Goal: Task Accomplishment & Management: Use online tool/utility

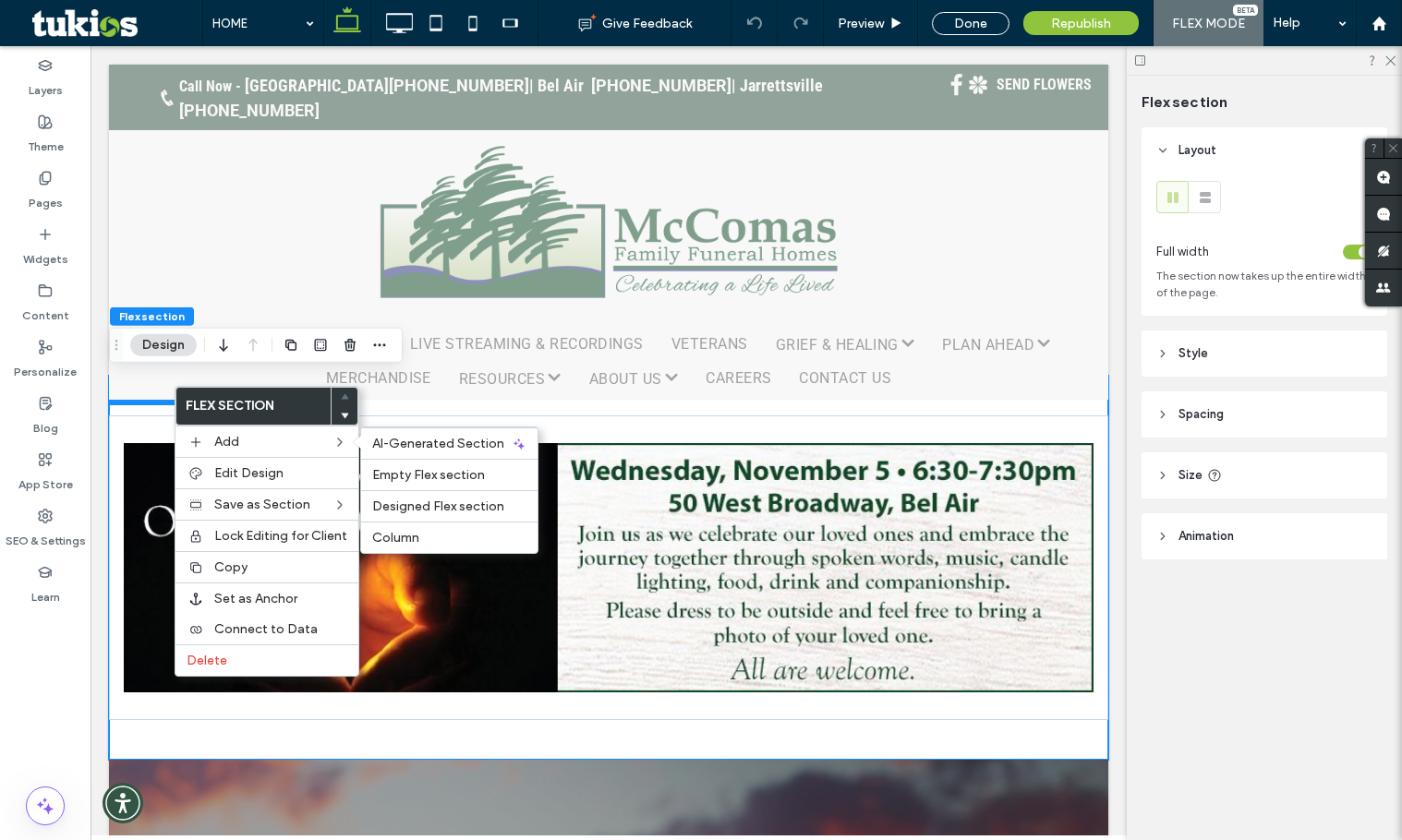
click at [351, 413] on div at bounding box center [344, 415] width 26 height 18
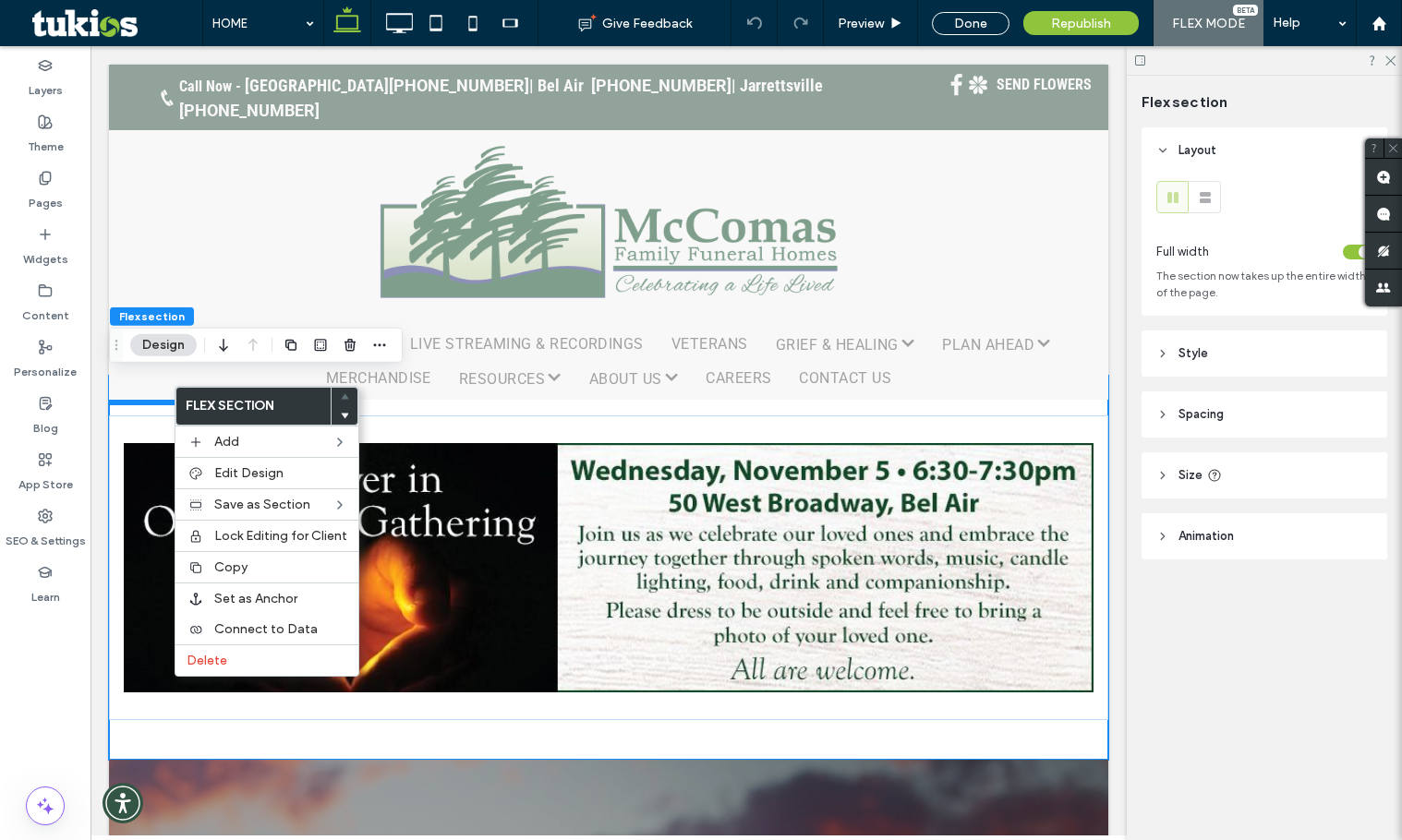
click at [343, 414] on use at bounding box center [344, 416] width 9 height 6
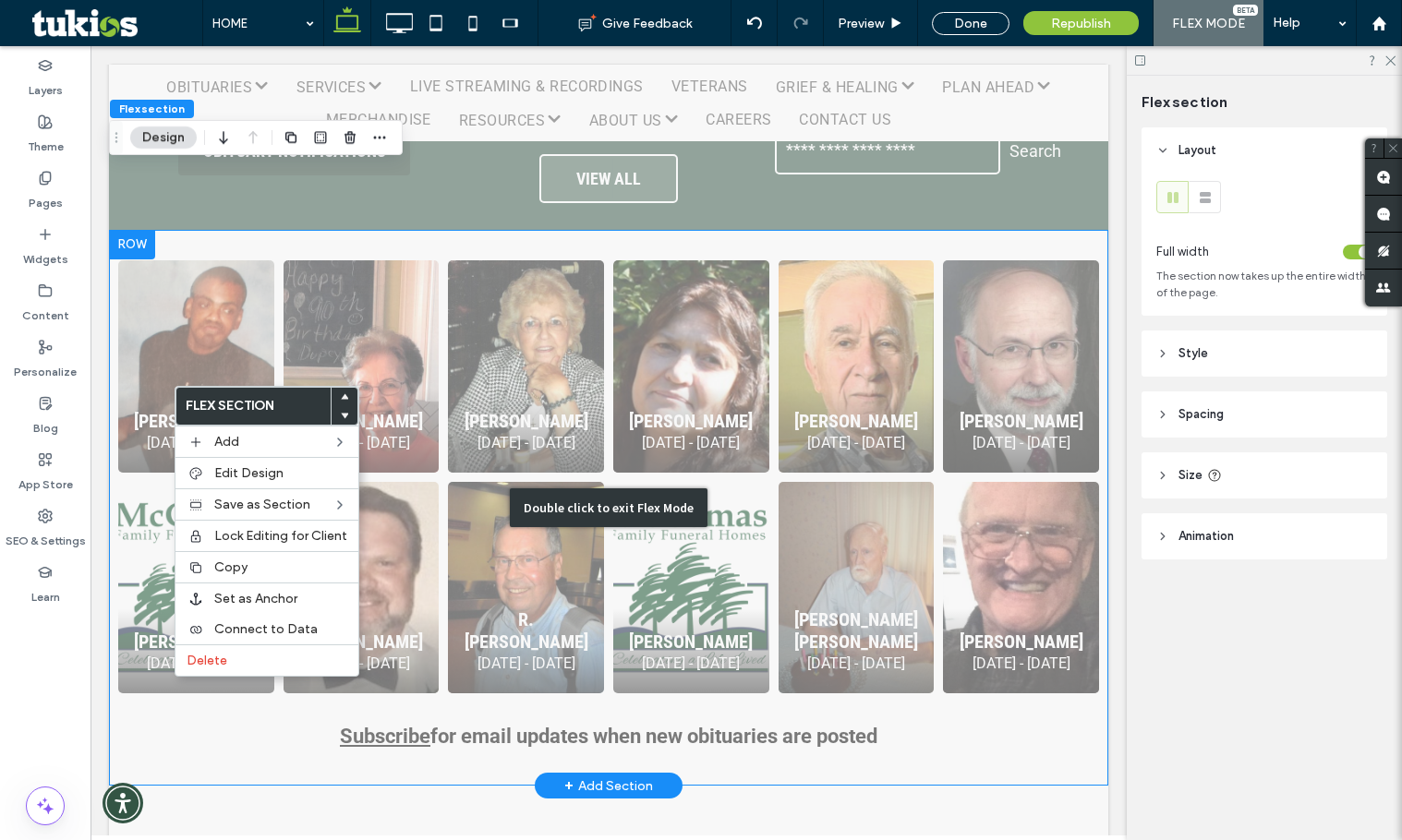
scroll to position [2123, 0]
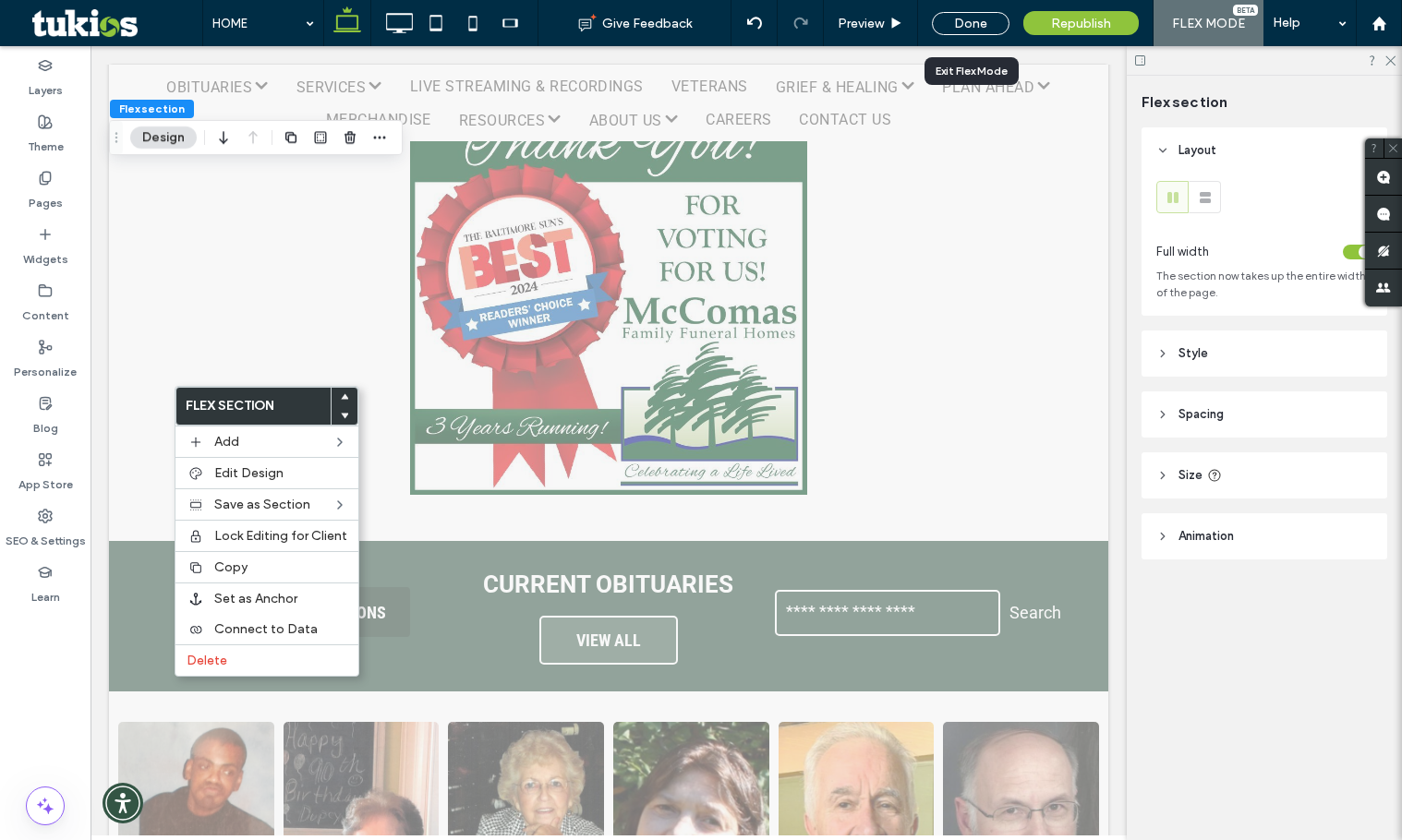
drag, startPoint x: 969, startPoint y: 28, endPoint x: 38, endPoint y: 542, distance: 1063.5
click at [969, 28] on div "Done" at bounding box center [970, 23] width 78 height 23
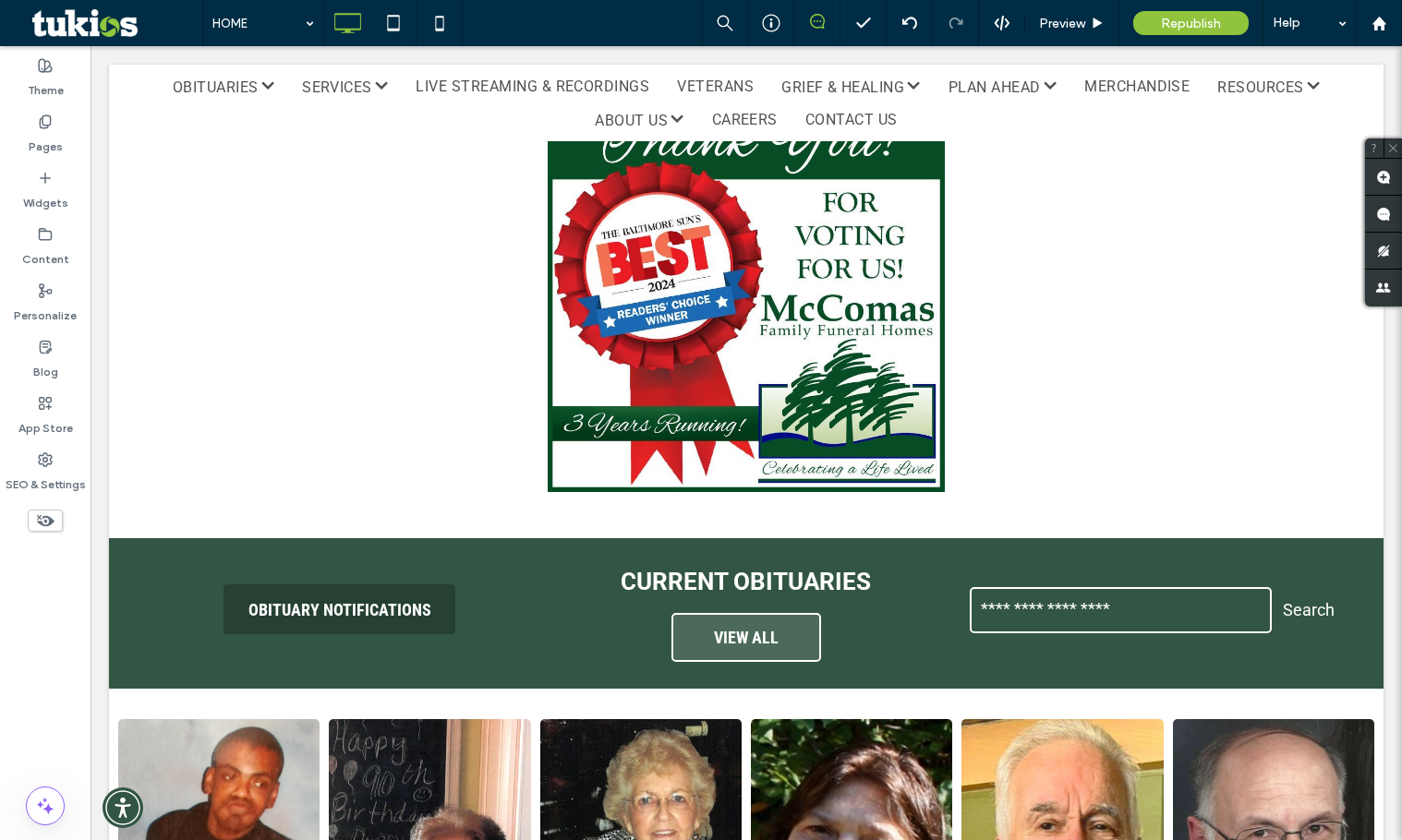
scroll to position [92, 0]
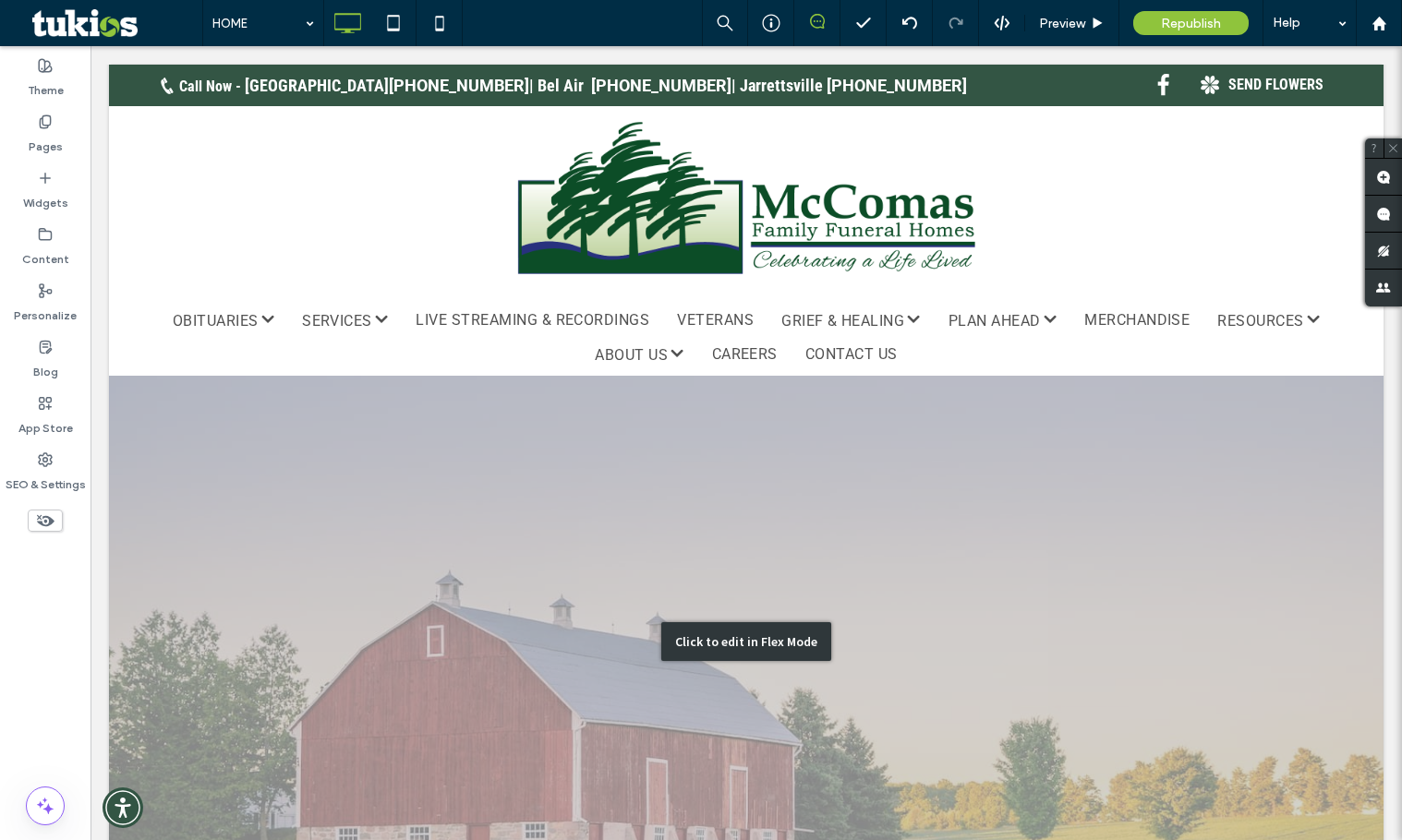
click at [338, 591] on div "Click to edit in Flex Mode" at bounding box center [746, 641] width 1275 height 717
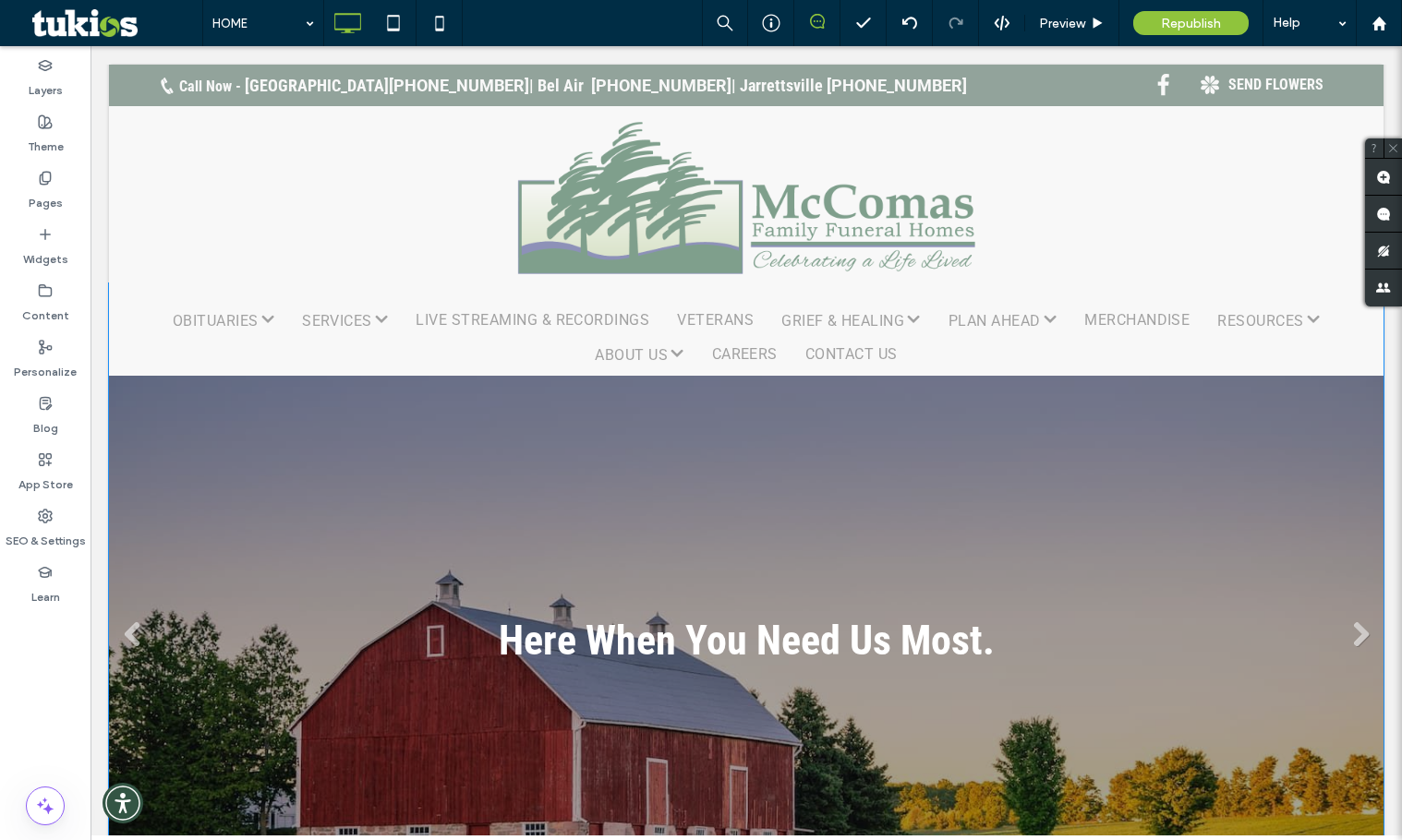
click at [175, 563] on link at bounding box center [746, 641] width 1275 height 717
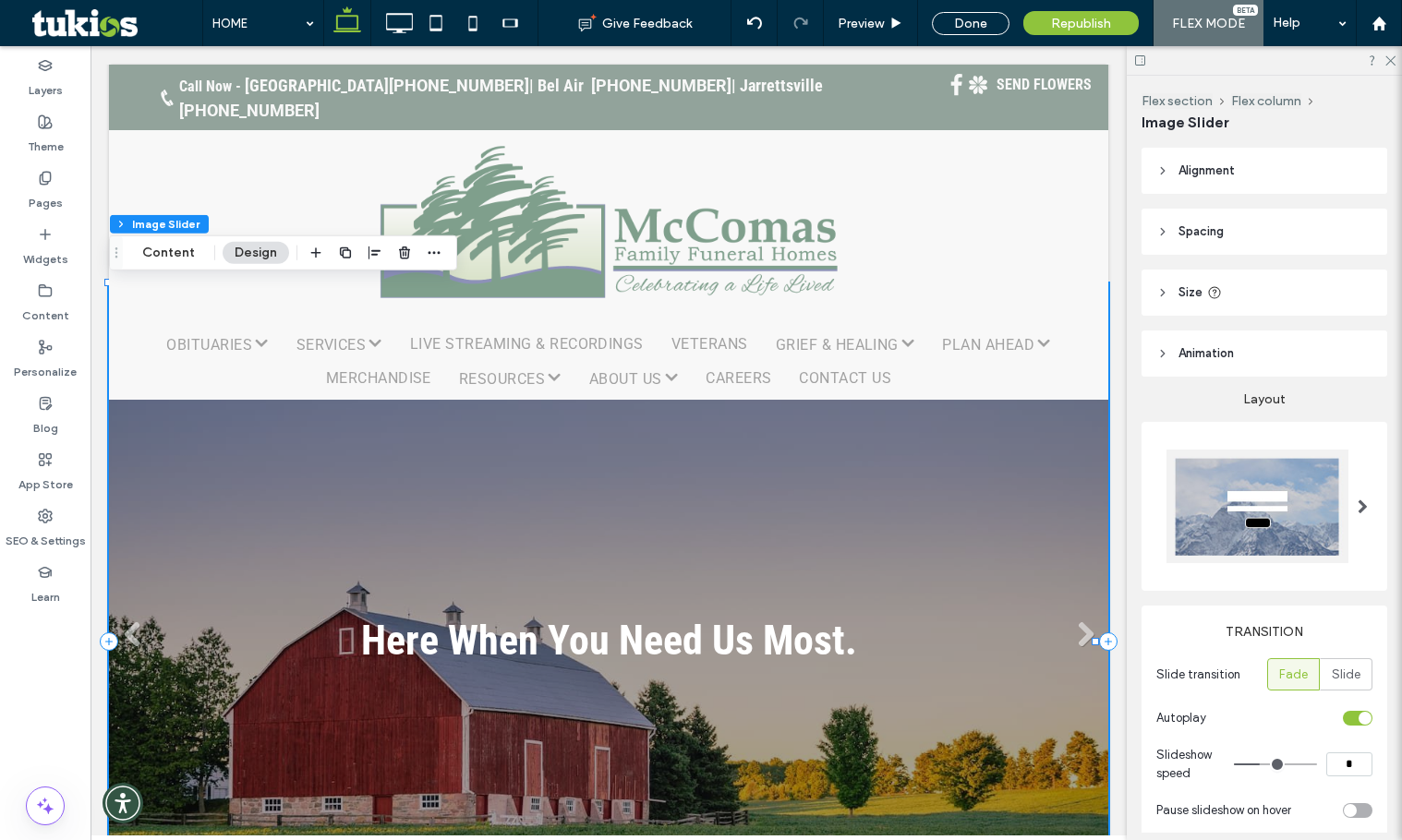
click at [206, 539] on link at bounding box center [608, 641] width 999 height 717
click at [163, 254] on button "Content" at bounding box center [168, 252] width 77 height 22
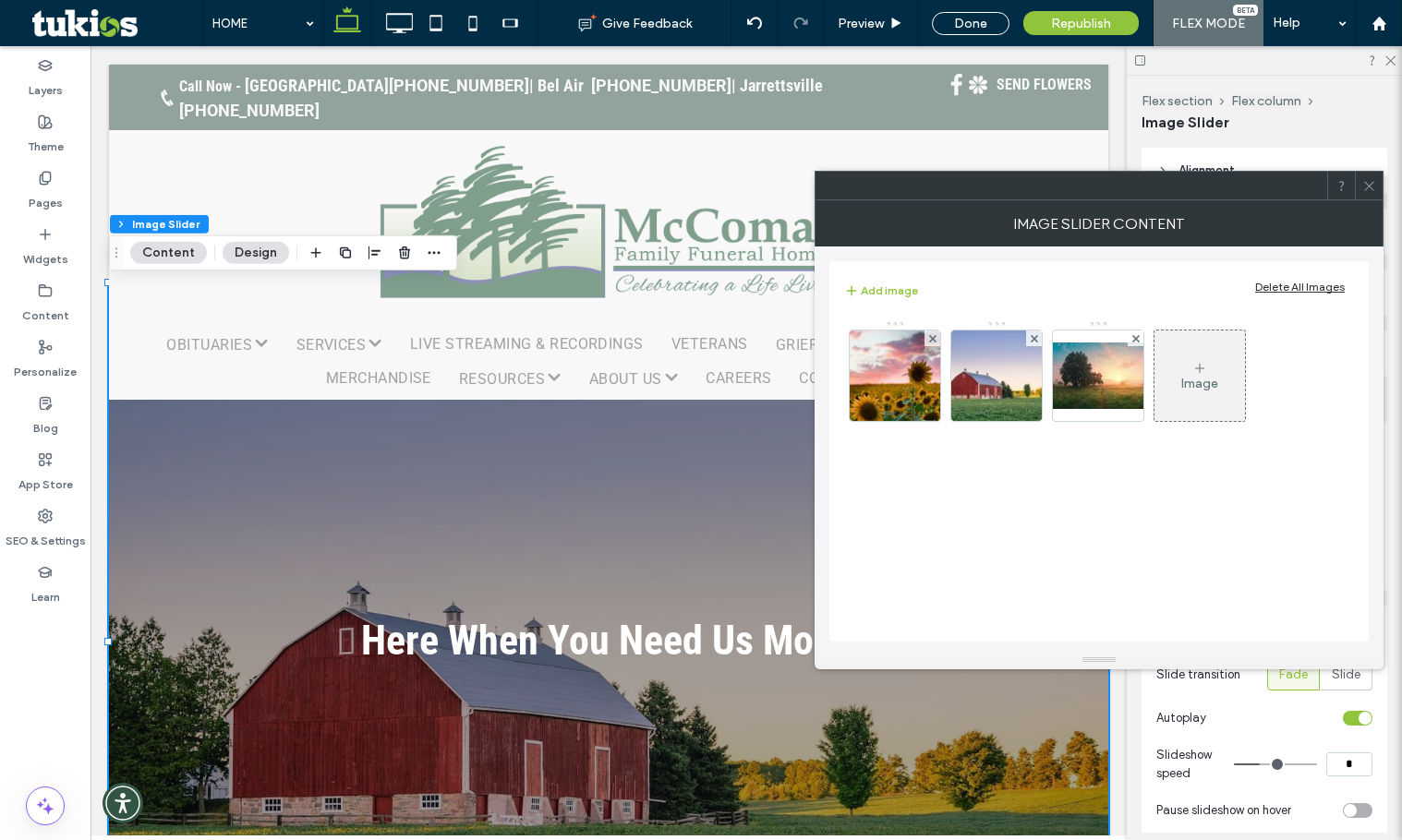
click at [1177, 382] on div "Image" at bounding box center [1199, 375] width 90 height 86
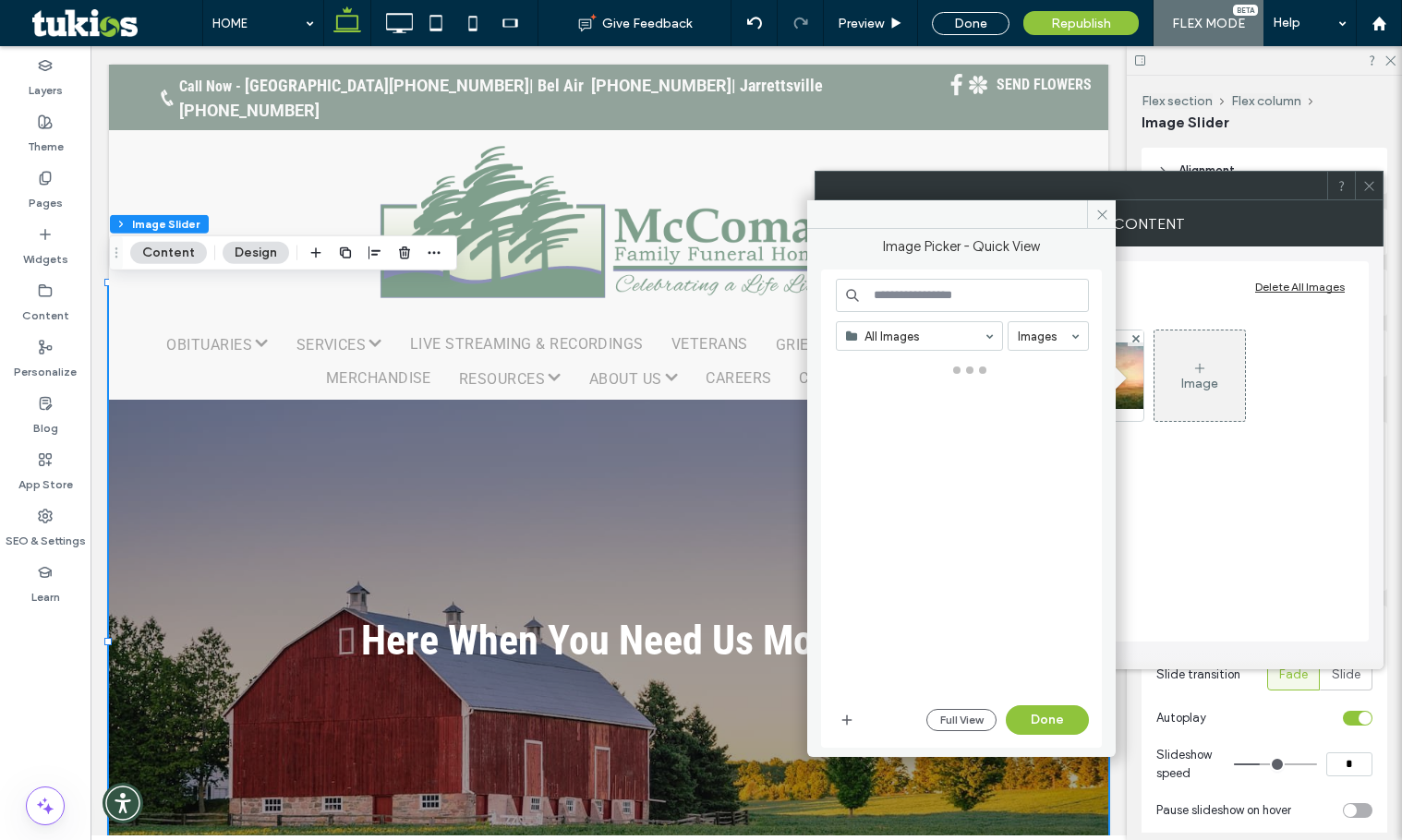
click at [1186, 376] on div "Image" at bounding box center [1200, 383] width 37 height 16
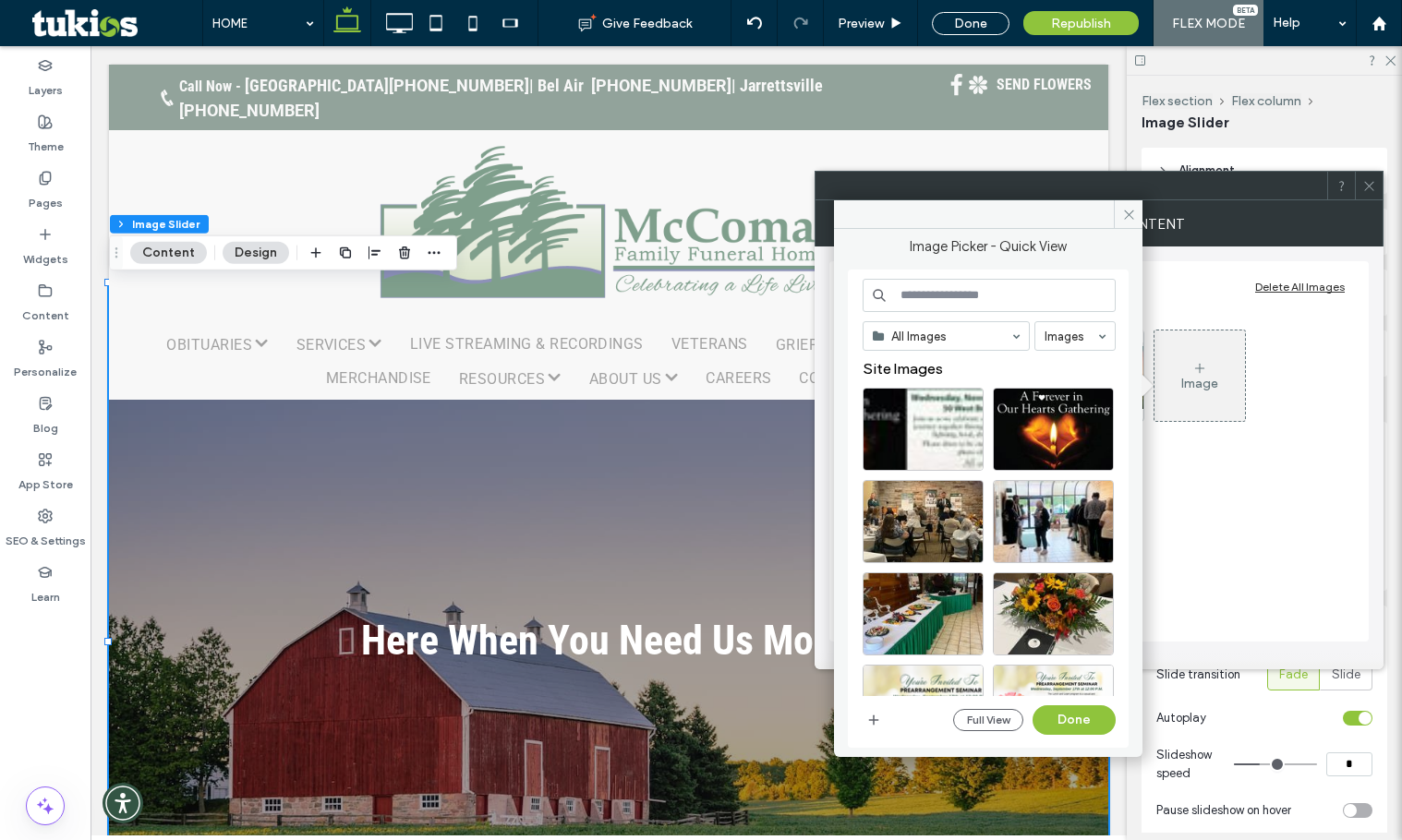
click at [1186, 376] on div "Image" at bounding box center [1200, 383] width 37 height 16
click at [1190, 371] on div "Image" at bounding box center [1199, 375] width 90 height 86
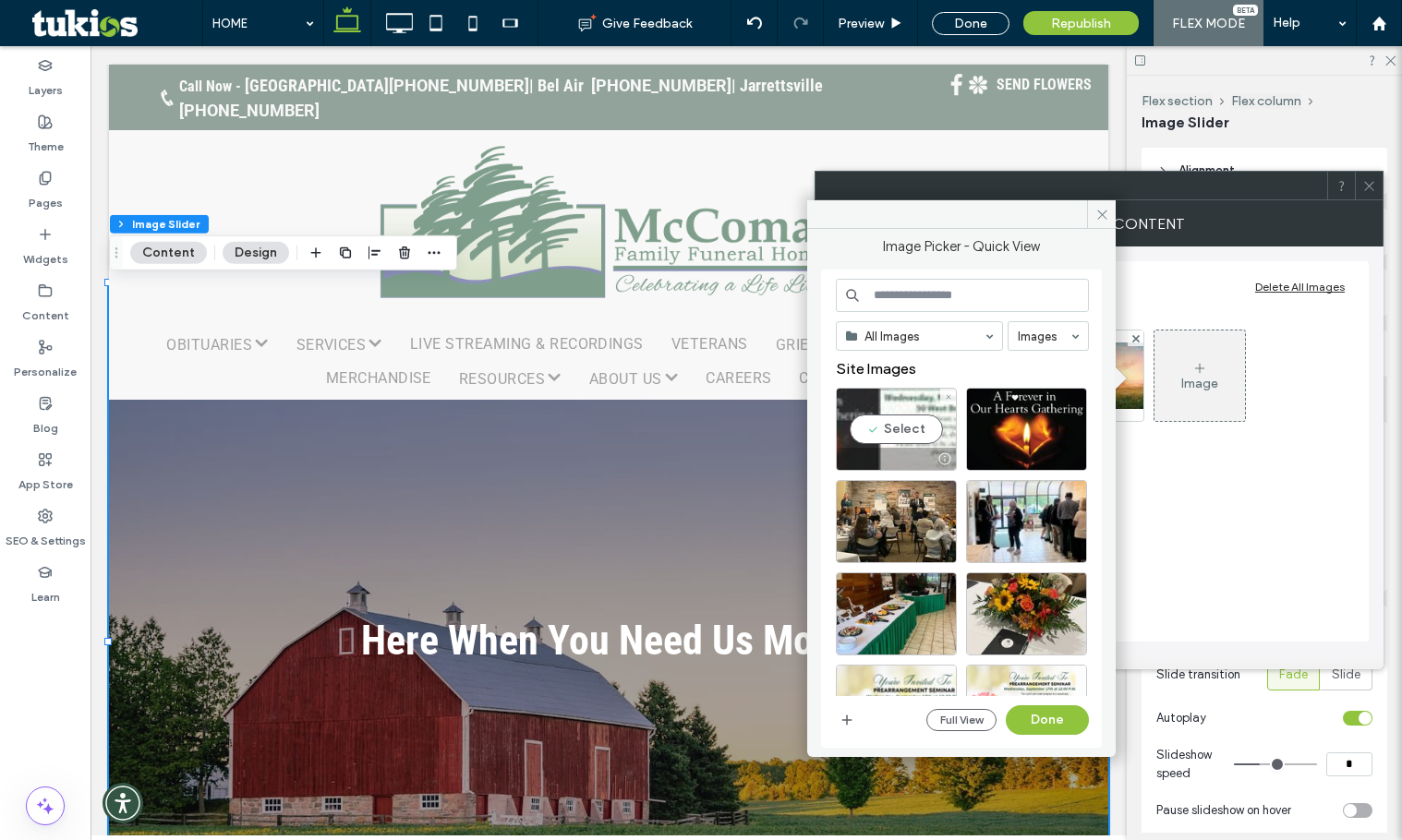
click at [900, 447] on div "Select" at bounding box center [896, 430] width 121 height 83
click at [1054, 728] on button "Done" at bounding box center [1048, 720] width 83 height 29
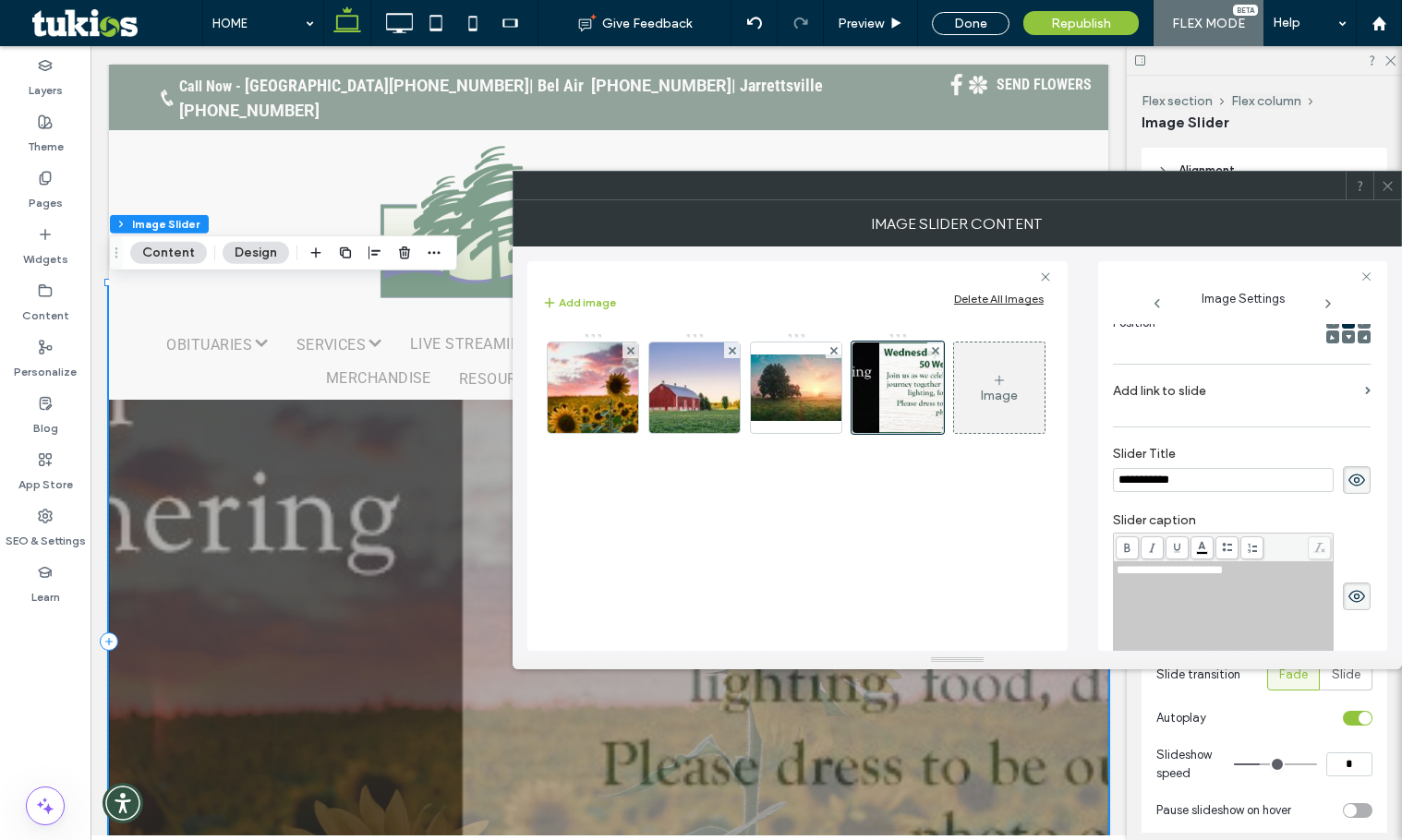
scroll to position [0, 0]
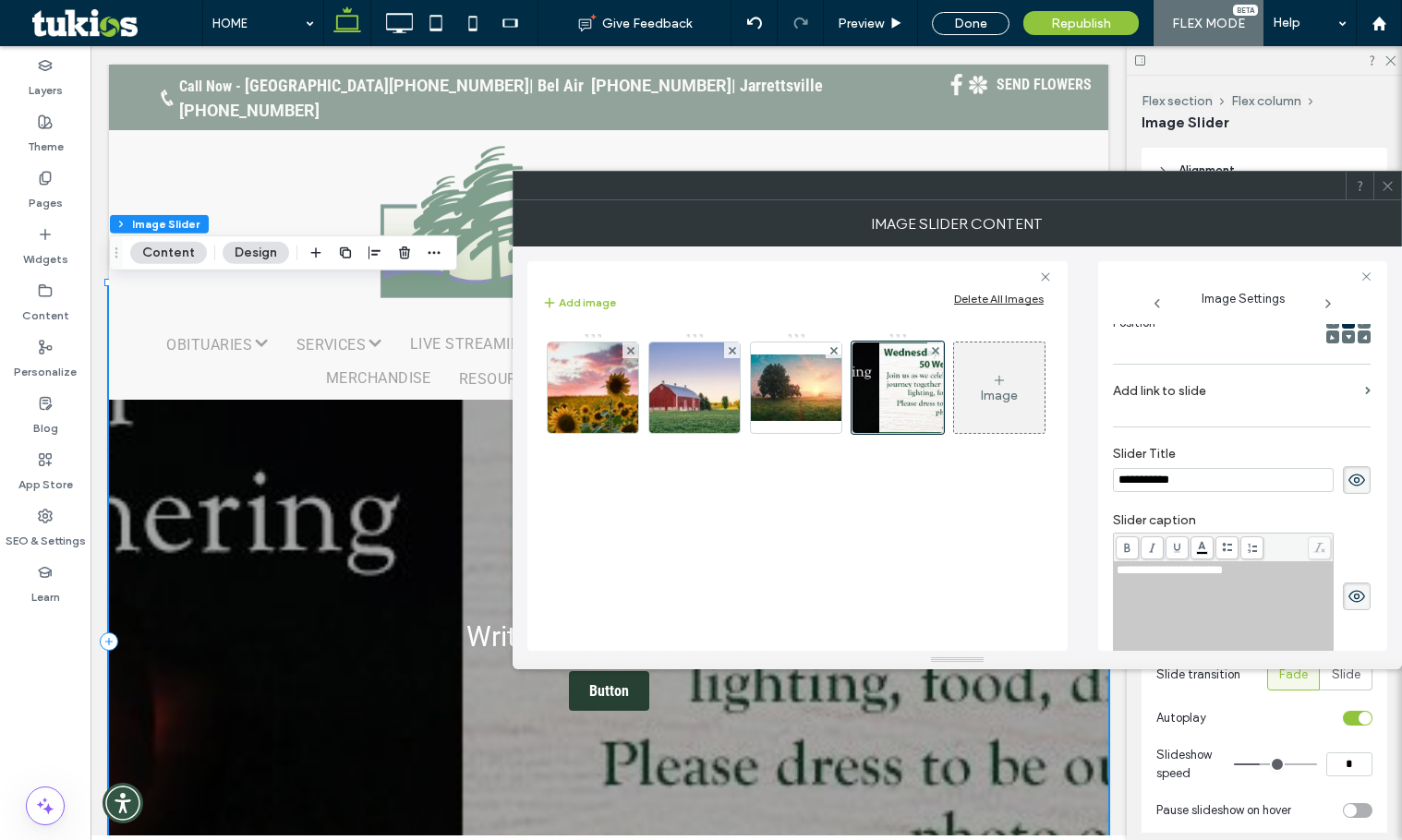
click at [1348, 490] on icon at bounding box center [1356, 480] width 18 height 20
click at [1348, 606] on icon at bounding box center [1356, 596] width 18 height 20
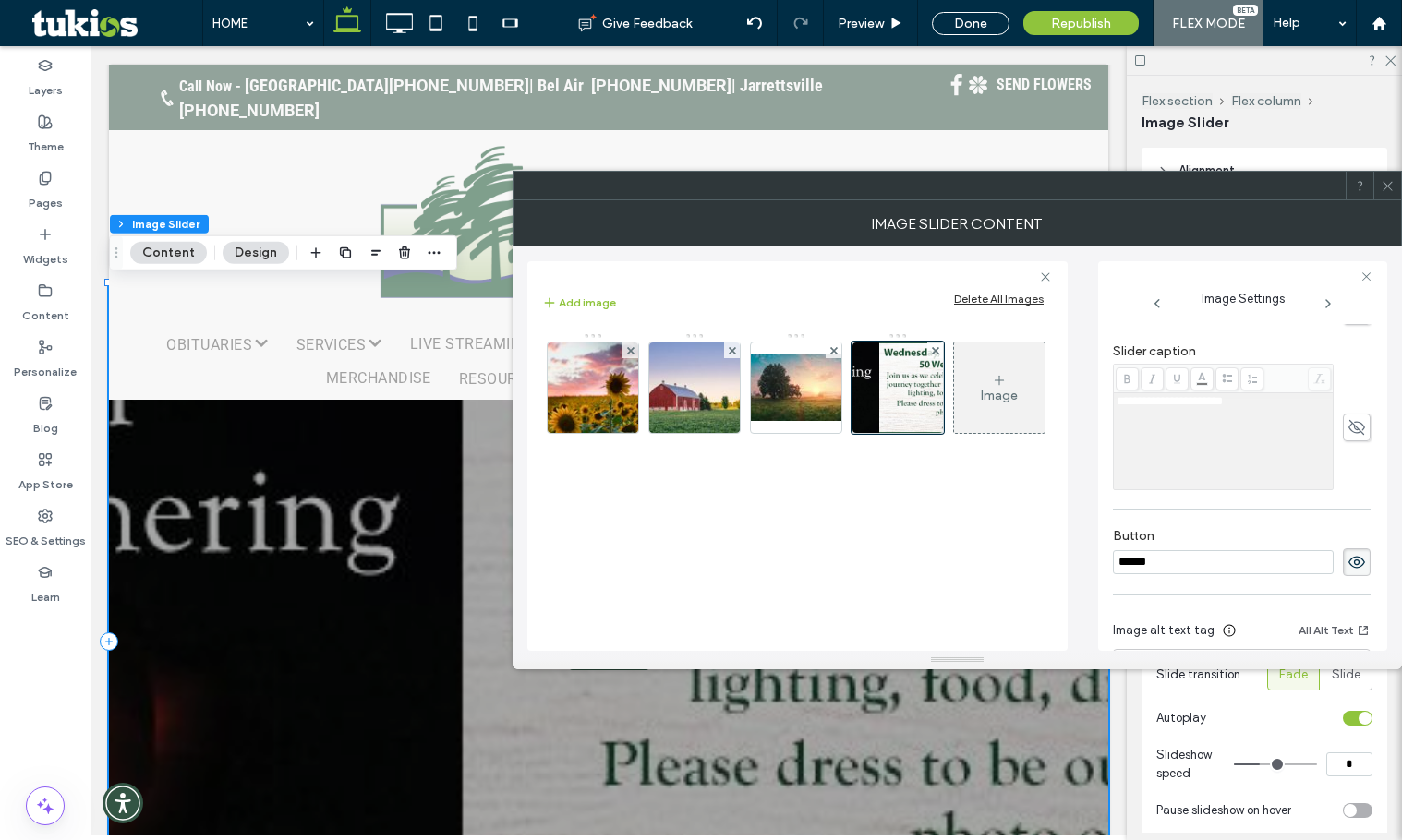
scroll to position [555, 0]
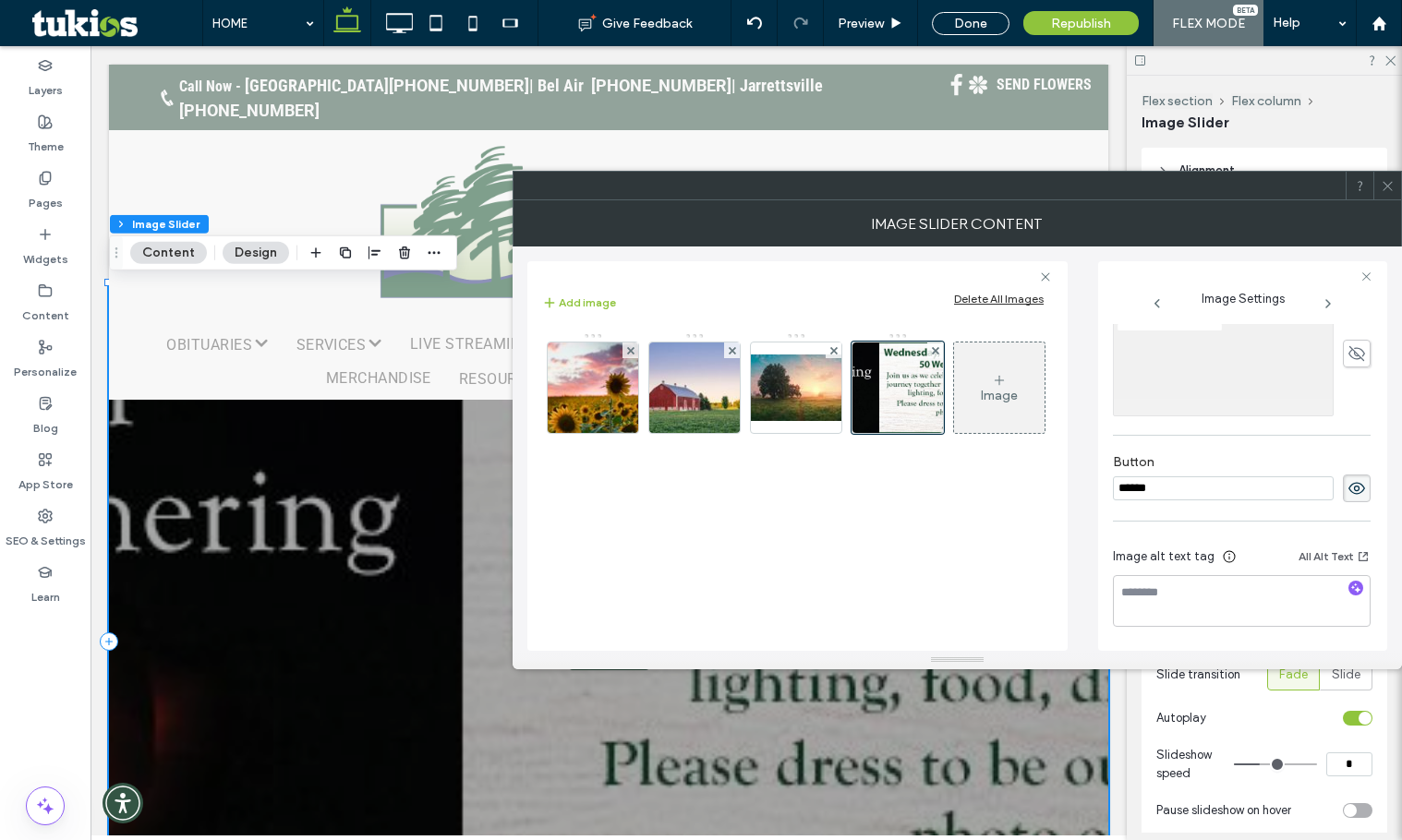
click at [1350, 478] on icon at bounding box center [1356, 488] width 18 height 20
click at [940, 344] on div at bounding box center [935, 350] width 16 height 16
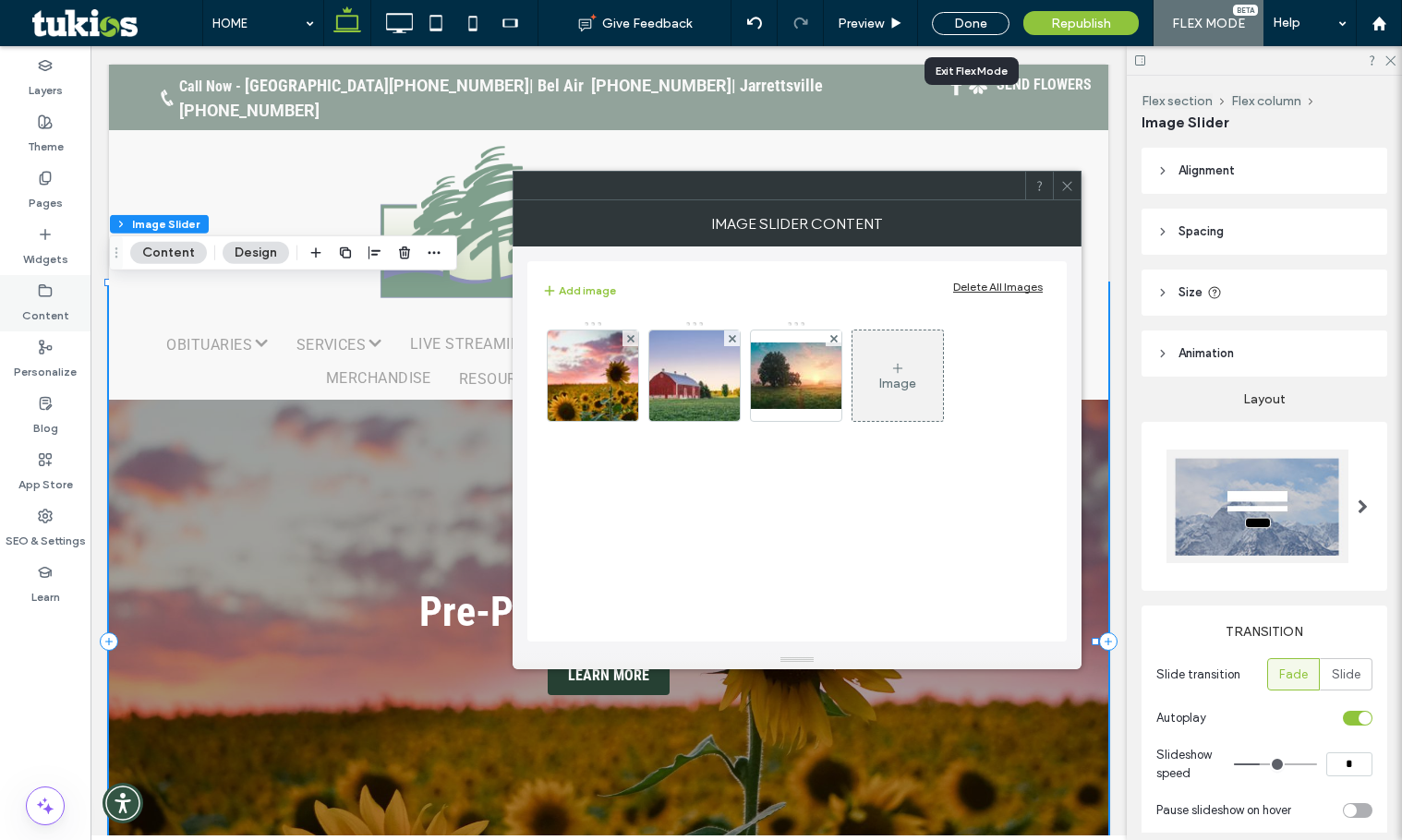
drag, startPoint x: 976, startPoint y: 19, endPoint x: 42, endPoint y: 260, distance: 964.6
click at [976, 19] on div "Done" at bounding box center [970, 23] width 78 height 23
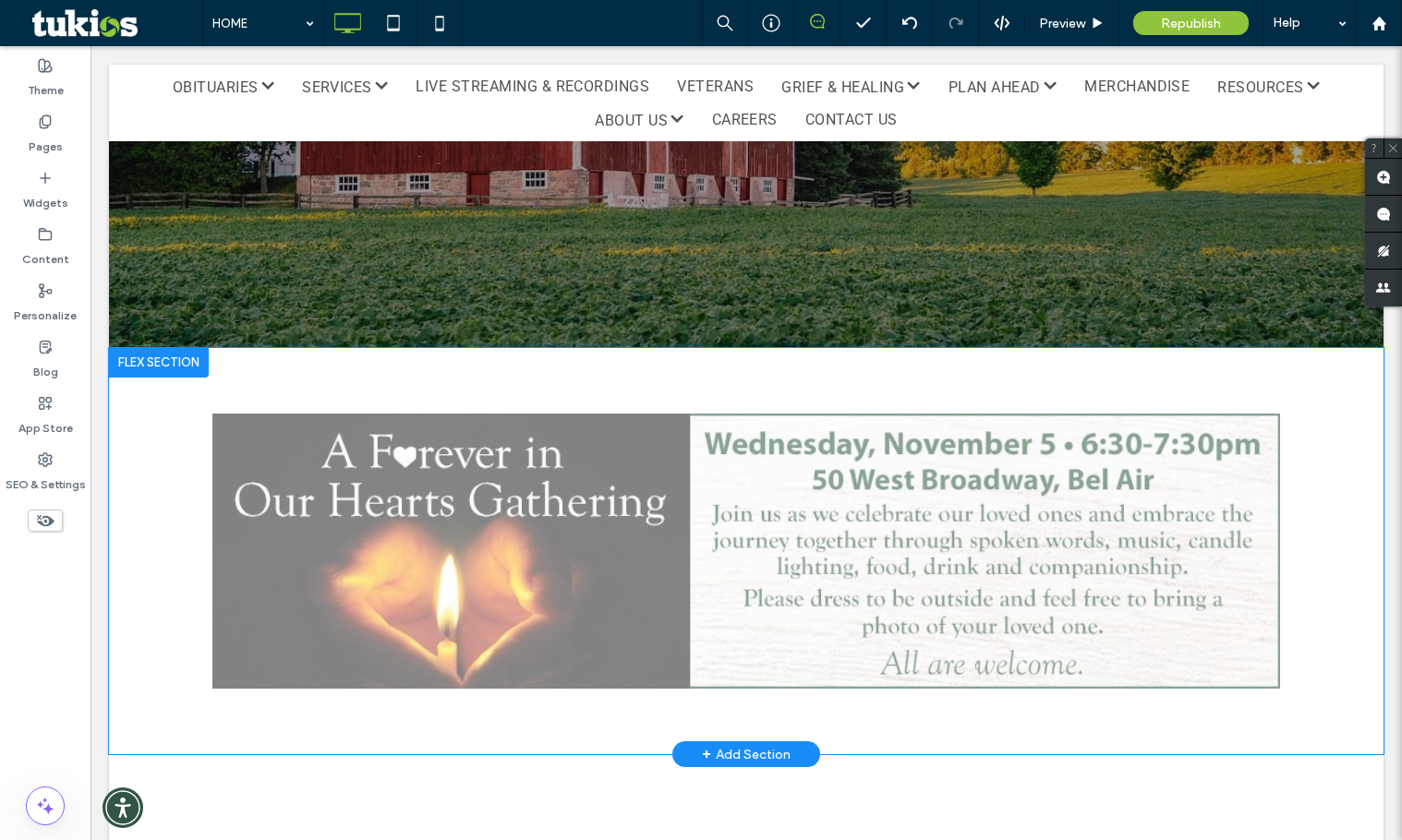
scroll to position [739, 0]
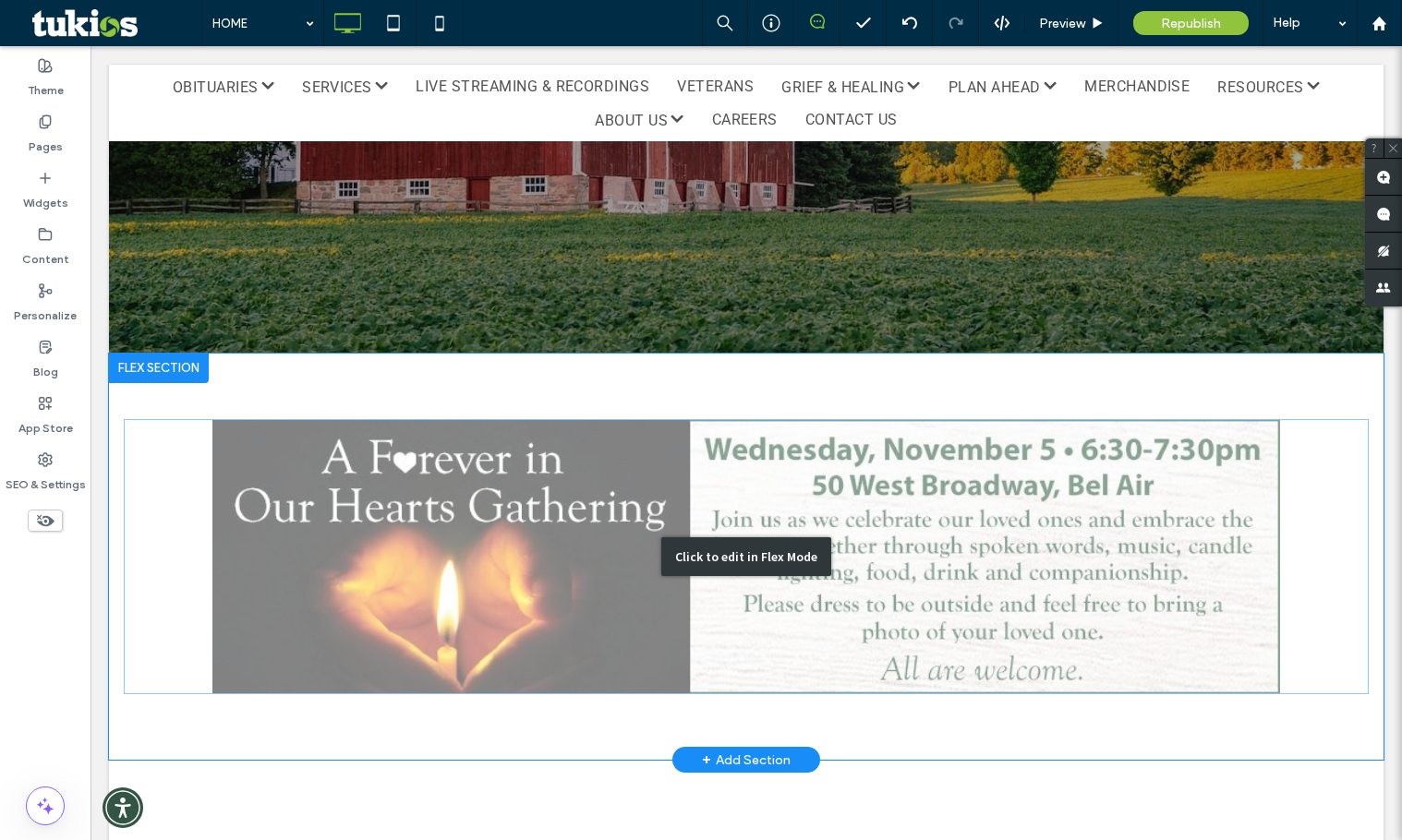
click at [618, 575] on div "Click to edit in Flex Mode" at bounding box center [746, 557] width 1275 height 406
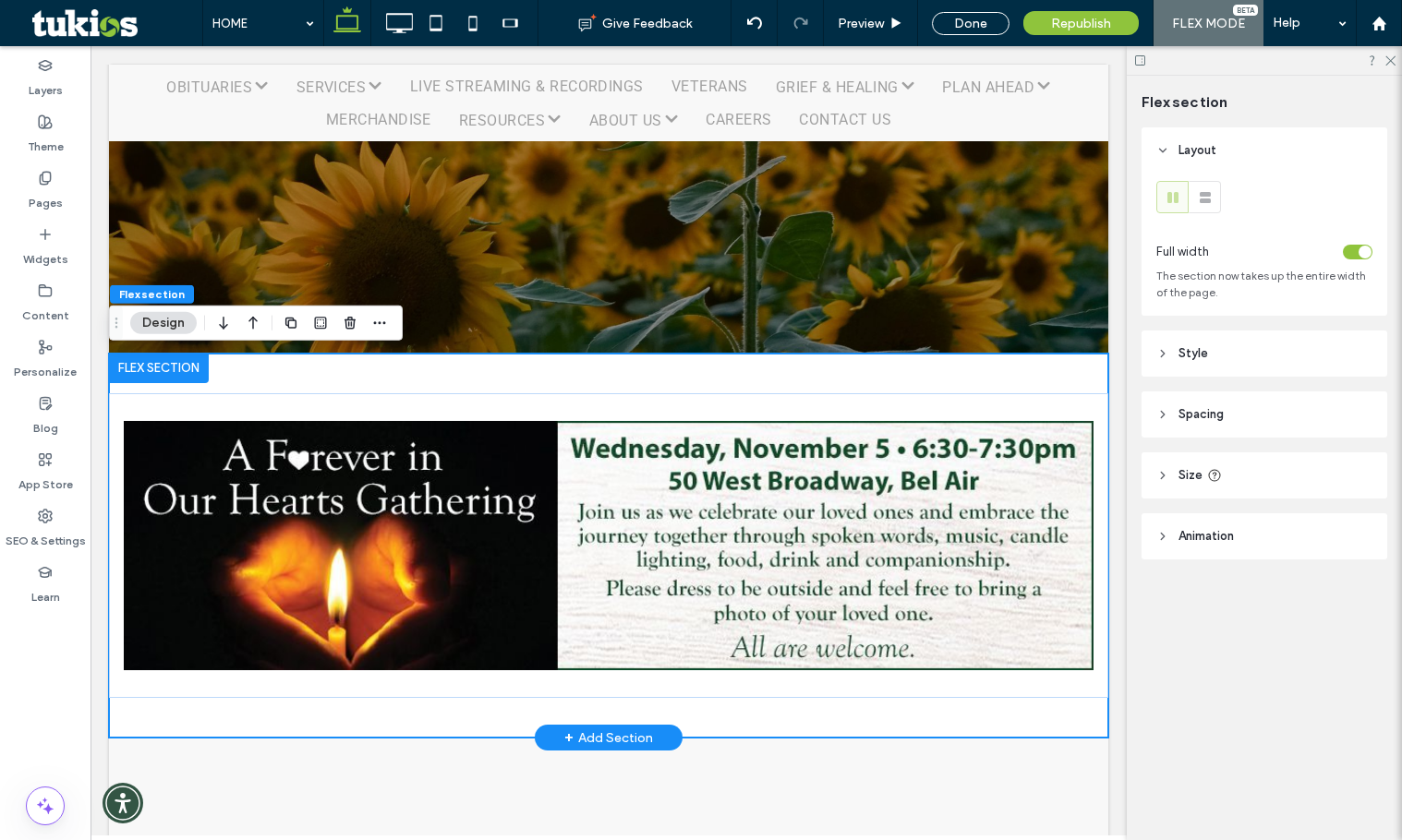
click at [518, 509] on img at bounding box center [609, 546] width 970 height 275
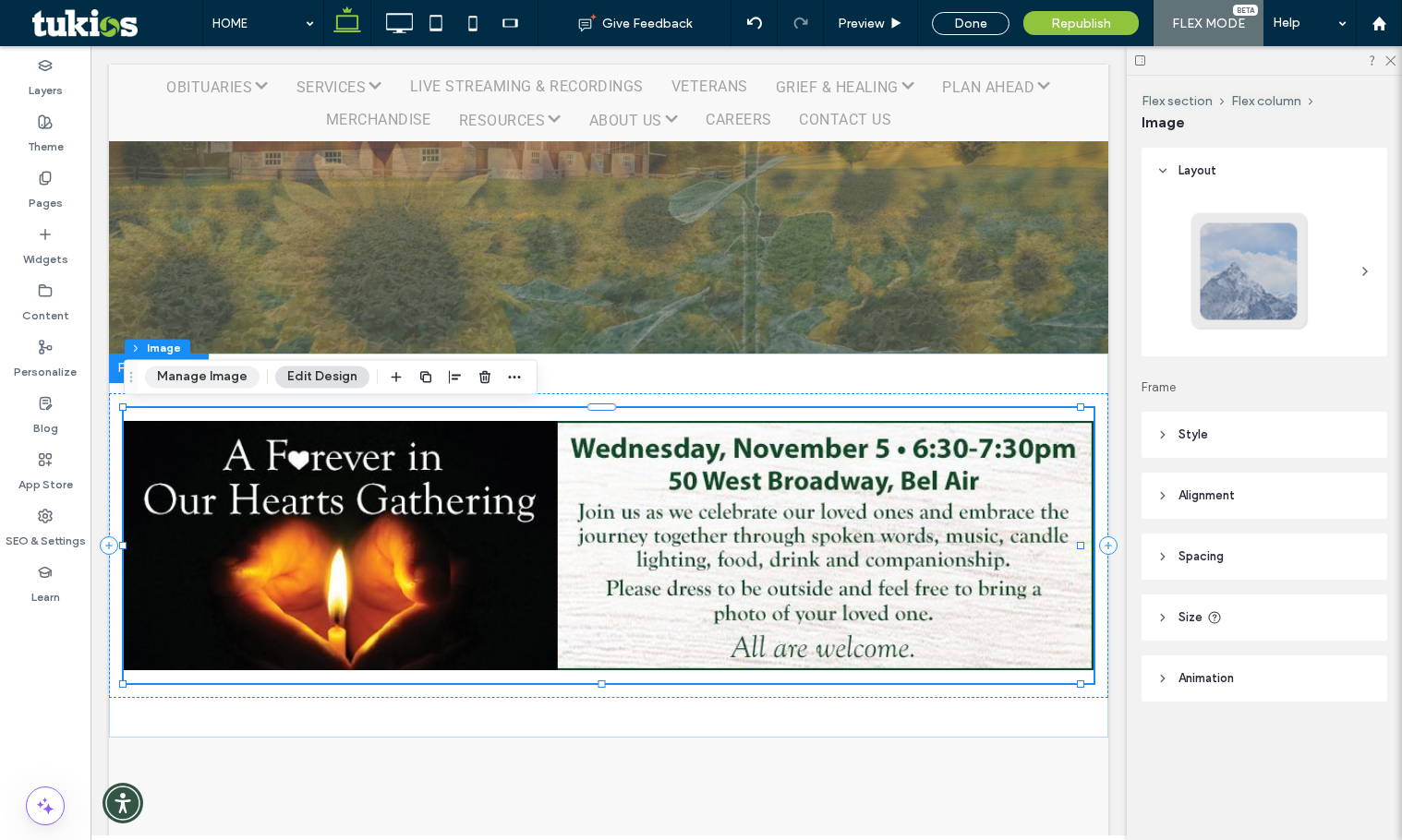
click at [194, 376] on button "Manage Image" at bounding box center [202, 376] width 114 height 22
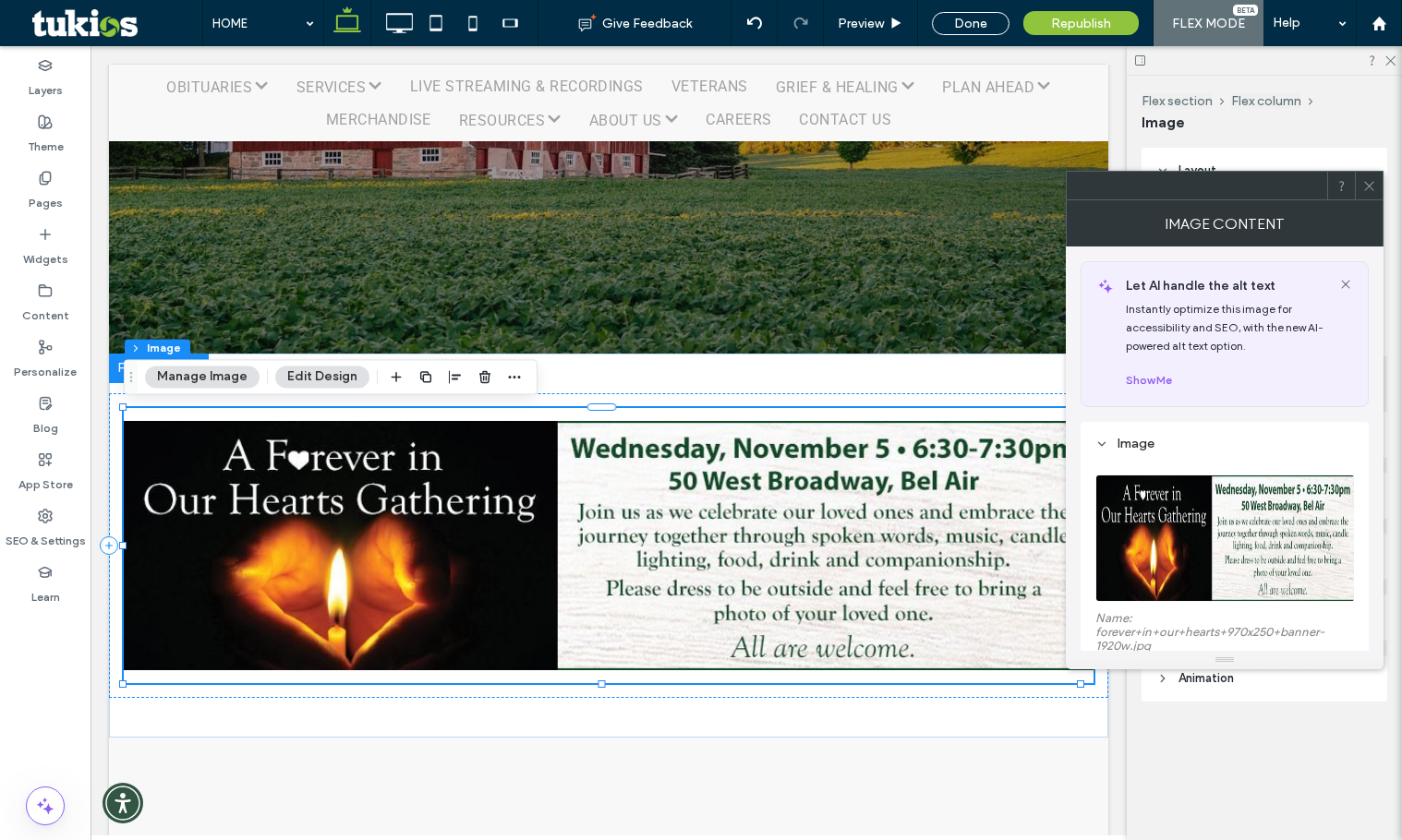
scroll to position [92, 0]
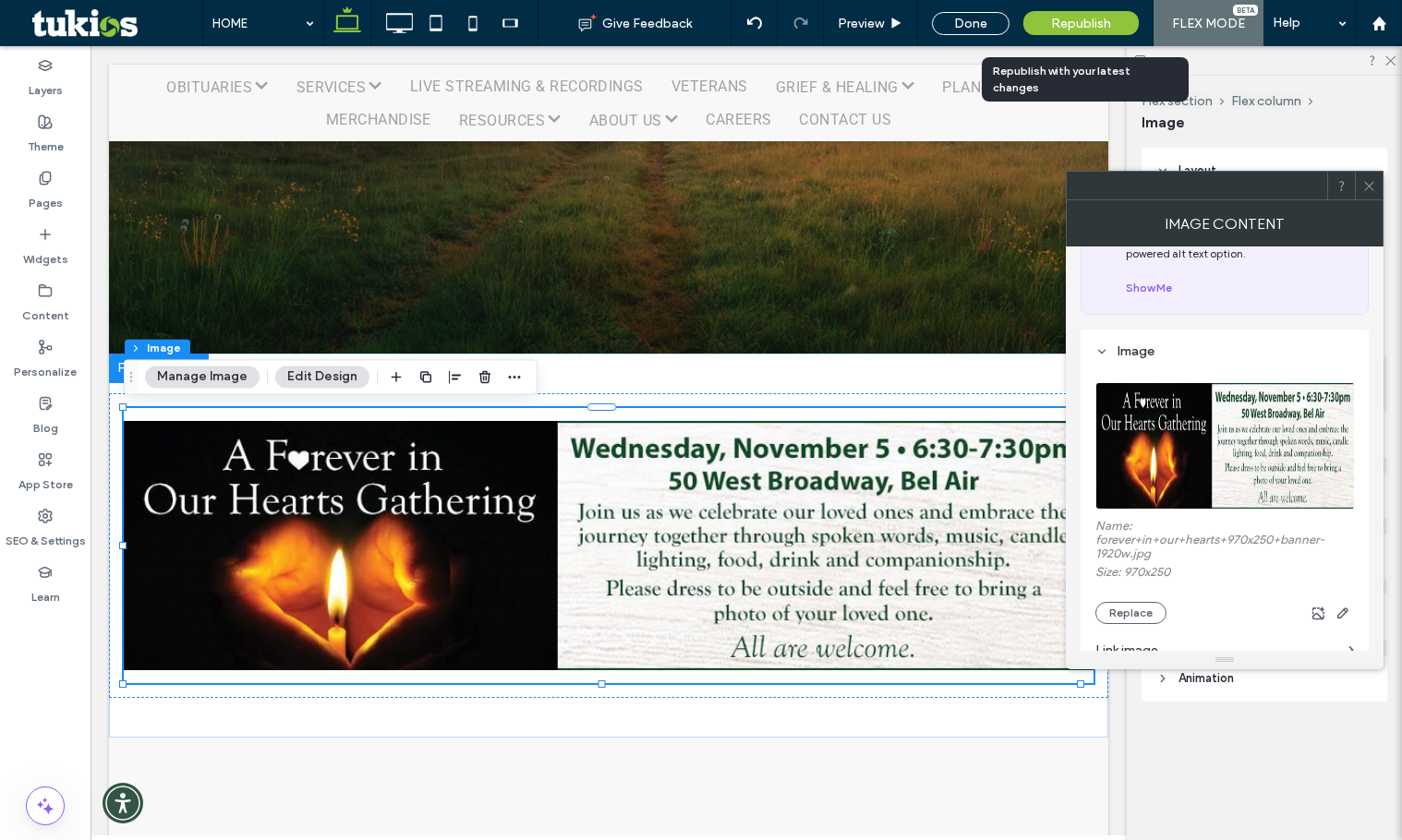
drag, startPoint x: 382, startPoint y: 229, endPoint x: 1108, endPoint y: 18, distance: 756.0
click at [1108, 18] on span "Republish" at bounding box center [1081, 23] width 60 height 16
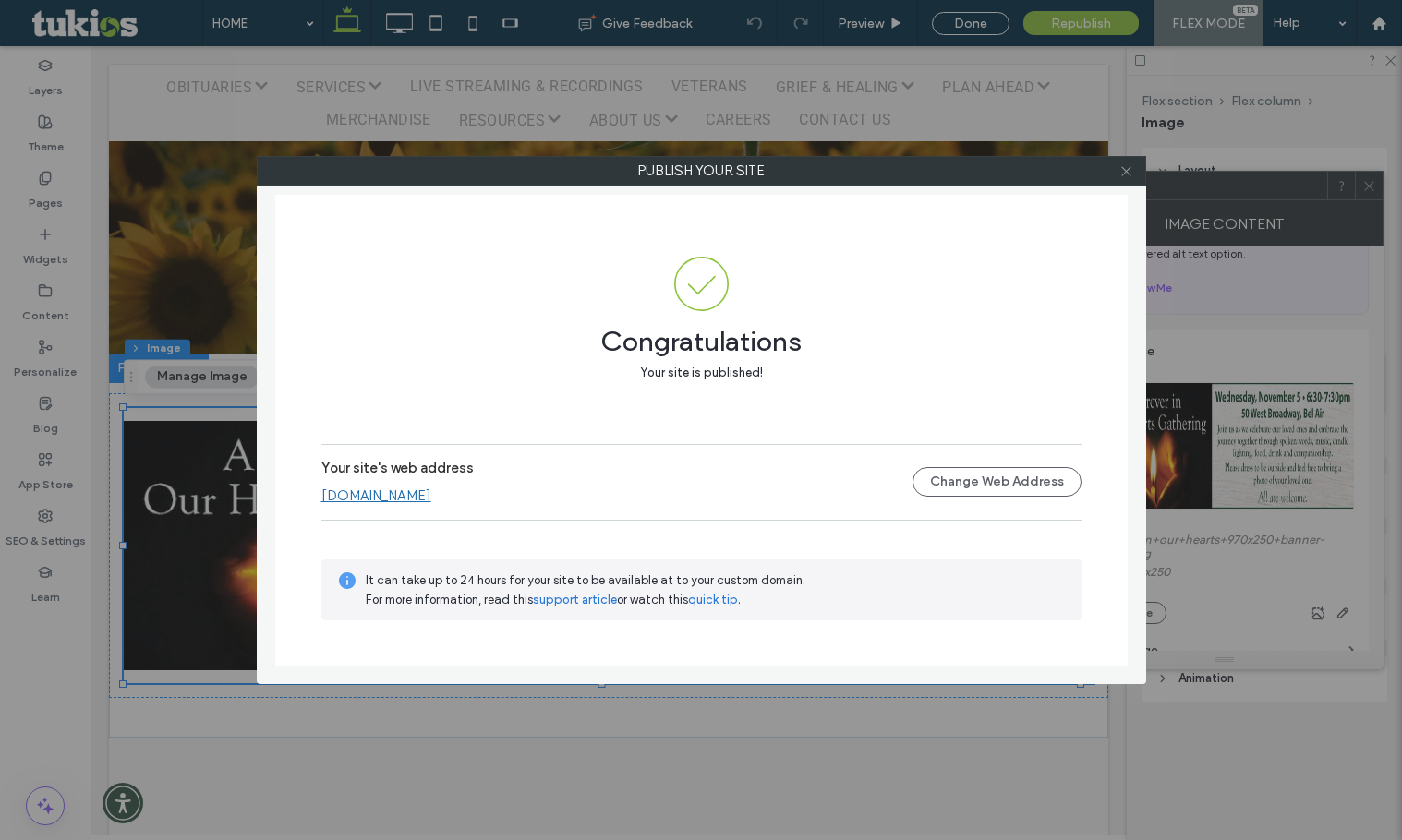
click at [1126, 166] on icon at bounding box center [1126, 171] width 14 height 14
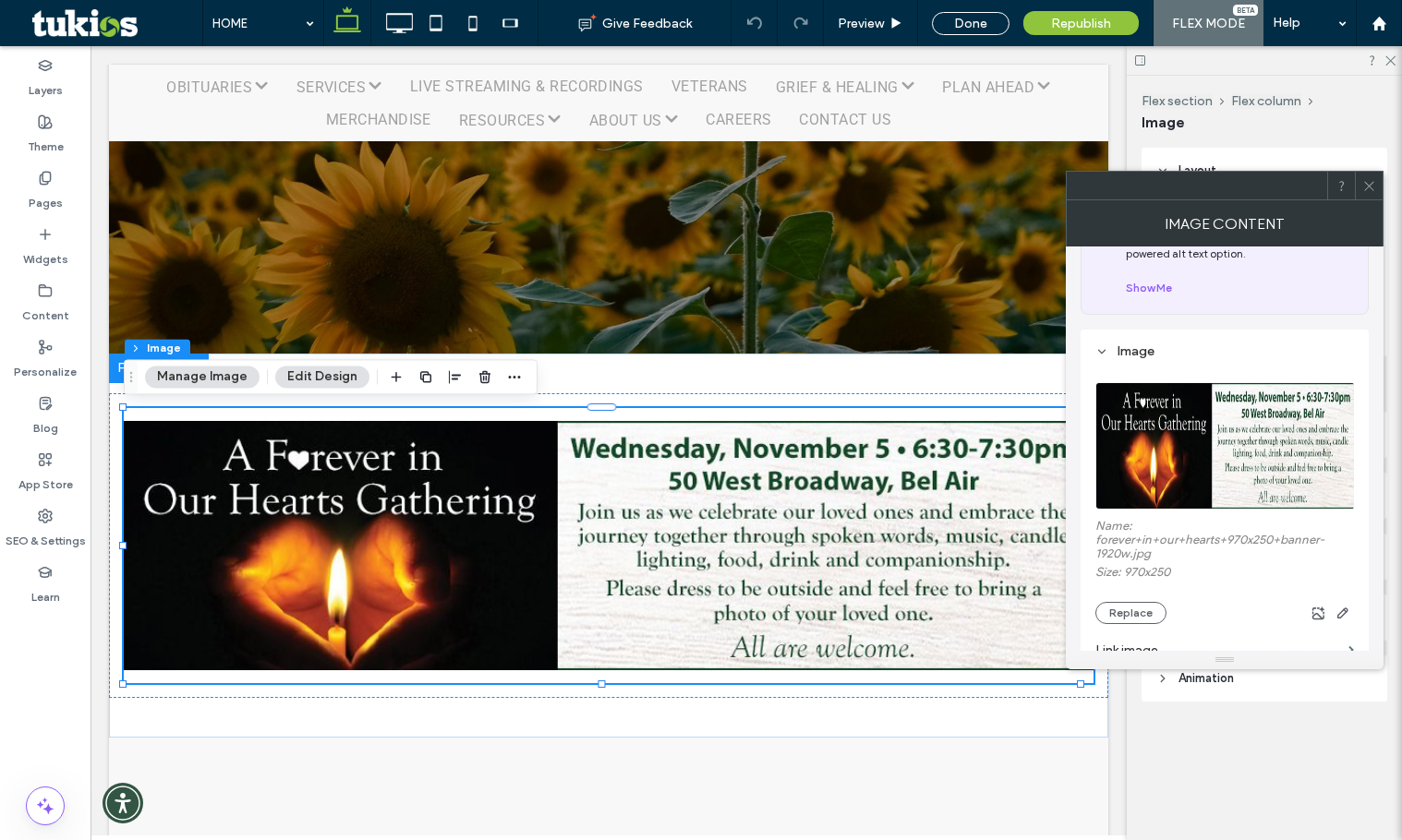
click at [1378, 178] on div at bounding box center [1368, 185] width 28 height 28
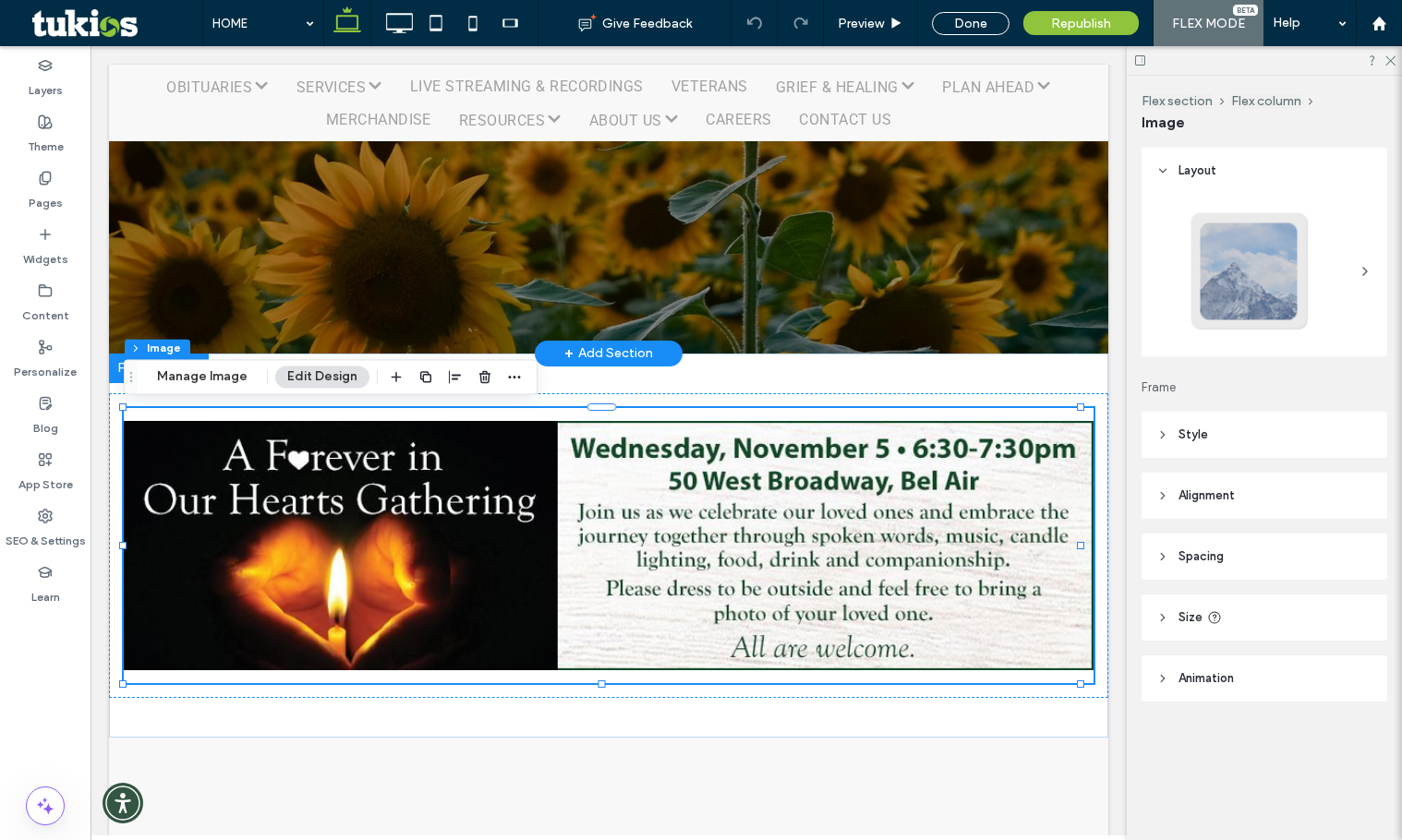
drag, startPoint x: 48, startPoint y: 240, endPoint x: 935, endPoint y: 292, distance: 888.5
click at [48, 240] on icon at bounding box center [45, 234] width 15 height 15
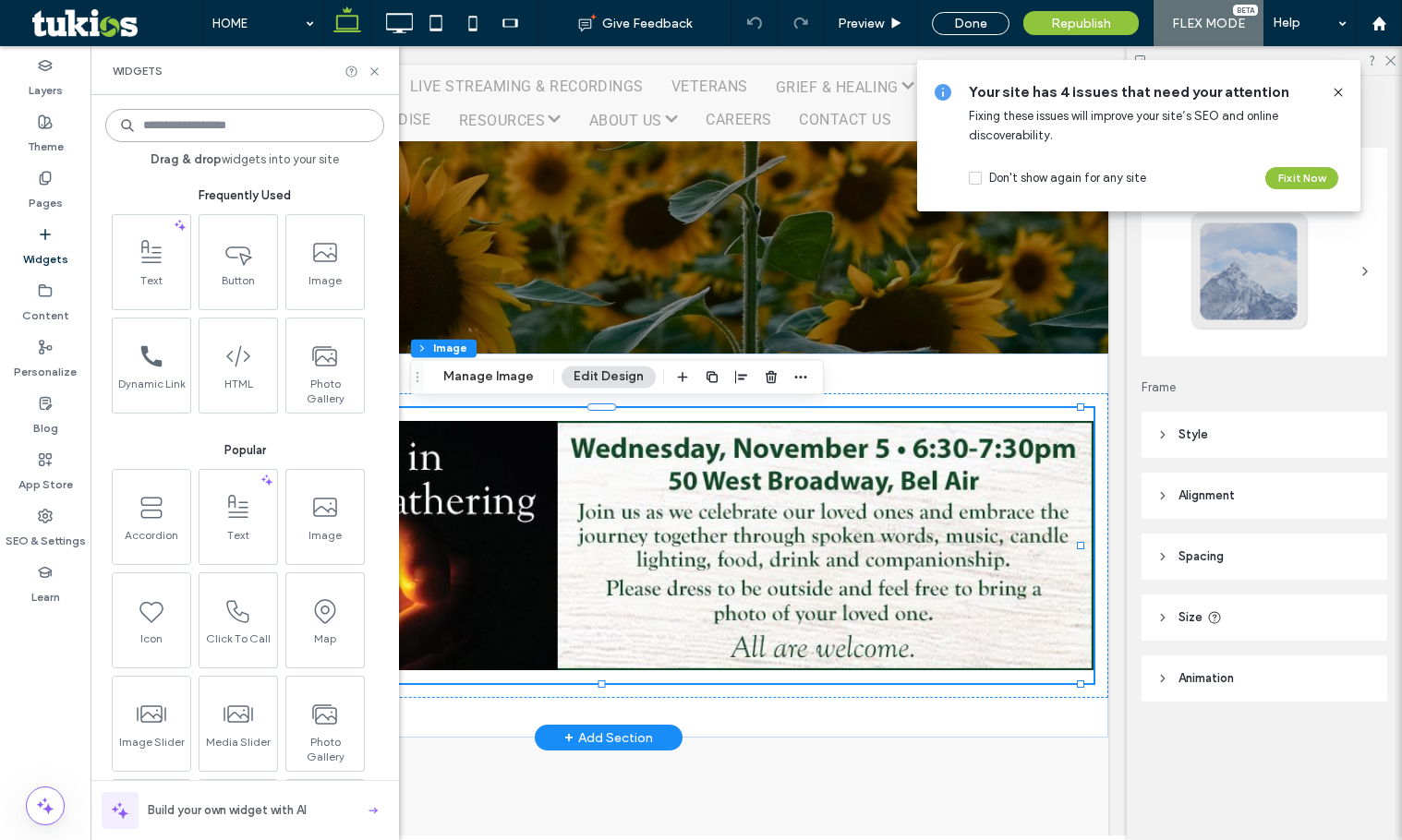
click at [825, 658] on img at bounding box center [609, 546] width 970 height 275
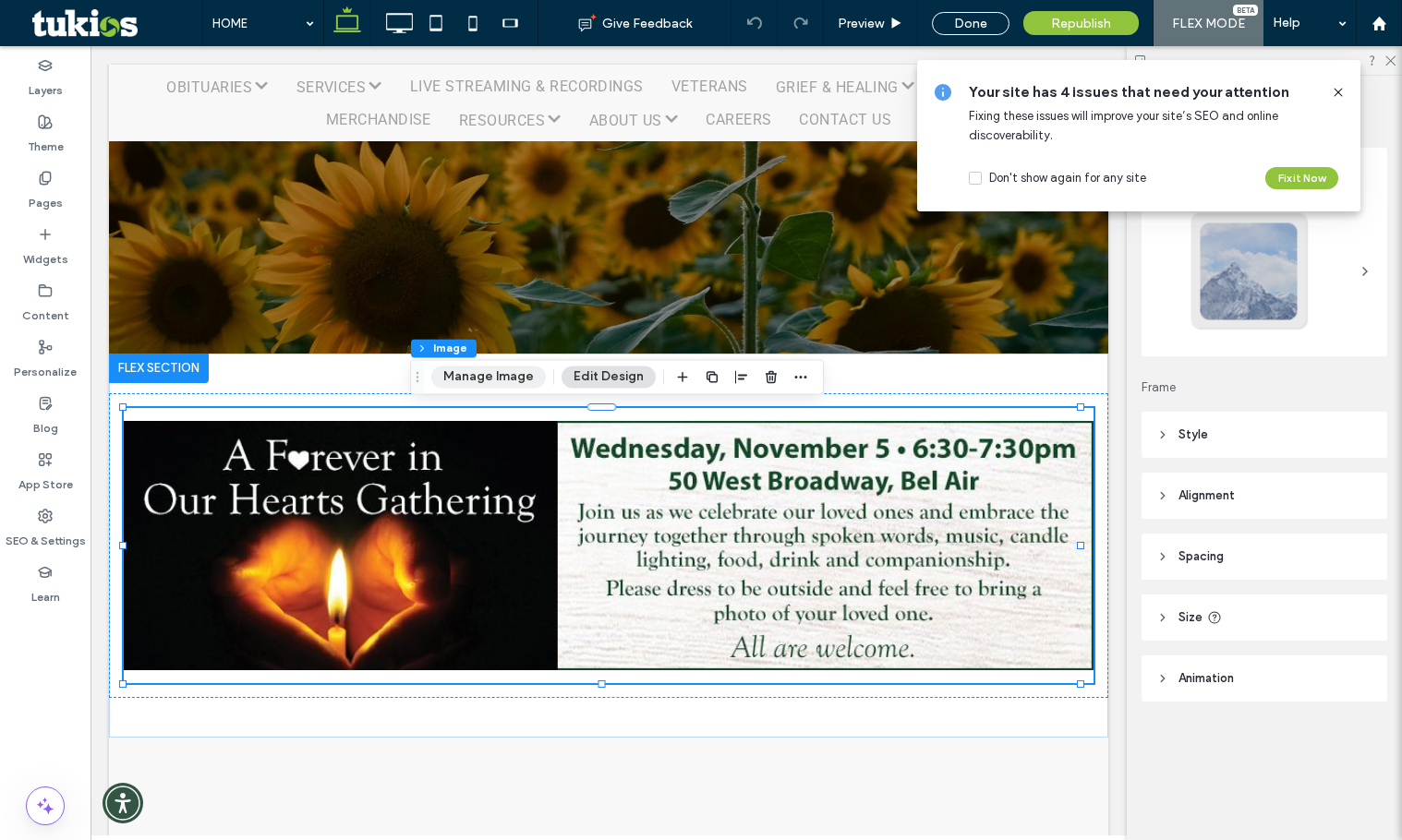
click at [492, 372] on button "Manage Image" at bounding box center [489, 376] width 114 height 22
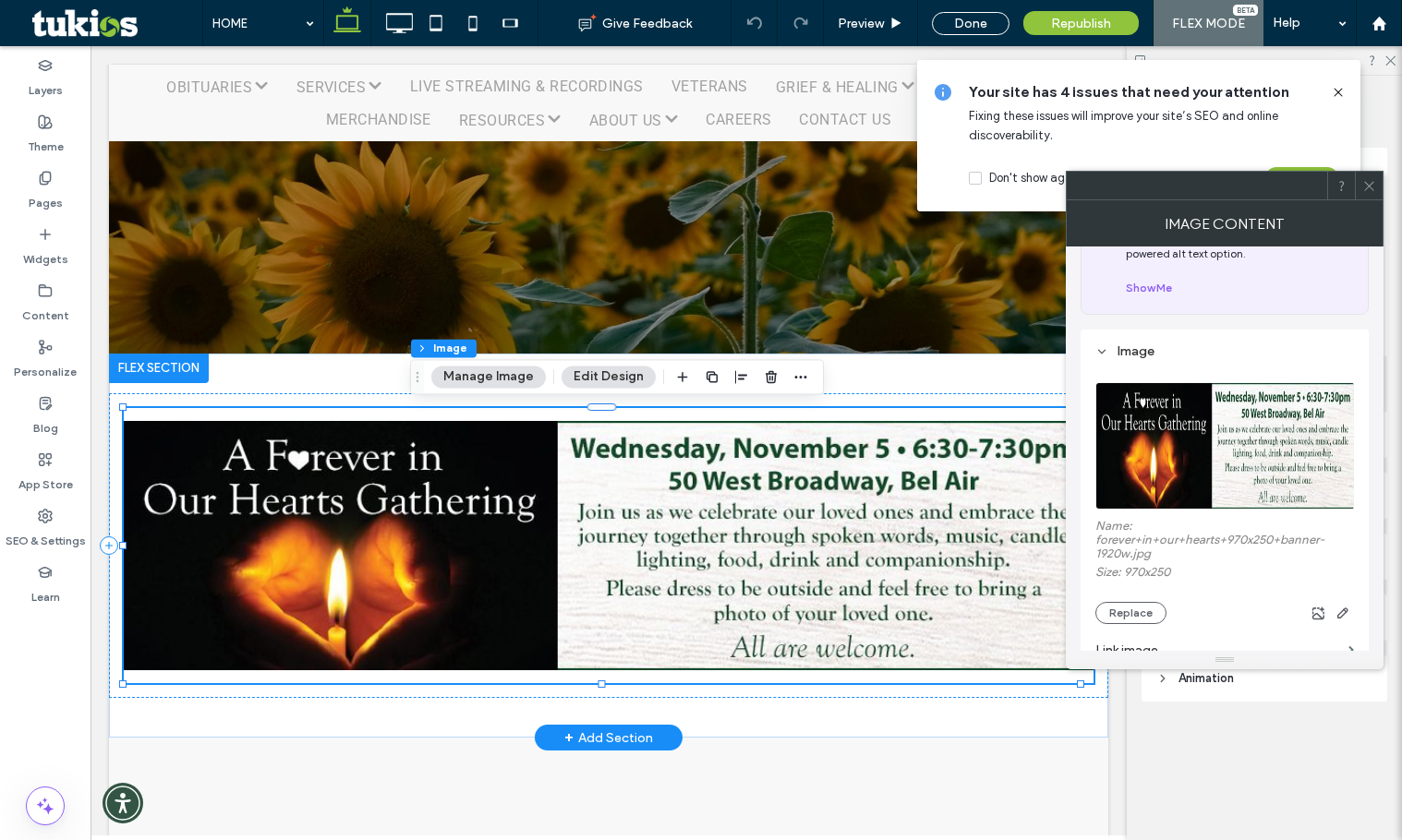
scroll to position [277, 0]
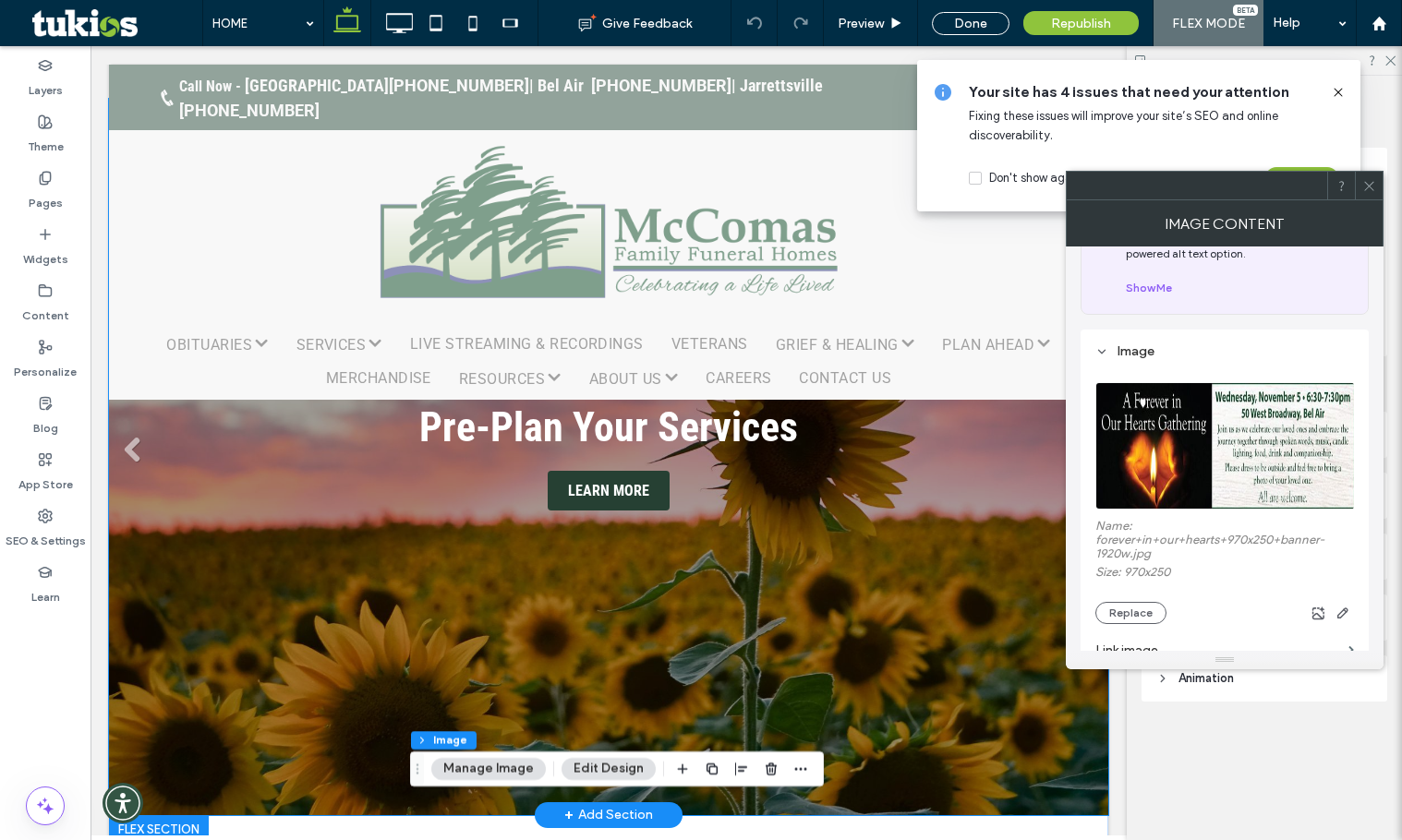
click at [203, 547] on link at bounding box center [608, 457] width 999 height 717
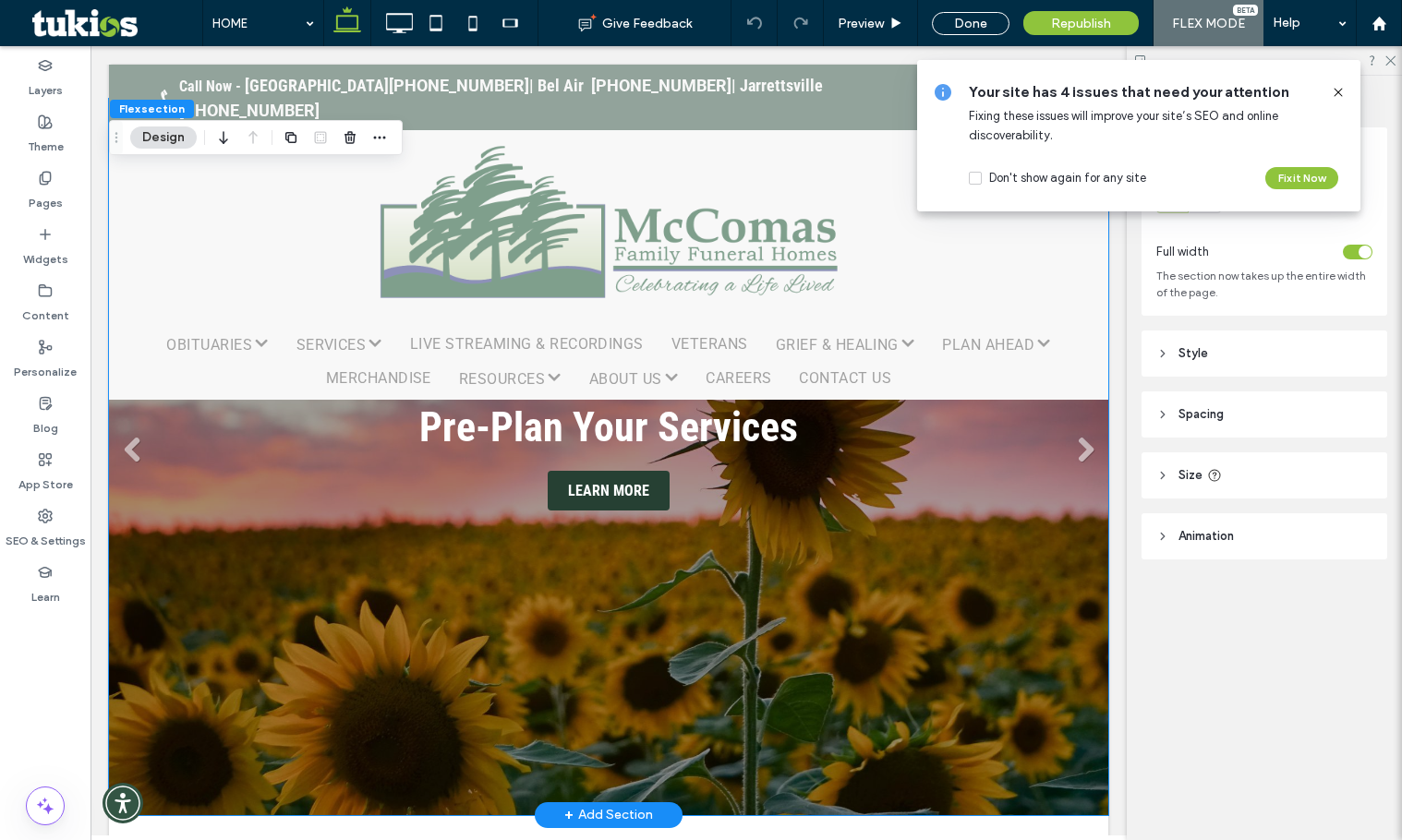
click at [161, 566] on link at bounding box center [608, 457] width 999 height 717
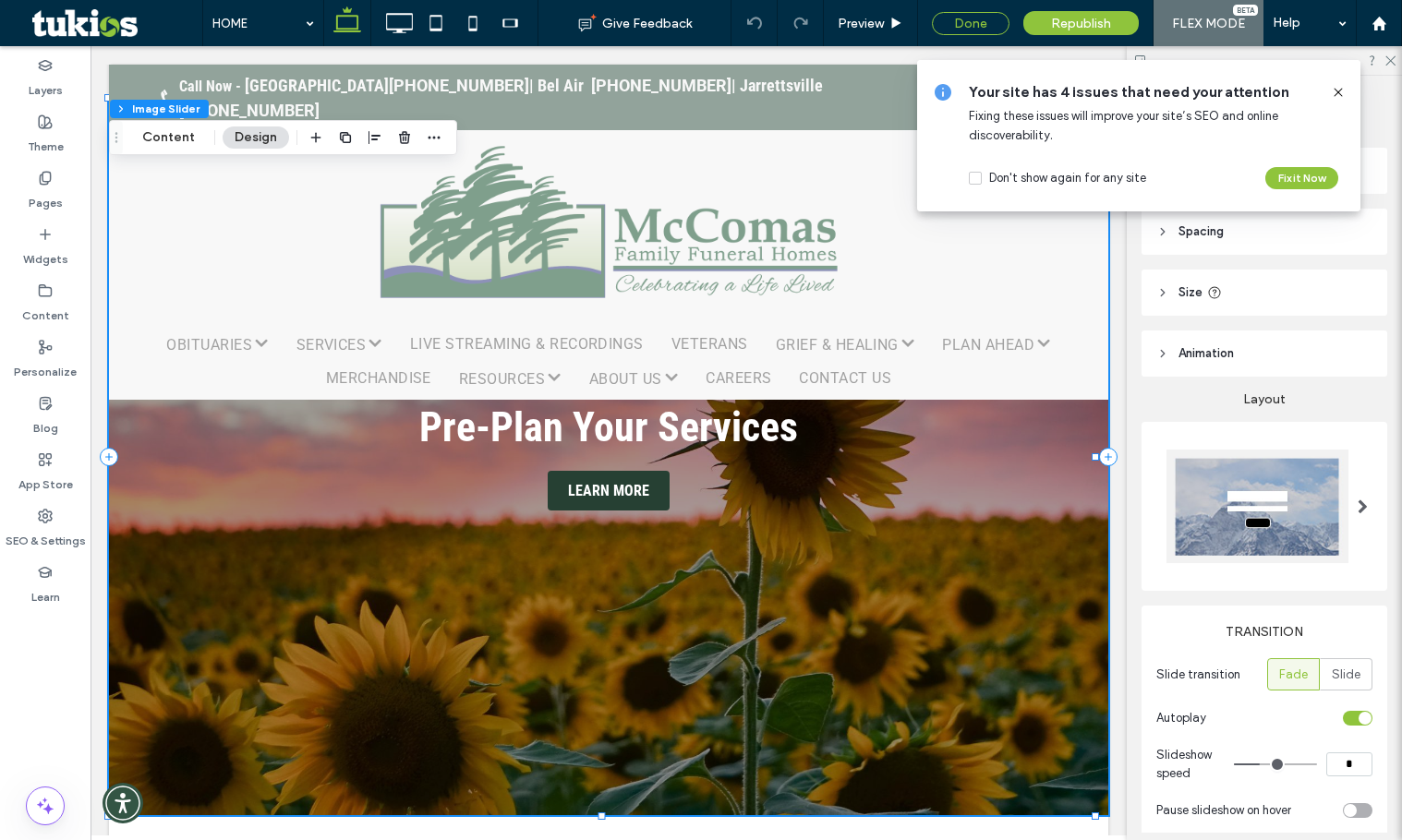
click at [1340, 95] on icon at bounding box center [1338, 92] width 15 height 15
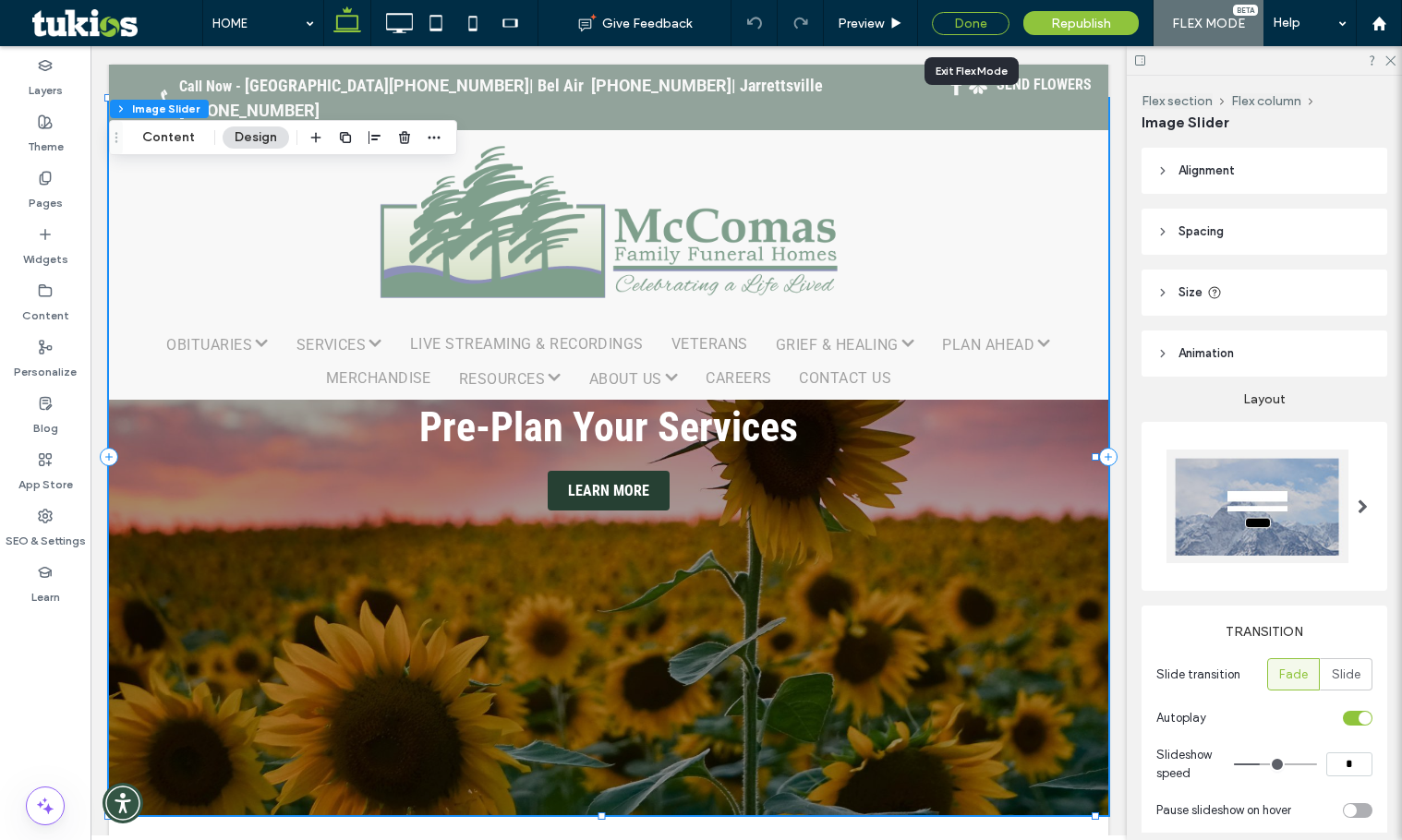
click at [973, 21] on div "Done" at bounding box center [970, 23] width 78 height 23
click at [90, 47] on div "Click to edit in Flex Mode" at bounding box center [90, 47] width 0 height 0
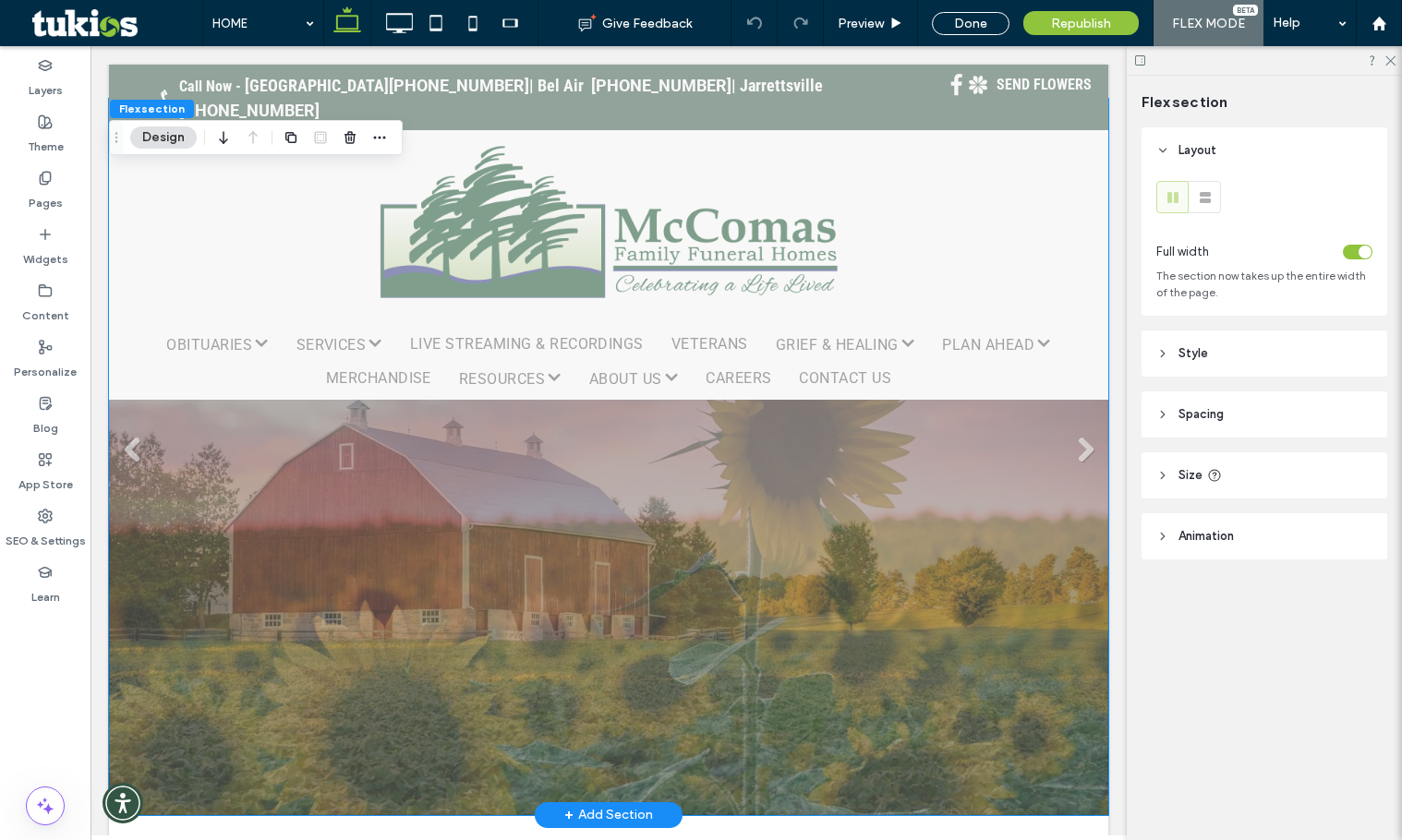
click at [238, 579] on link at bounding box center [608, 457] width 999 height 717
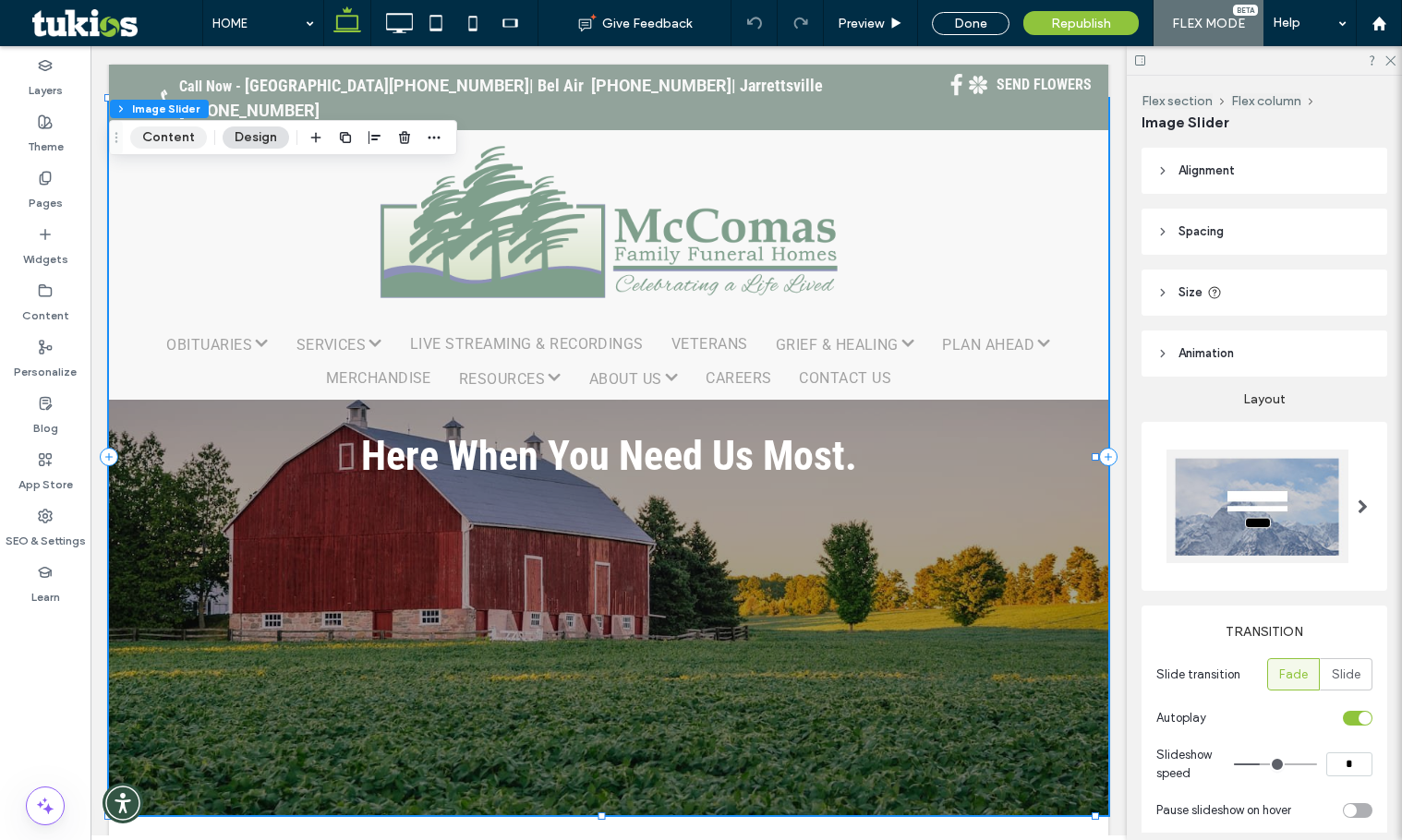
click at [168, 135] on button "Content" at bounding box center [168, 137] width 77 height 22
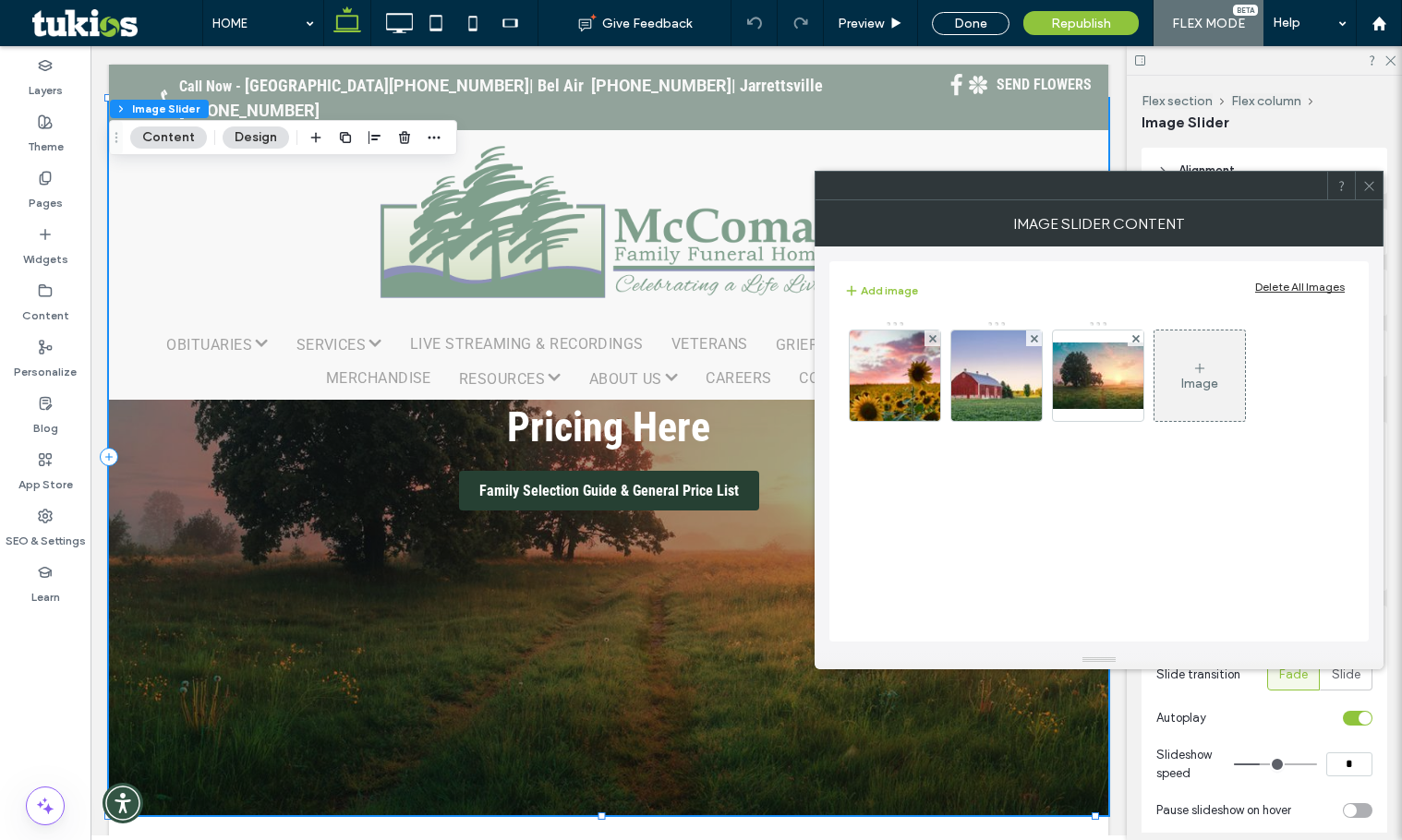
click at [1180, 374] on div "Image" at bounding box center [1199, 375] width 90 height 86
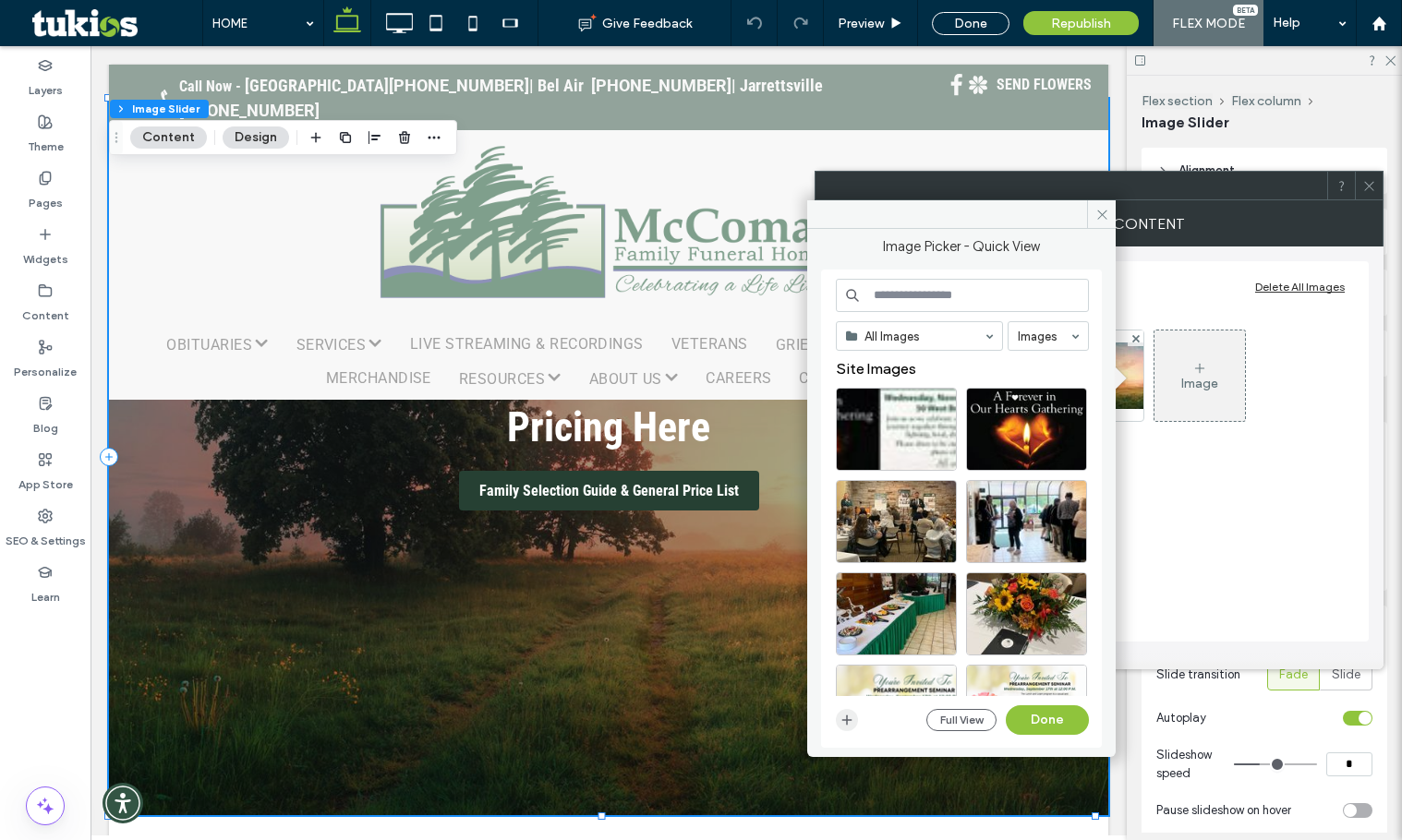
click at [852, 730] on span "button" at bounding box center [846, 720] width 22 height 22
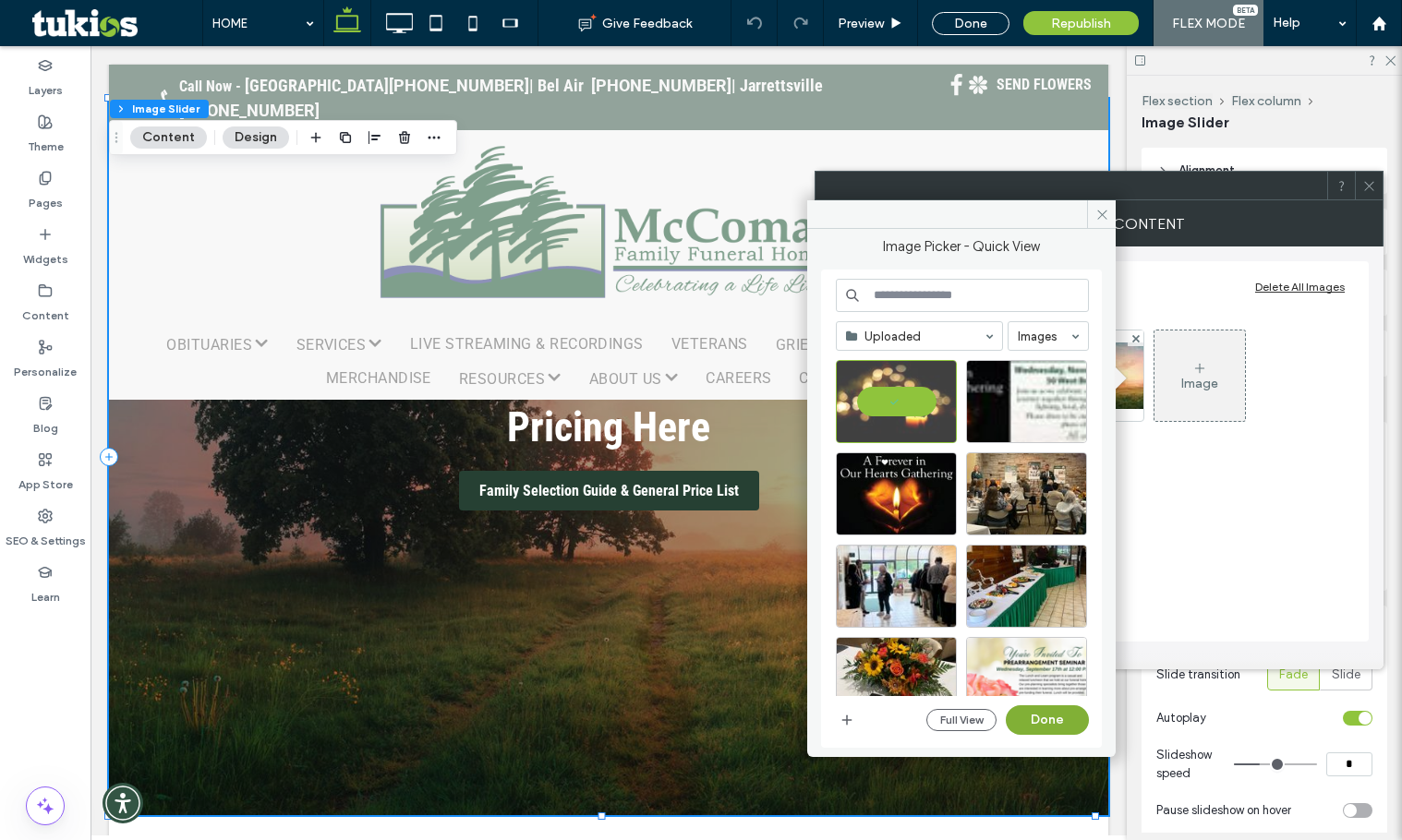
click at [1057, 726] on button "Done" at bounding box center [1048, 720] width 83 height 29
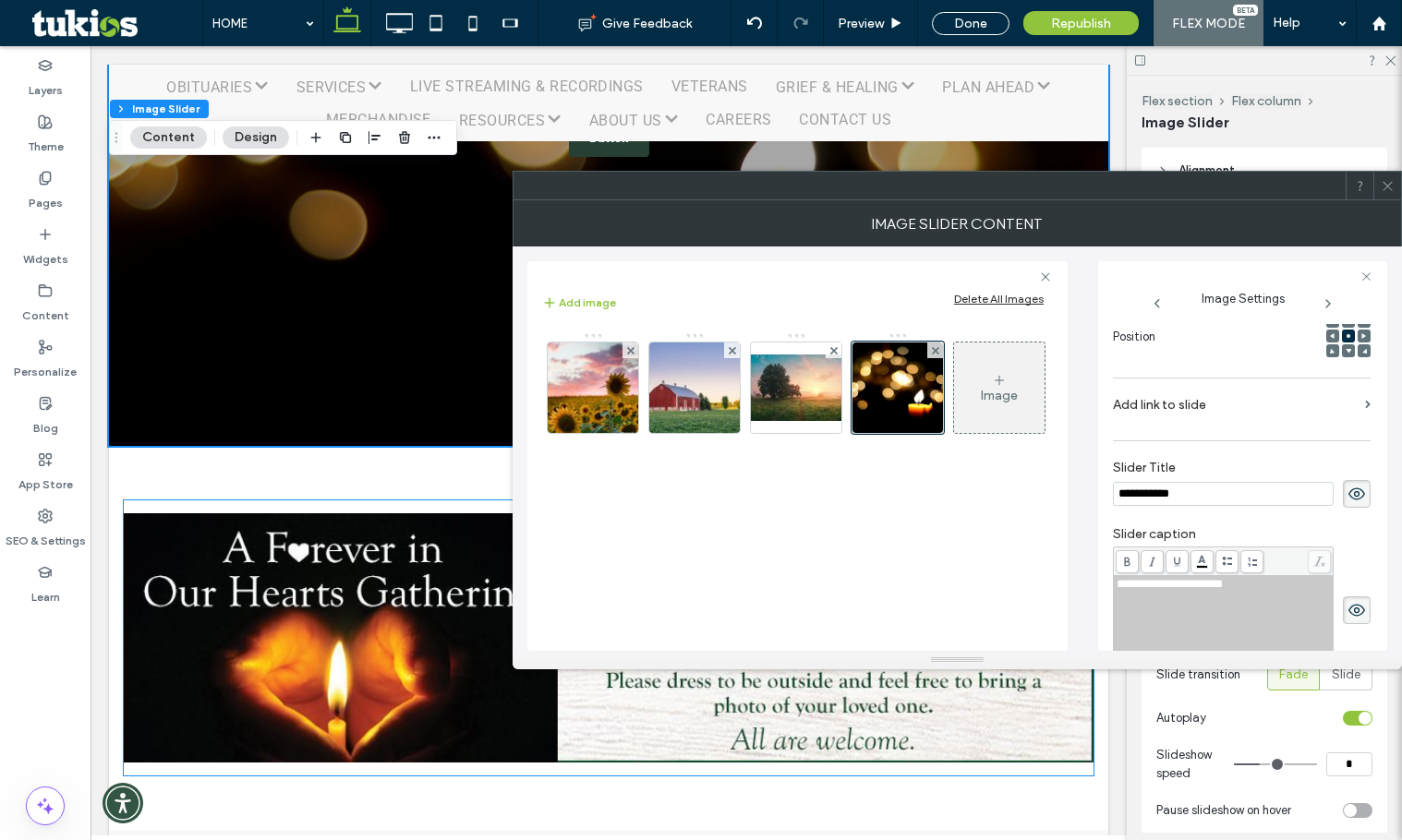
scroll to position [554, 0]
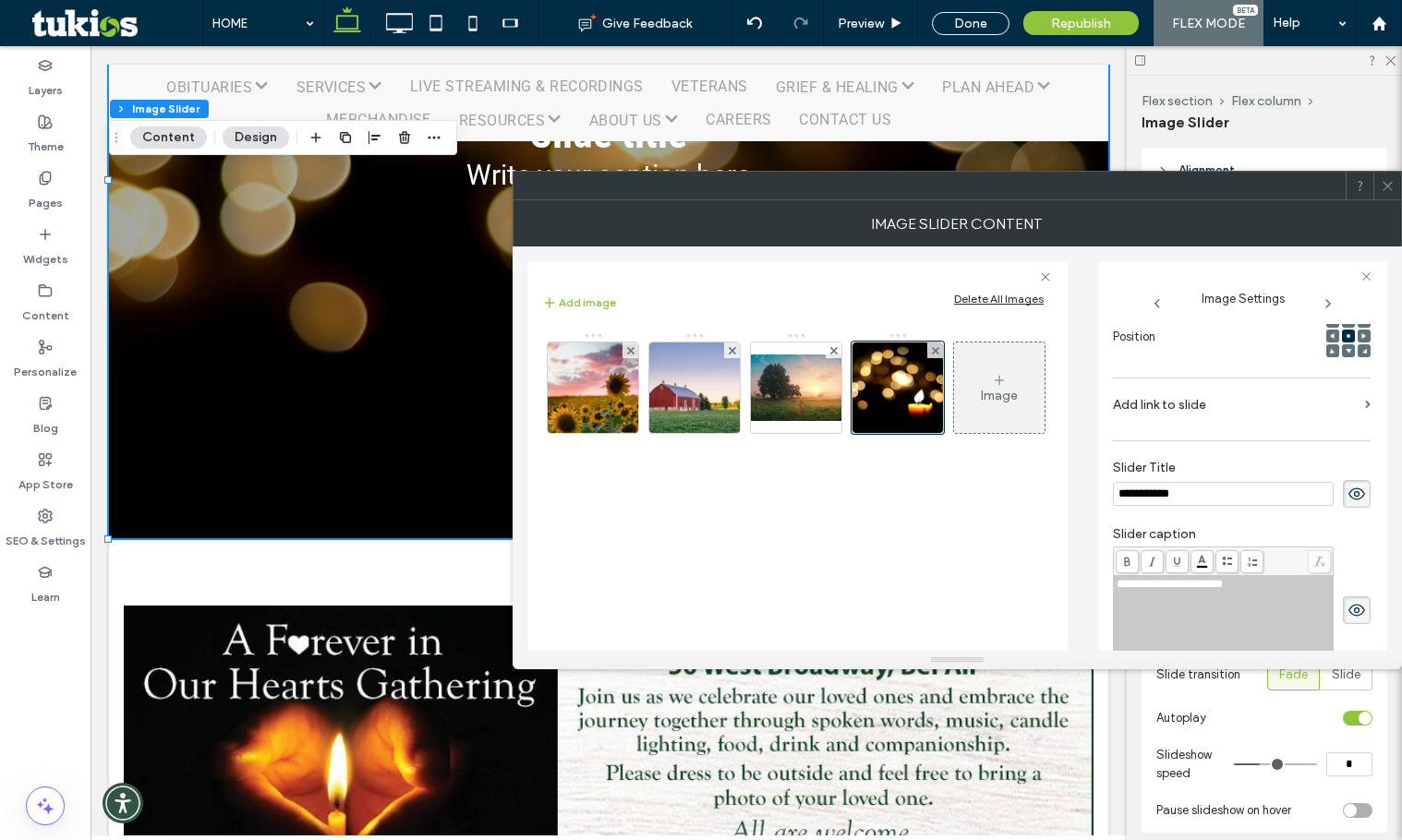
drag, startPoint x: 1193, startPoint y: 489, endPoint x: 999, endPoint y: 498, distance: 194.2
click at [999, 498] on div "**********" at bounding box center [958, 448] width 860 height 404
type input "**********"
click at [1343, 598] on span at bounding box center [1356, 610] width 28 height 28
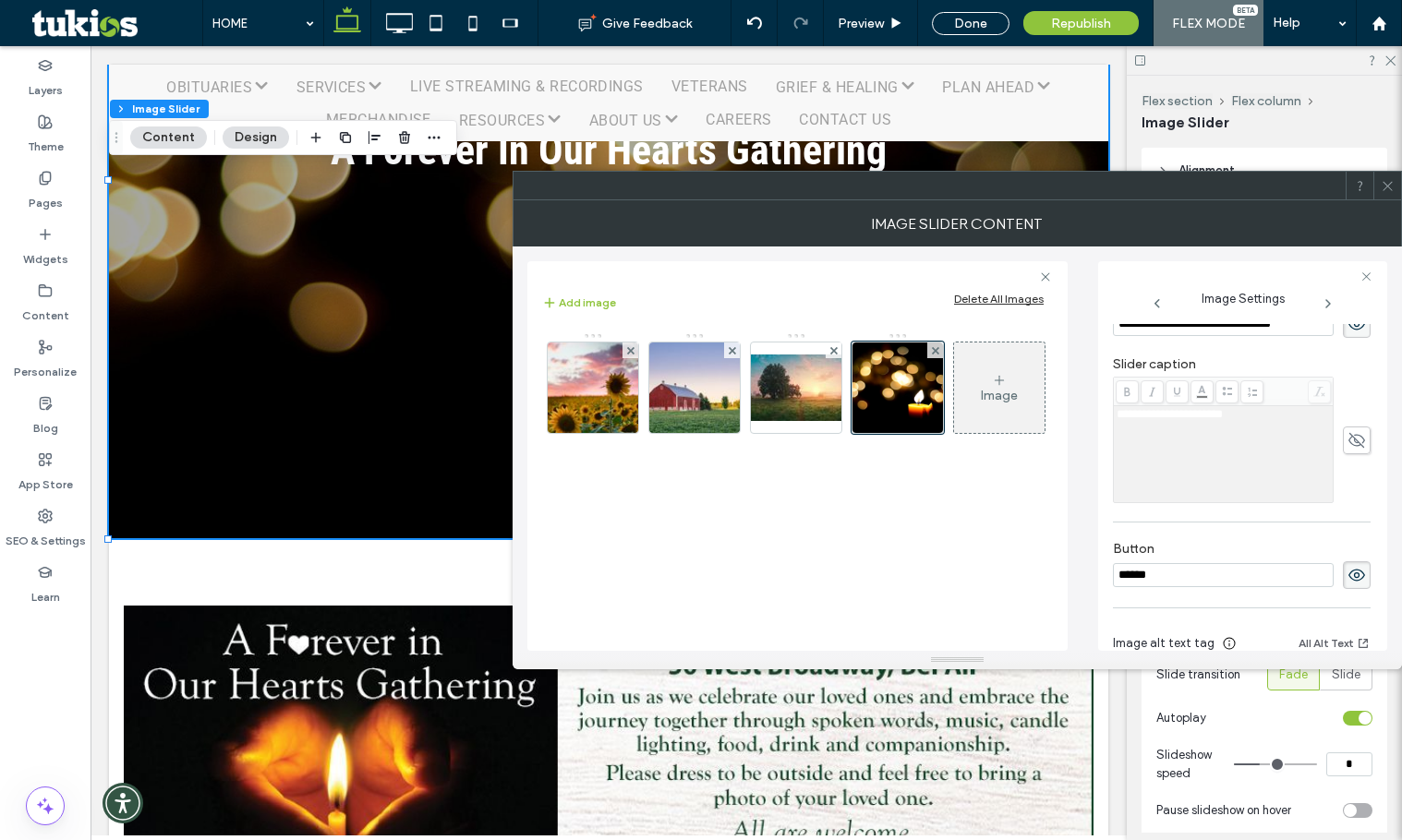
scroll to position [528, 0]
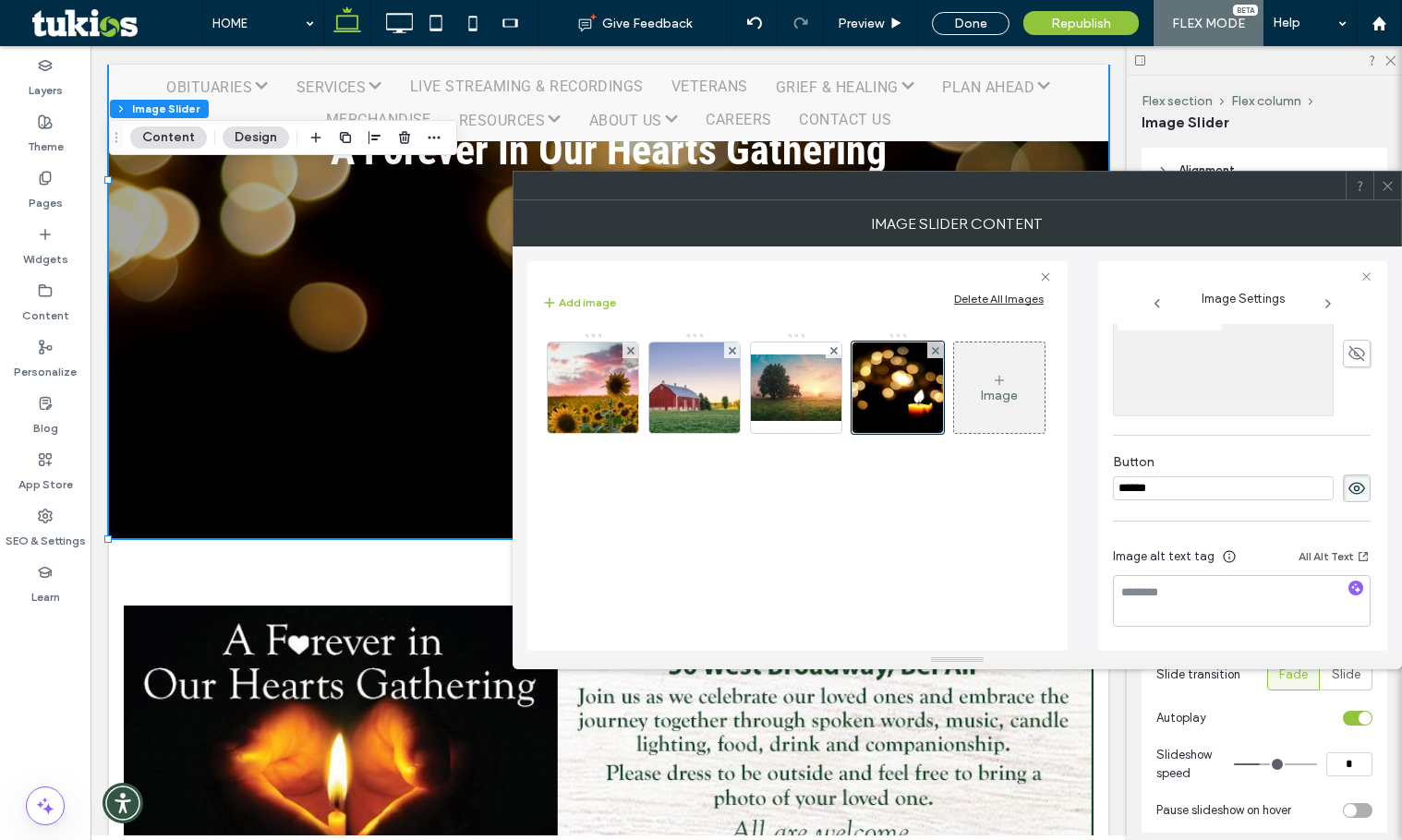
drag, startPoint x: 1195, startPoint y: 495, endPoint x: 974, endPoint y: 495, distance: 221.0
click at [978, 495] on div "**********" at bounding box center [958, 448] width 860 height 404
type input "**********"
click at [777, 372] on img at bounding box center [796, 388] width 147 height 67
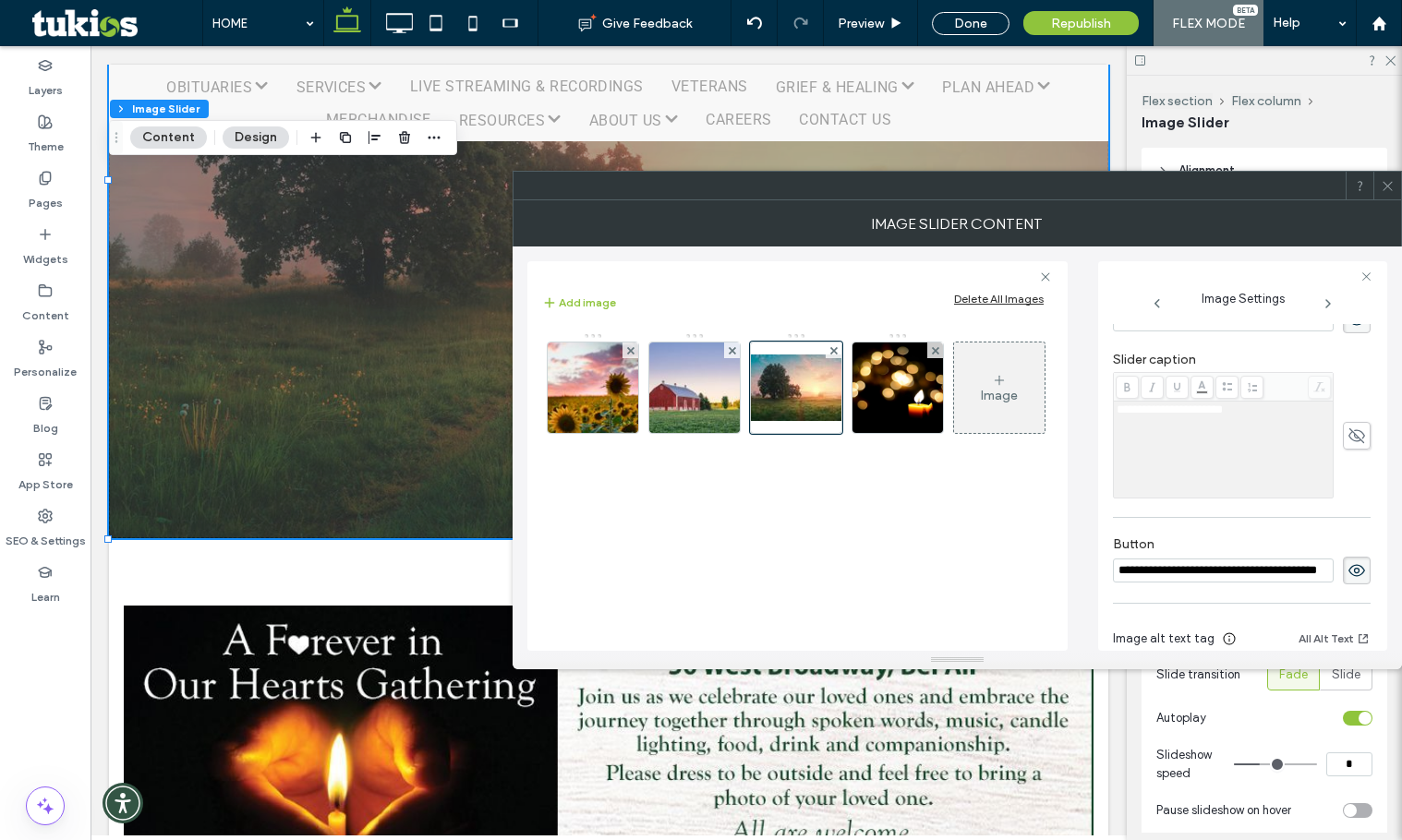
scroll to position [565, 0]
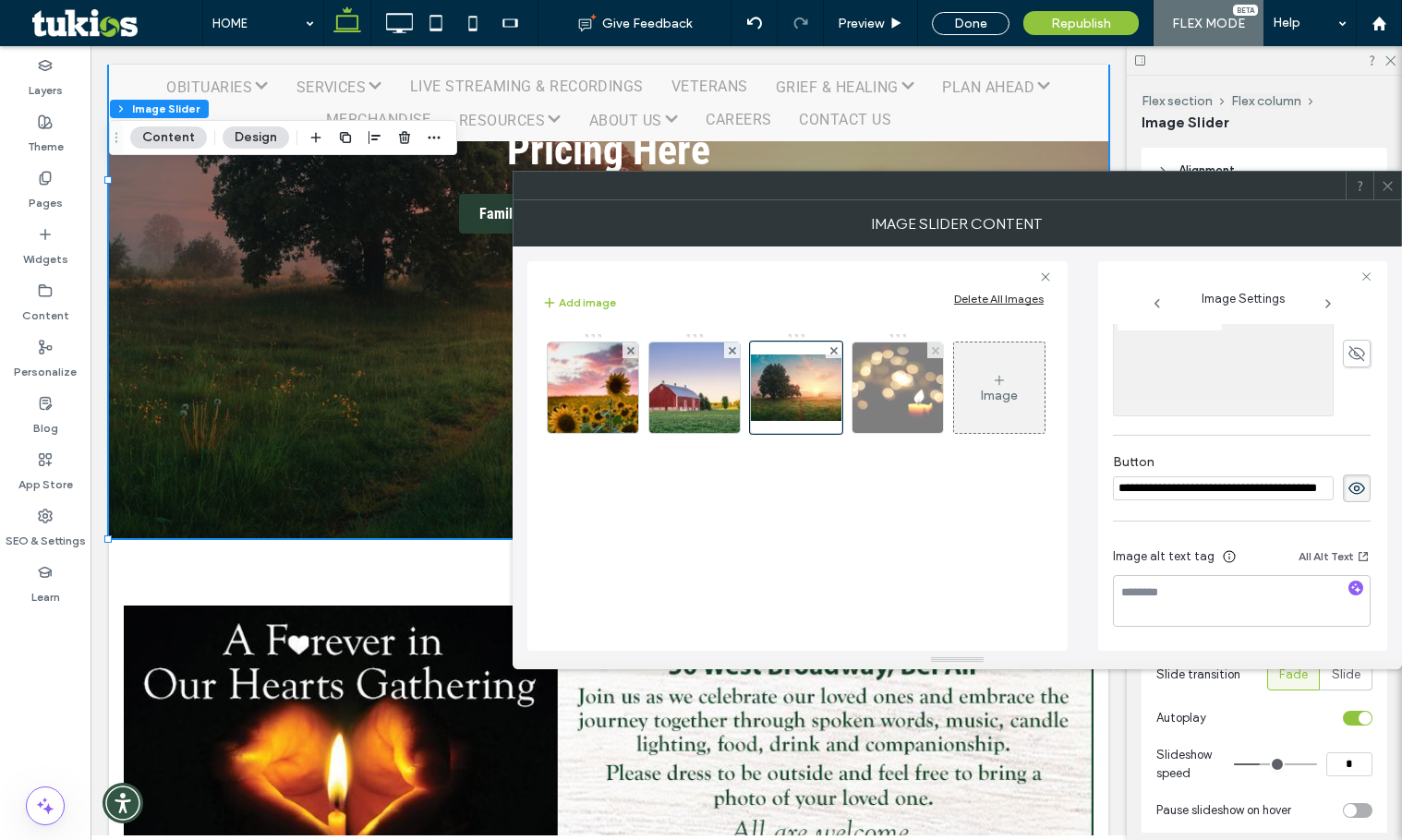
click at [888, 377] on img at bounding box center [897, 387] width 161 height 90
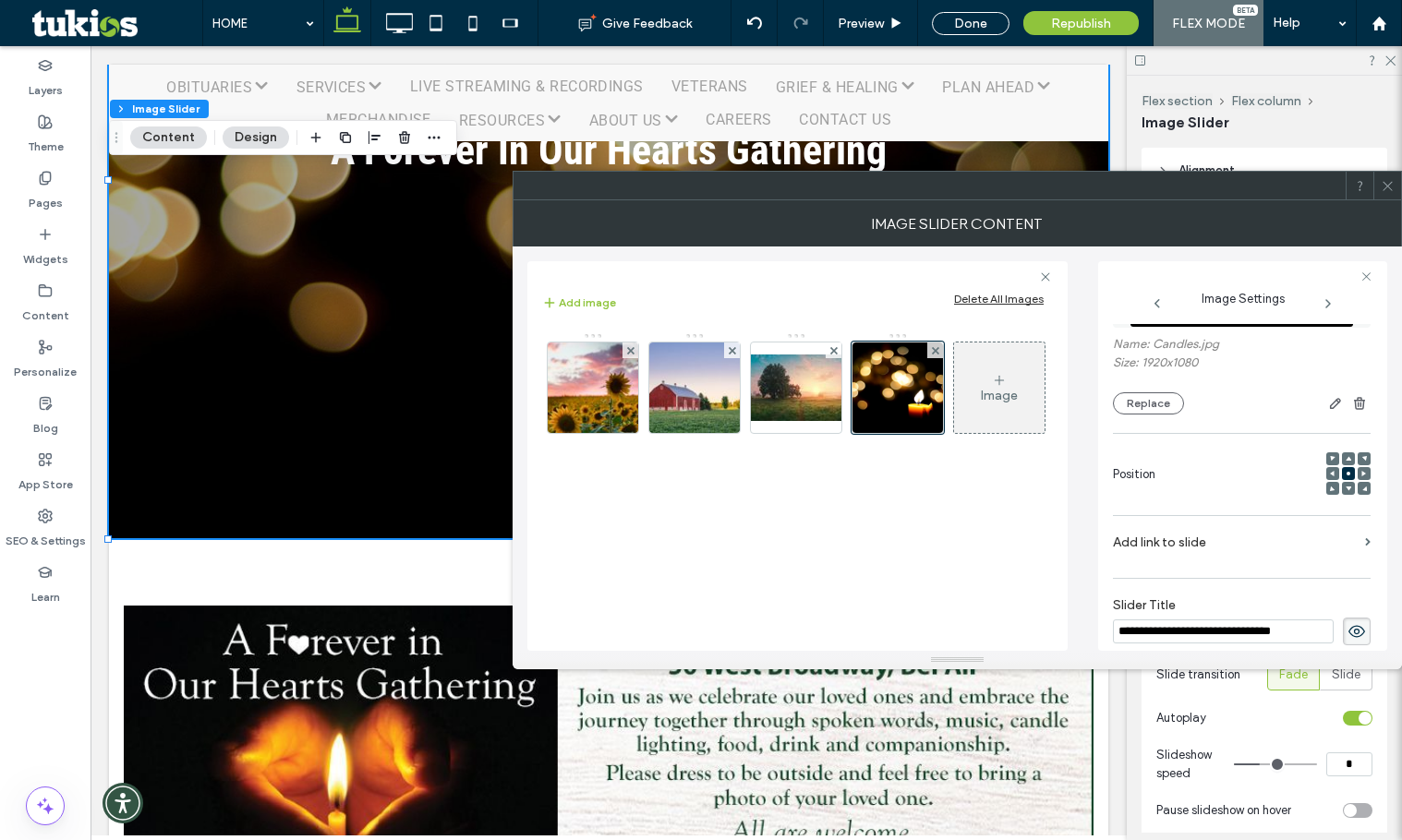
scroll to position [277, 0]
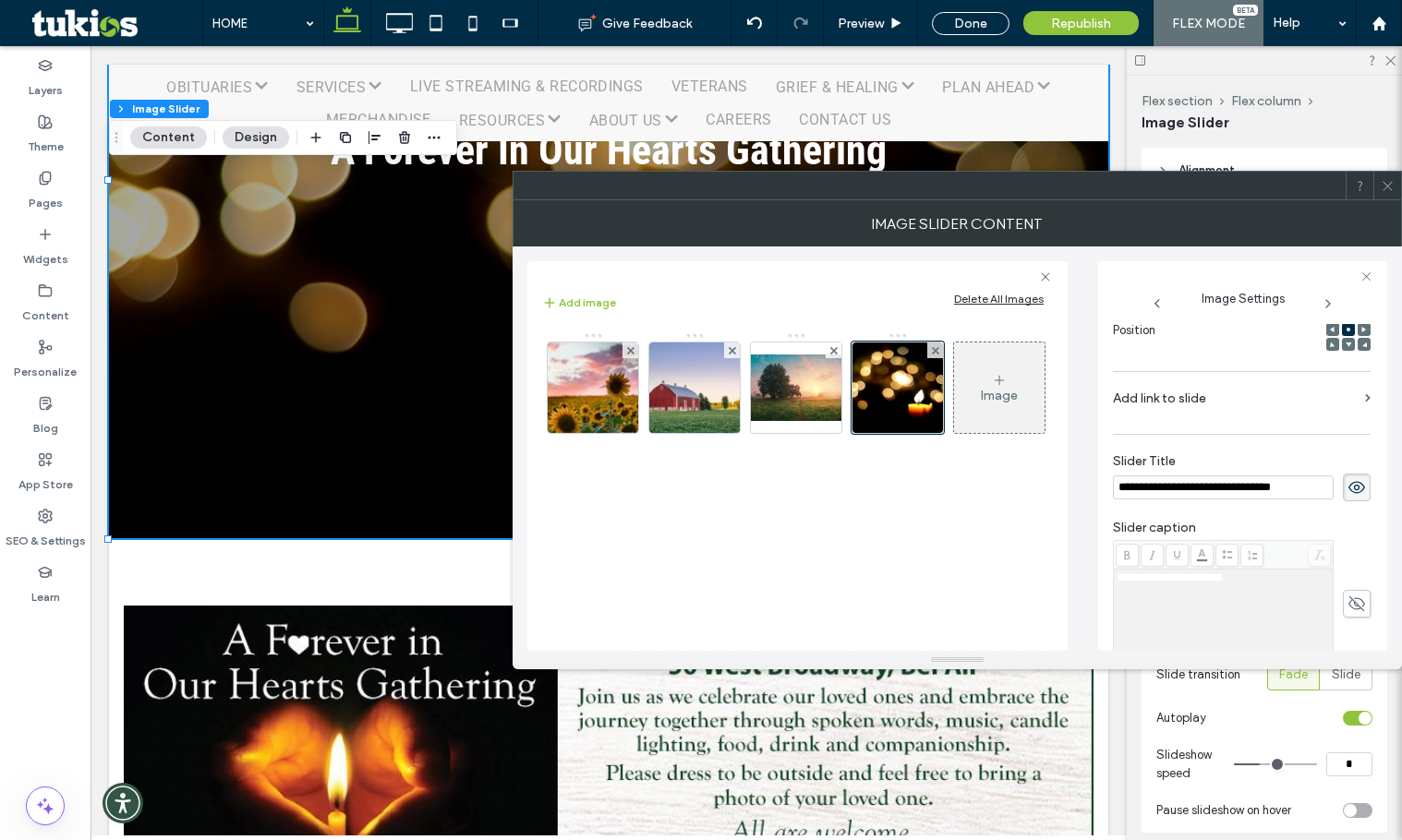
click at [1346, 404] on label "Add link to slide" at bounding box center [1235, 398] width 245 height 34
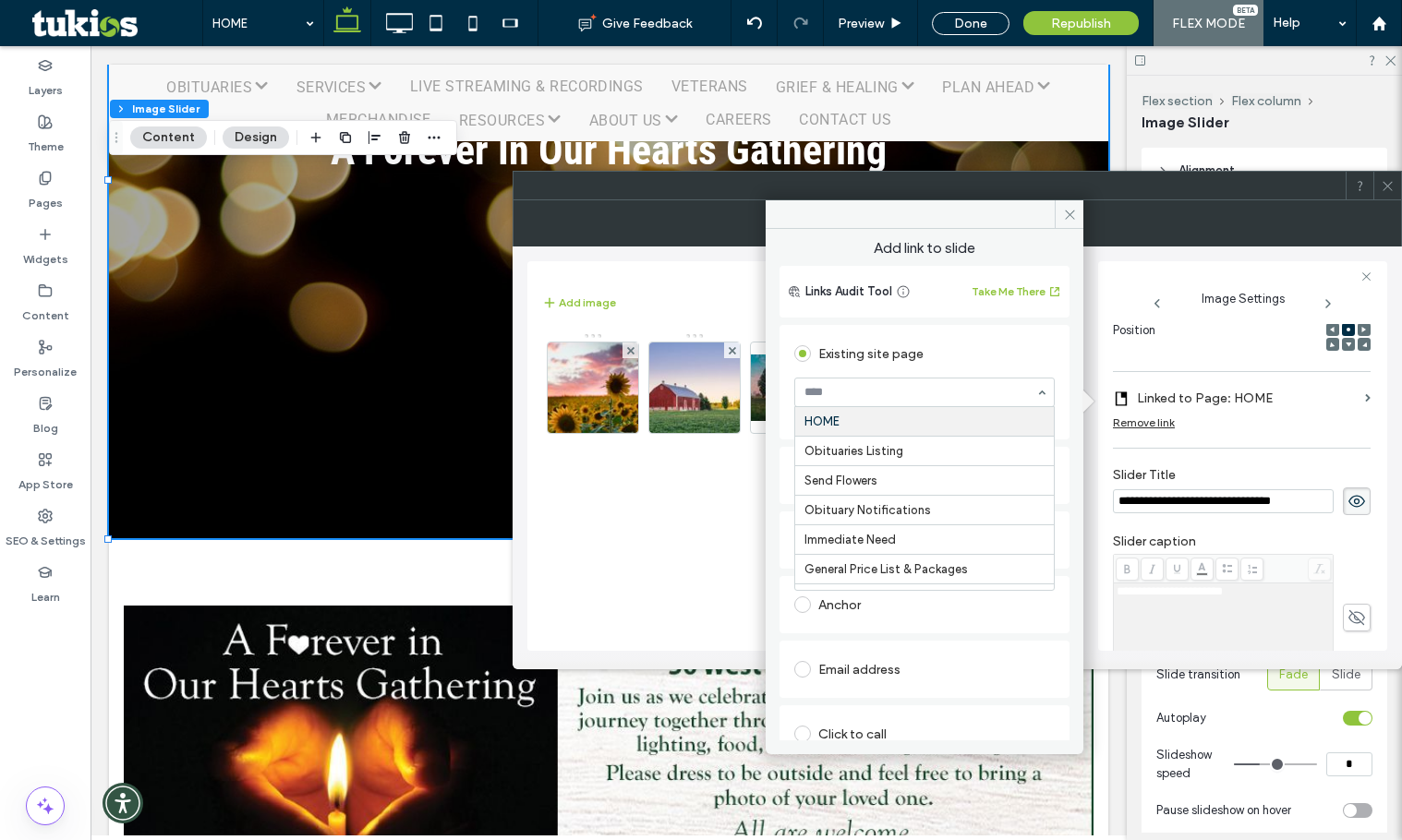
type input "*"
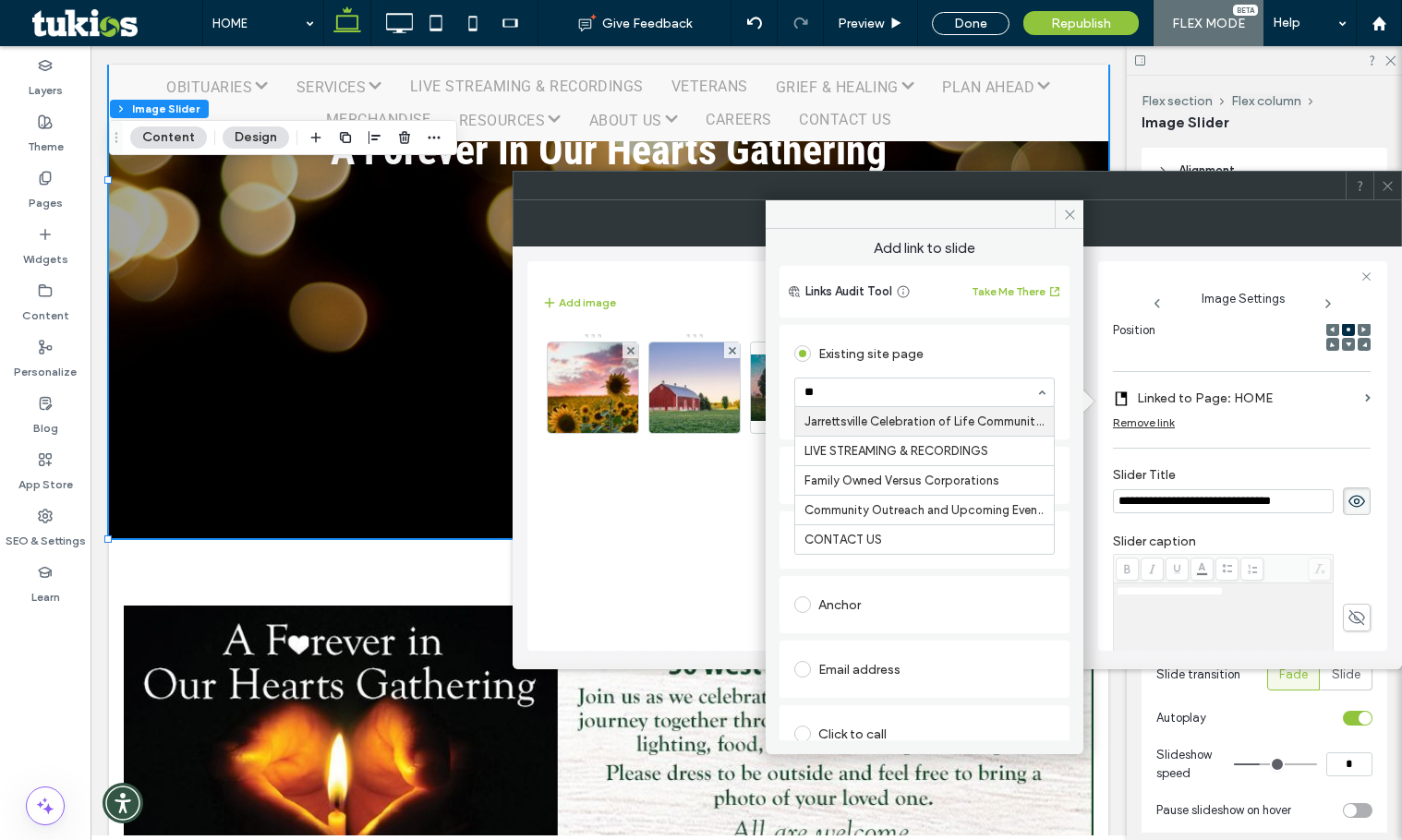
type input "***"
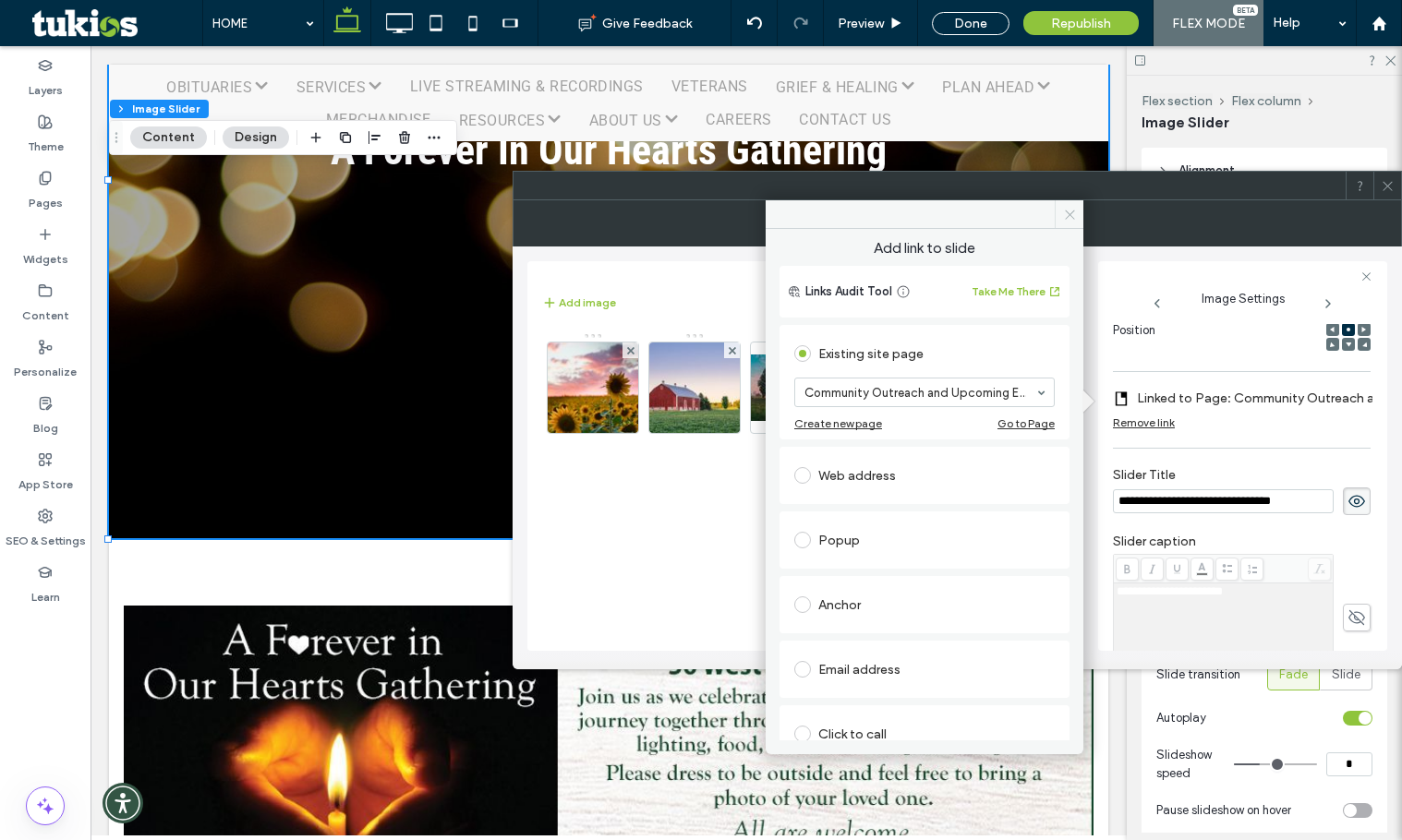
click at [1071, 215] on icon at bounding box center [1070, 214] width 14 height 14
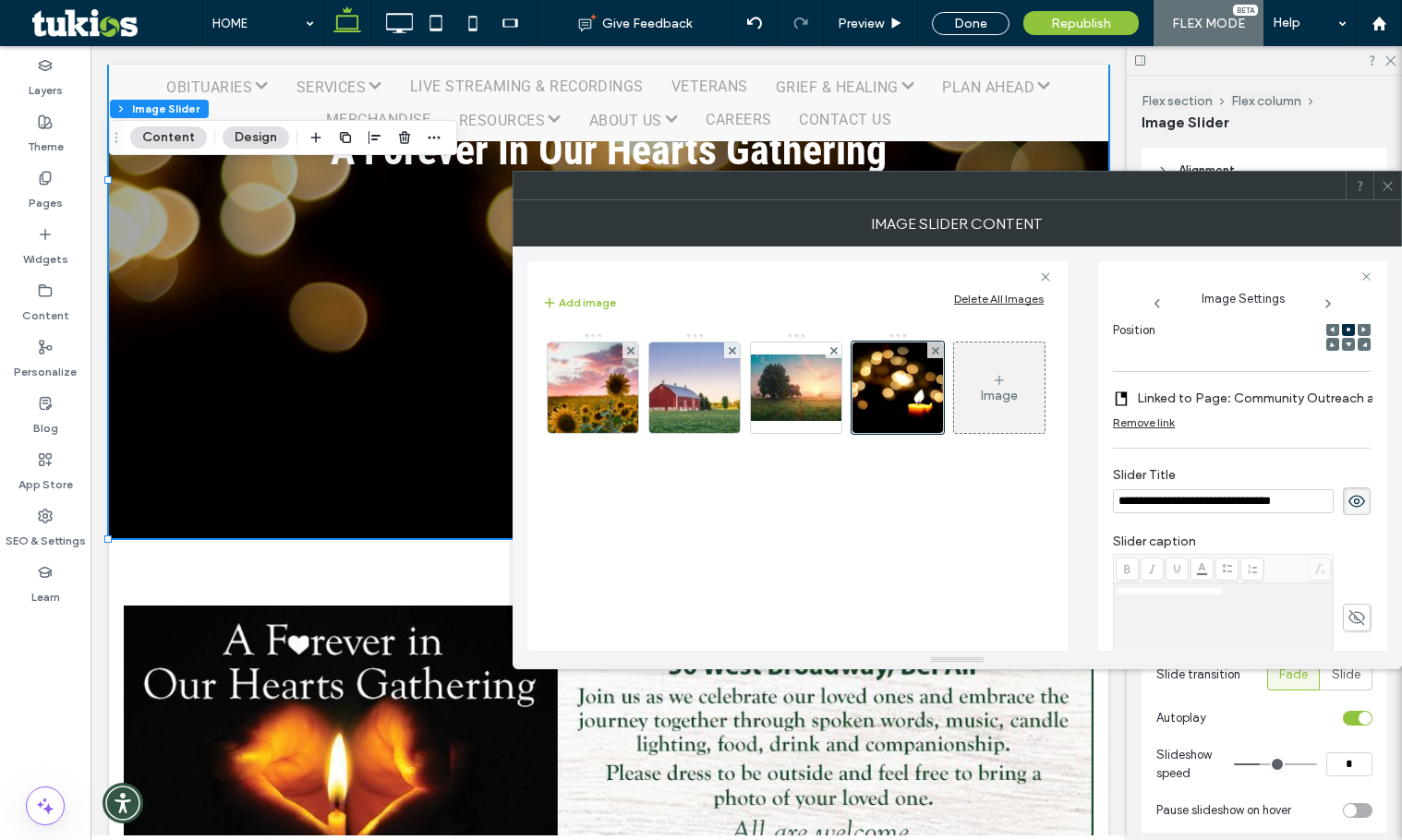
click at [1389, 185] on icon at bounding box center [1387, 186] width 14 height 14
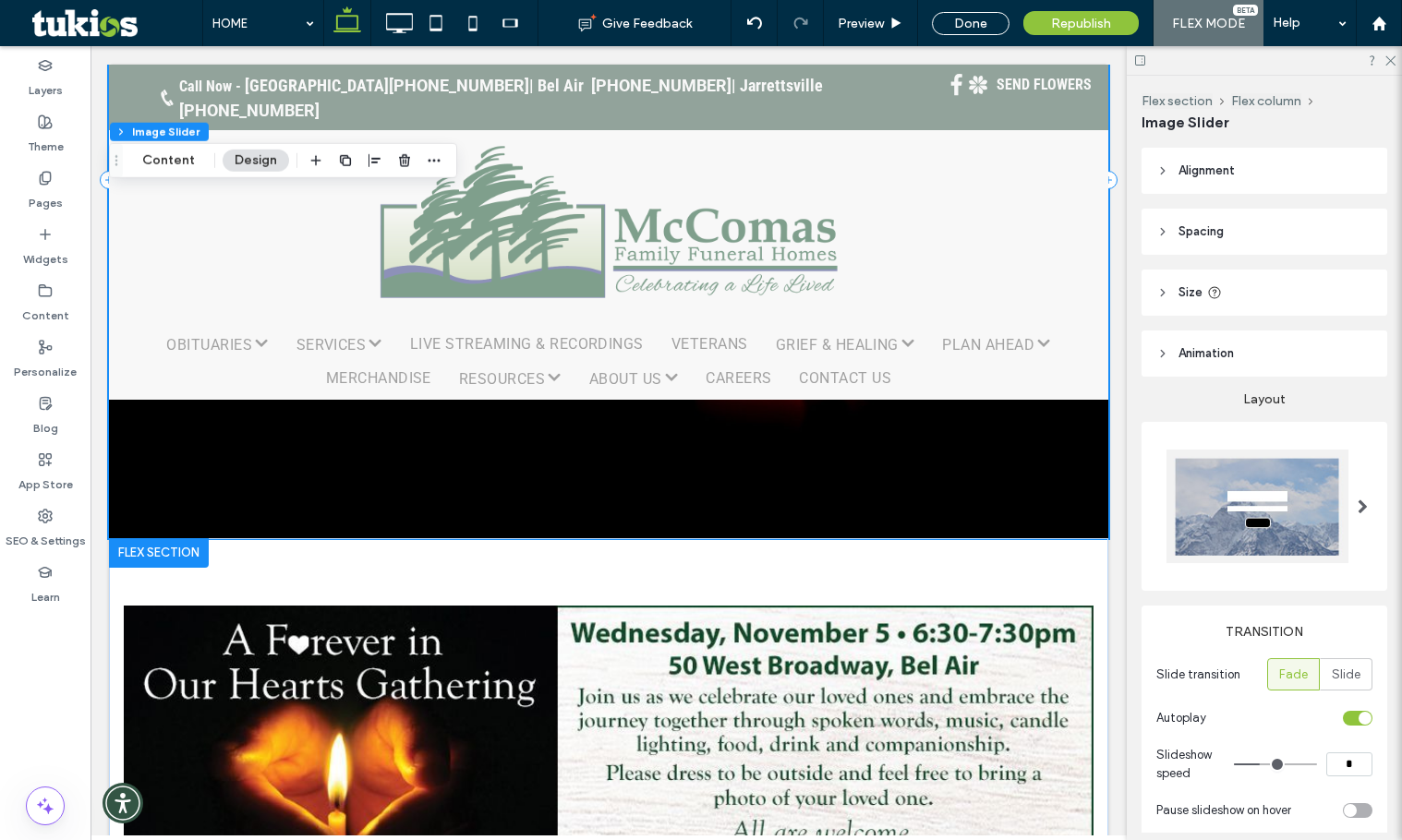
scroll to position [184, 0]
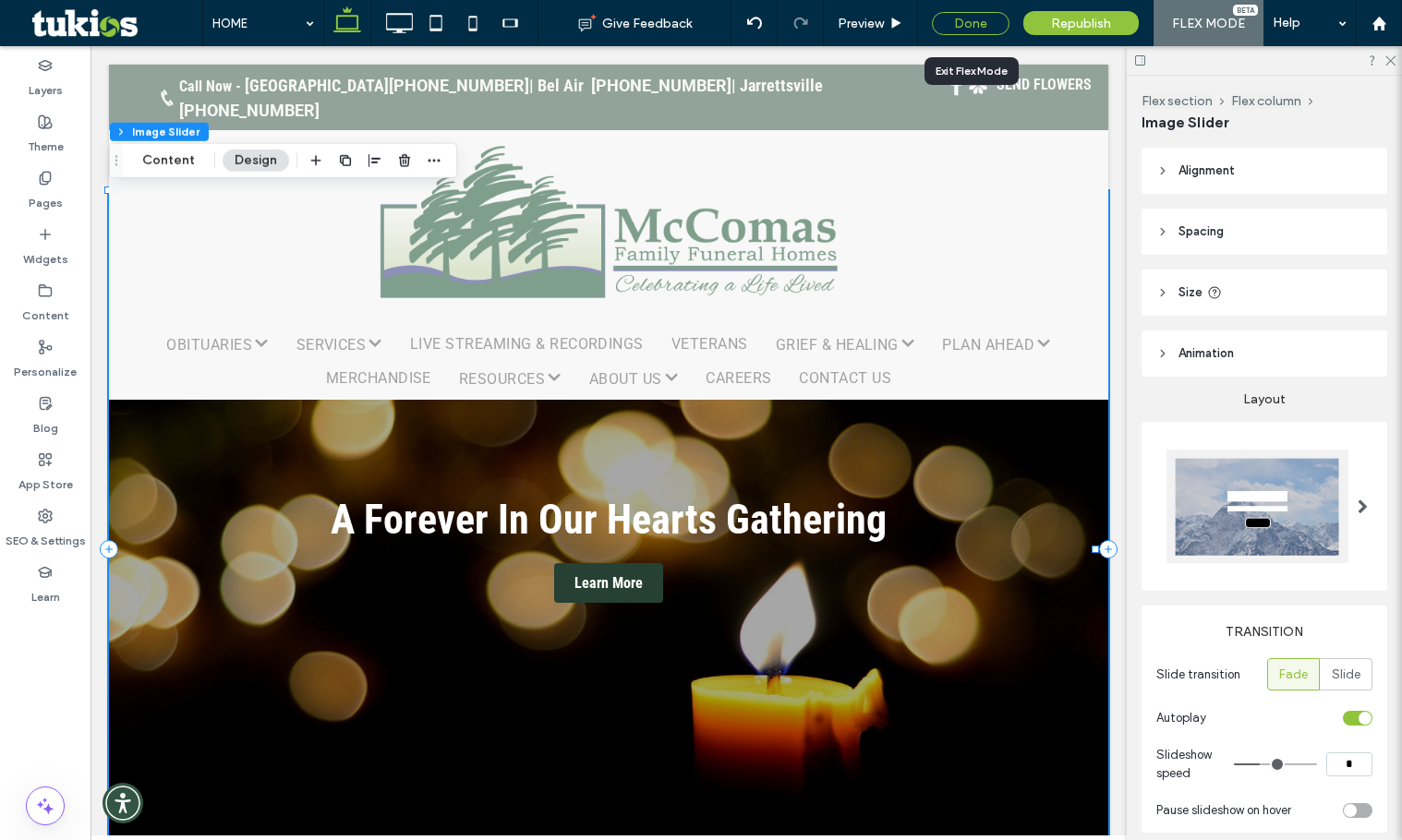
drag, startPoint x: 971, startPoint y: 25, endPoint x: 54, endPoint y: 75, distance: 918.4
click at [971, 25] on div "Done" at bounding box center [970, 23] width 78 height 23
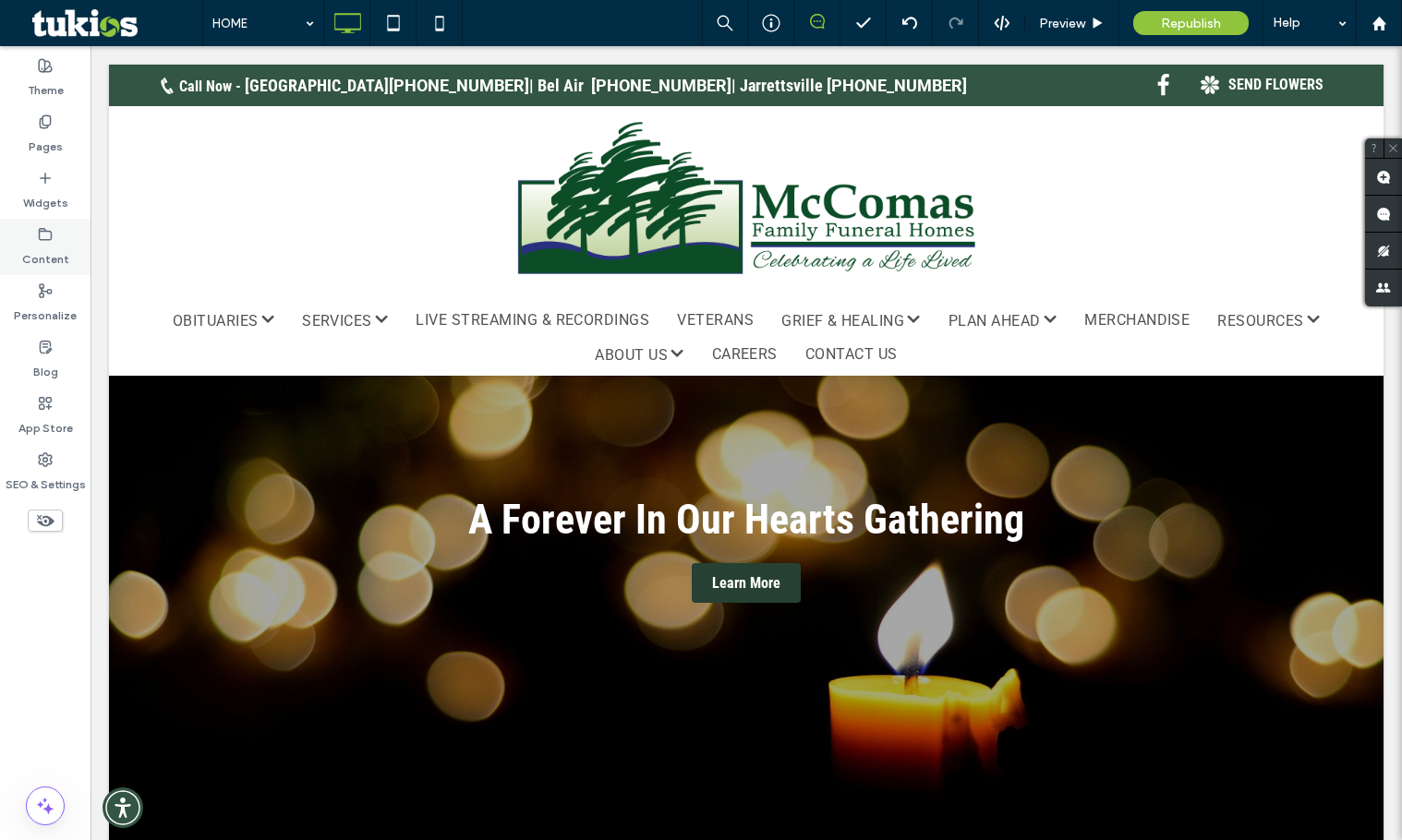
click at [29, 252] on label "Content" at bounding box center [46, 254] width 48 height 26
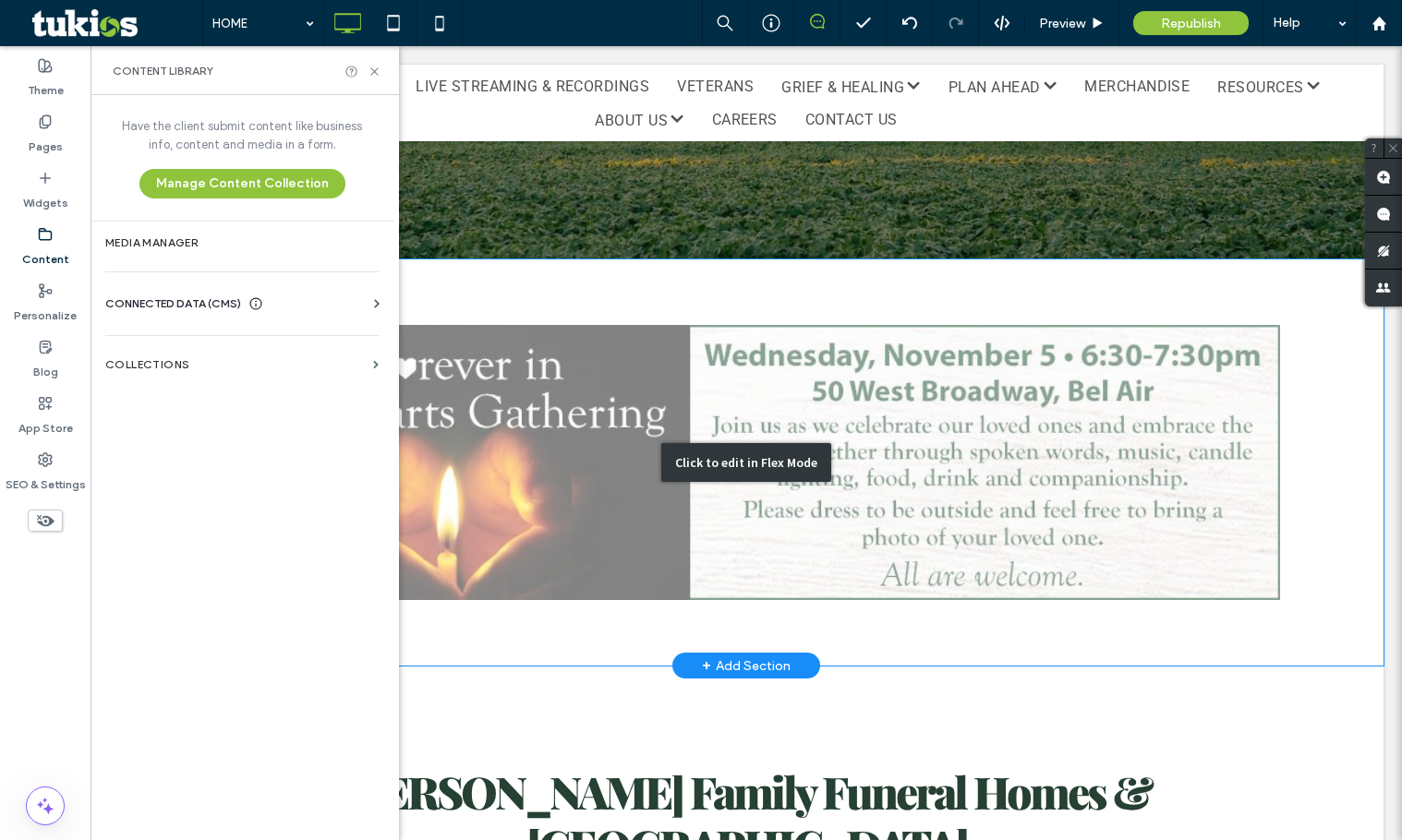
scroll to position [923, 0]
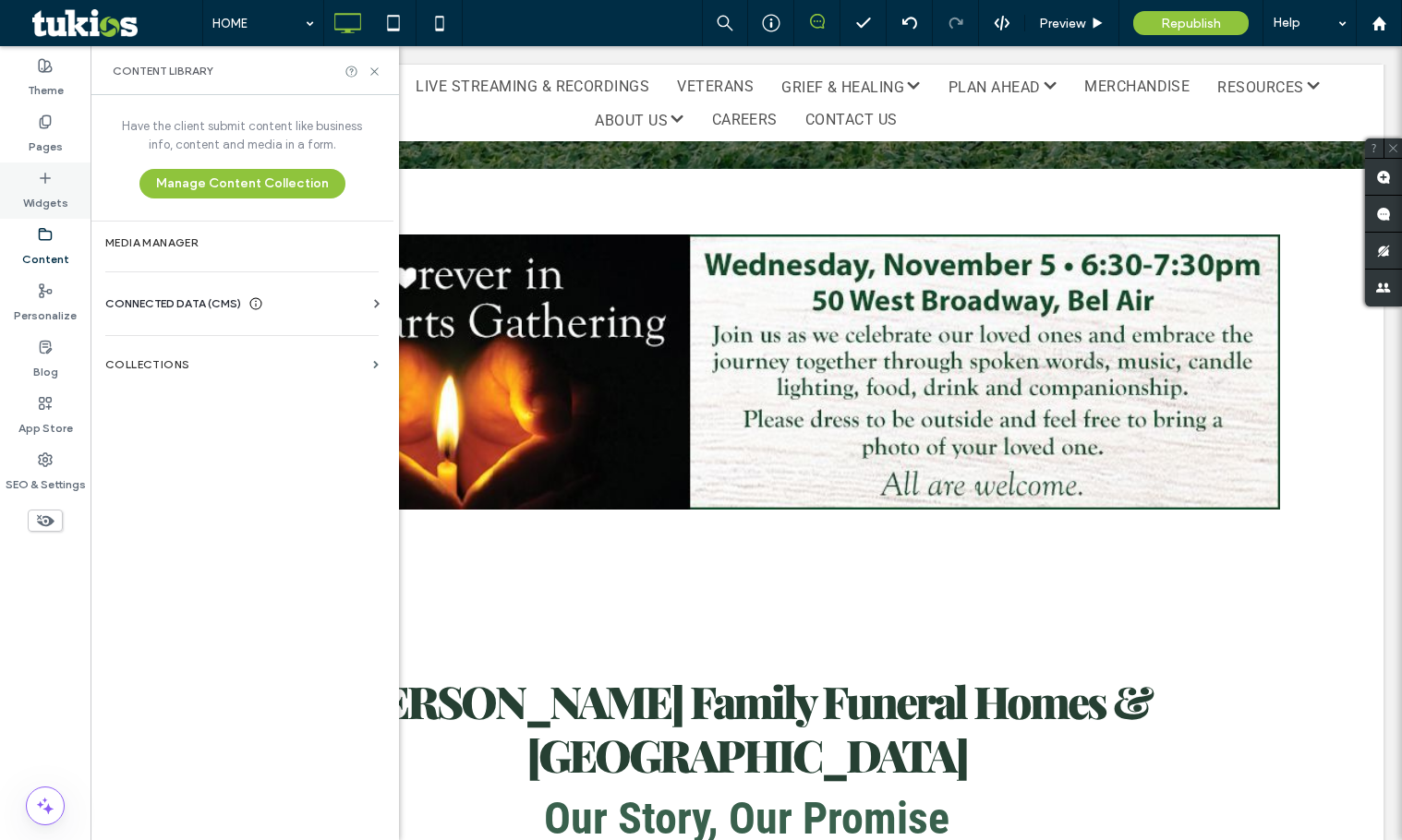
click at [52, 205] on label "Widgets" at bounding box center [46, 198] width 46 height 26
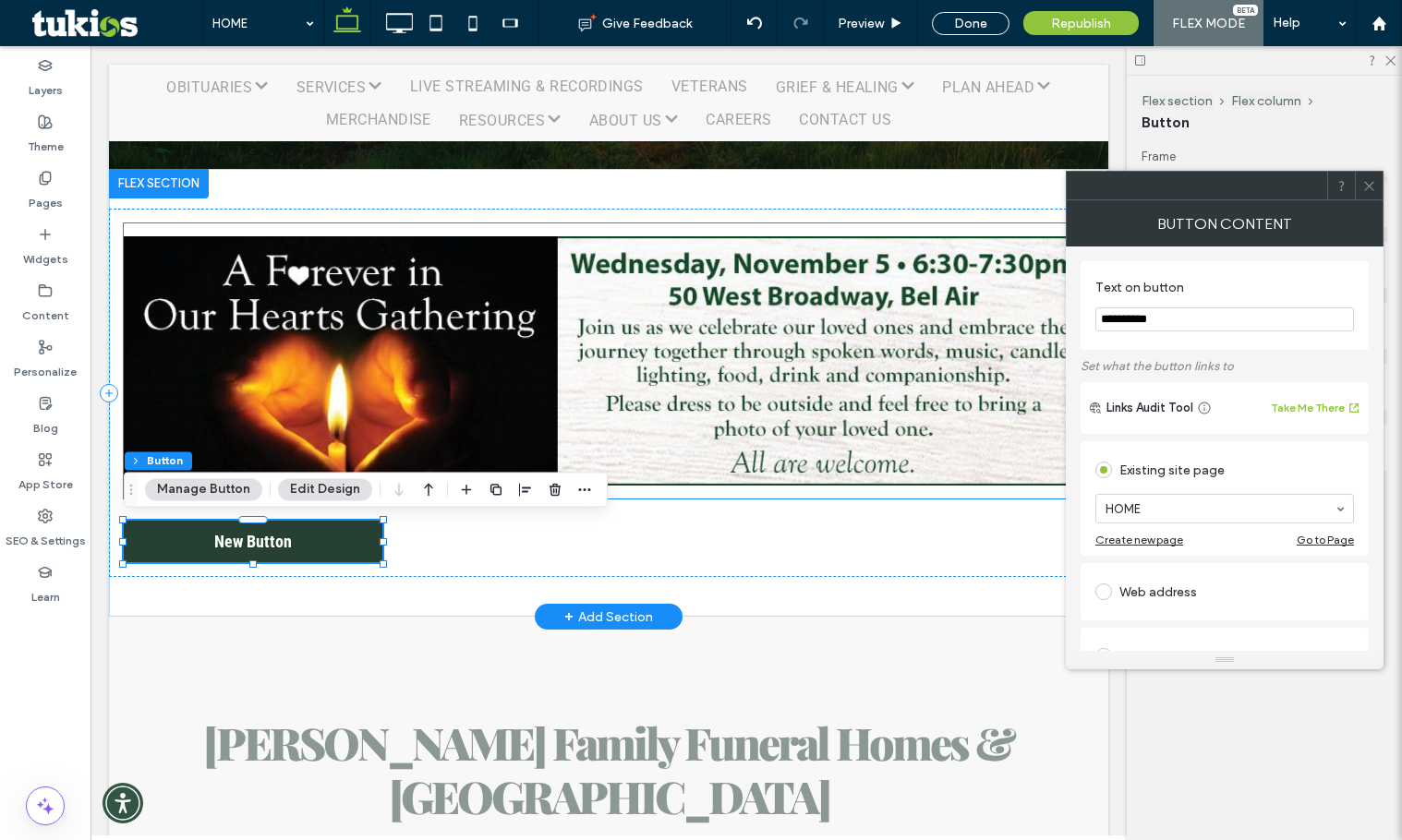
type input "**"
click at [431, 579] on div "New Button" at bounding box center [608, 393] width 999 height 449
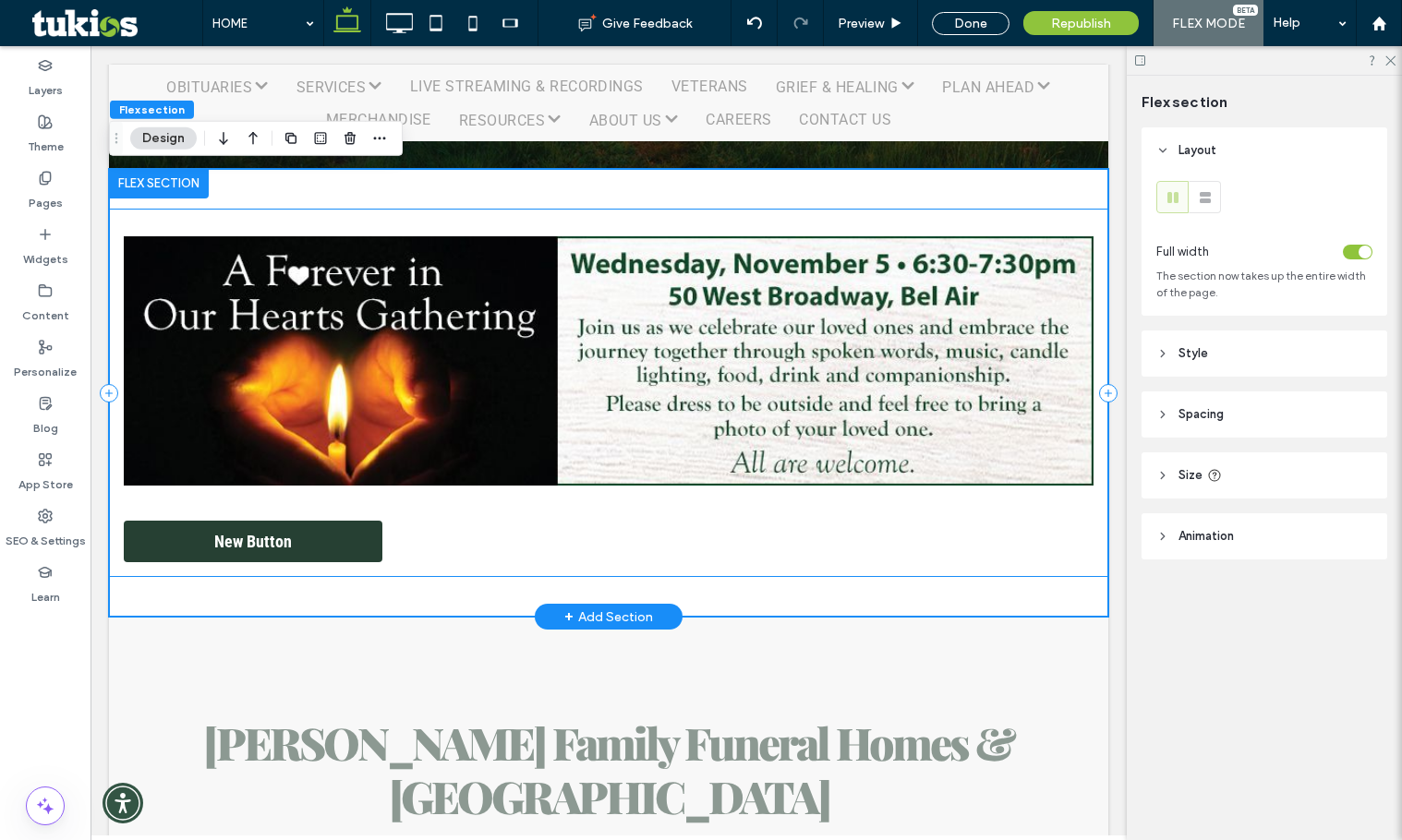
click at [457, 569] on div "New Button" at bounding box center [608, 393] width 999 height 369
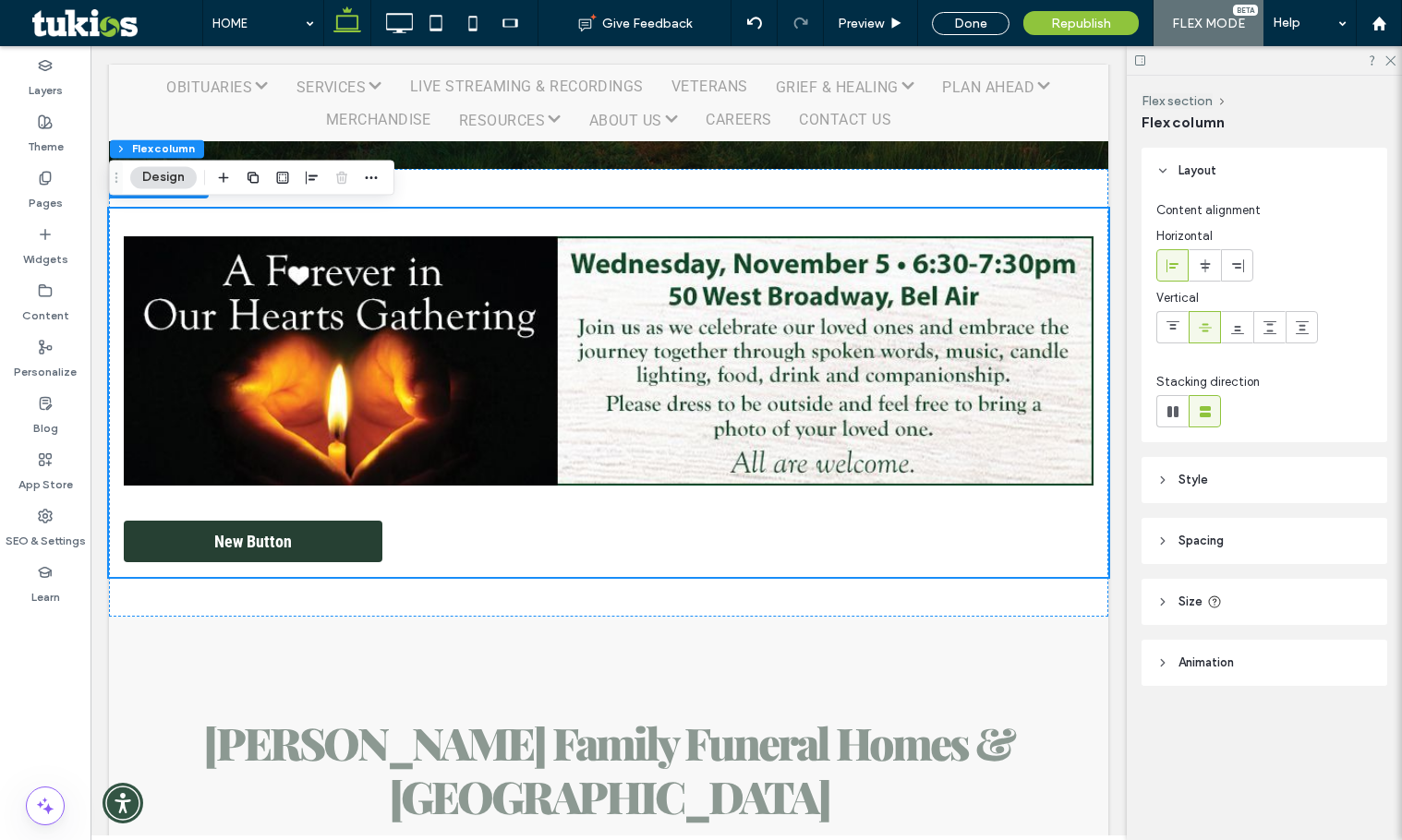
click at [1209, 267] on icon at bounding box center [1205, 266] width 15 height 15
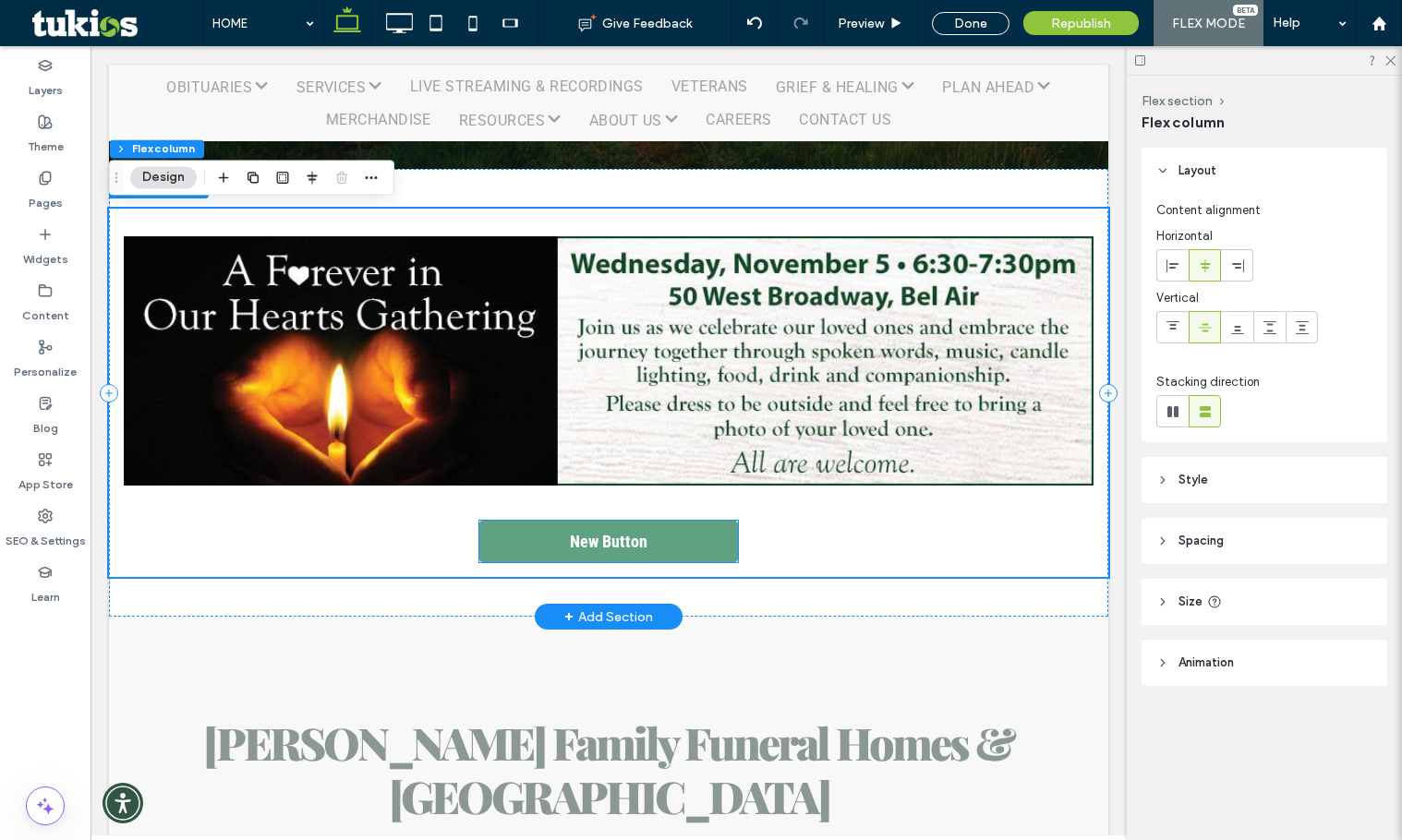
click at [608, 551] on span "New Button" at bounding box center [608, 541] width 78 height 19
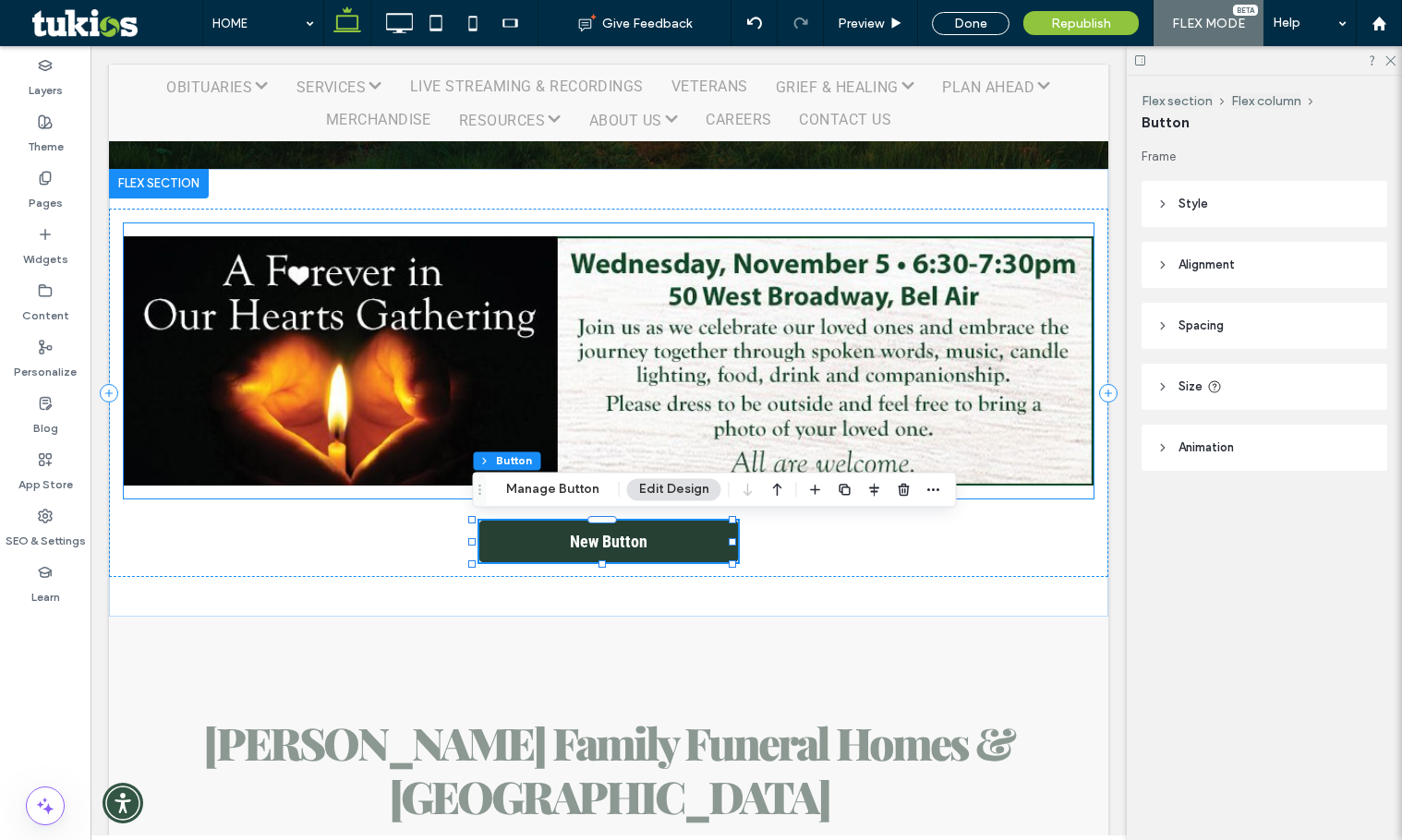
type input "**"
click at [545, 475] on div "Flex section Flex column Button Manage Button Edit Design" at bounding box center [714, 489] width 484 height 35
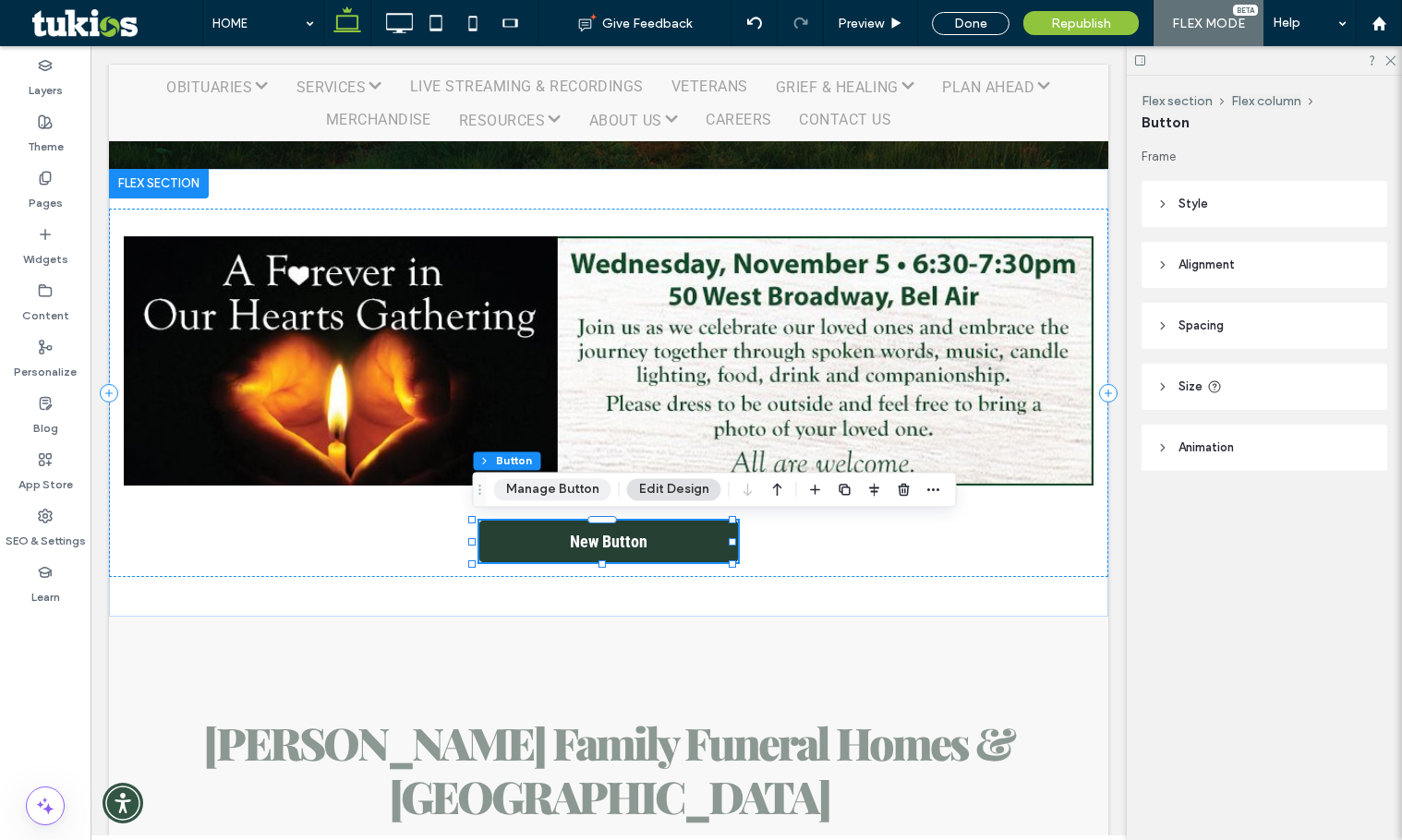
click at [538, 489] on button "Manage Button" at bounding box center [552, 489] width 117 height 22
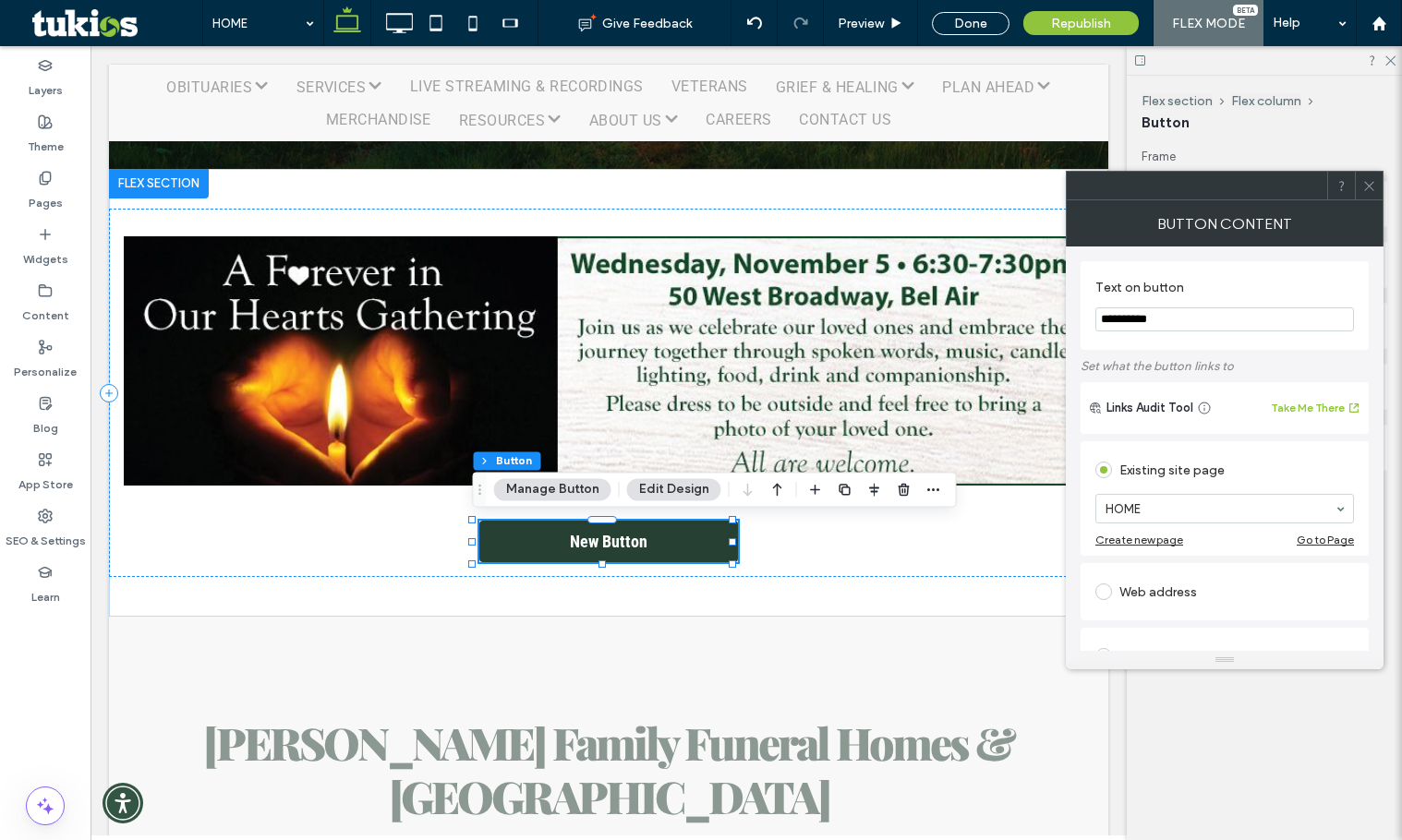
click at [1210, 321] on input "**********" at bounding box center [1224, 319] width 259 height 24
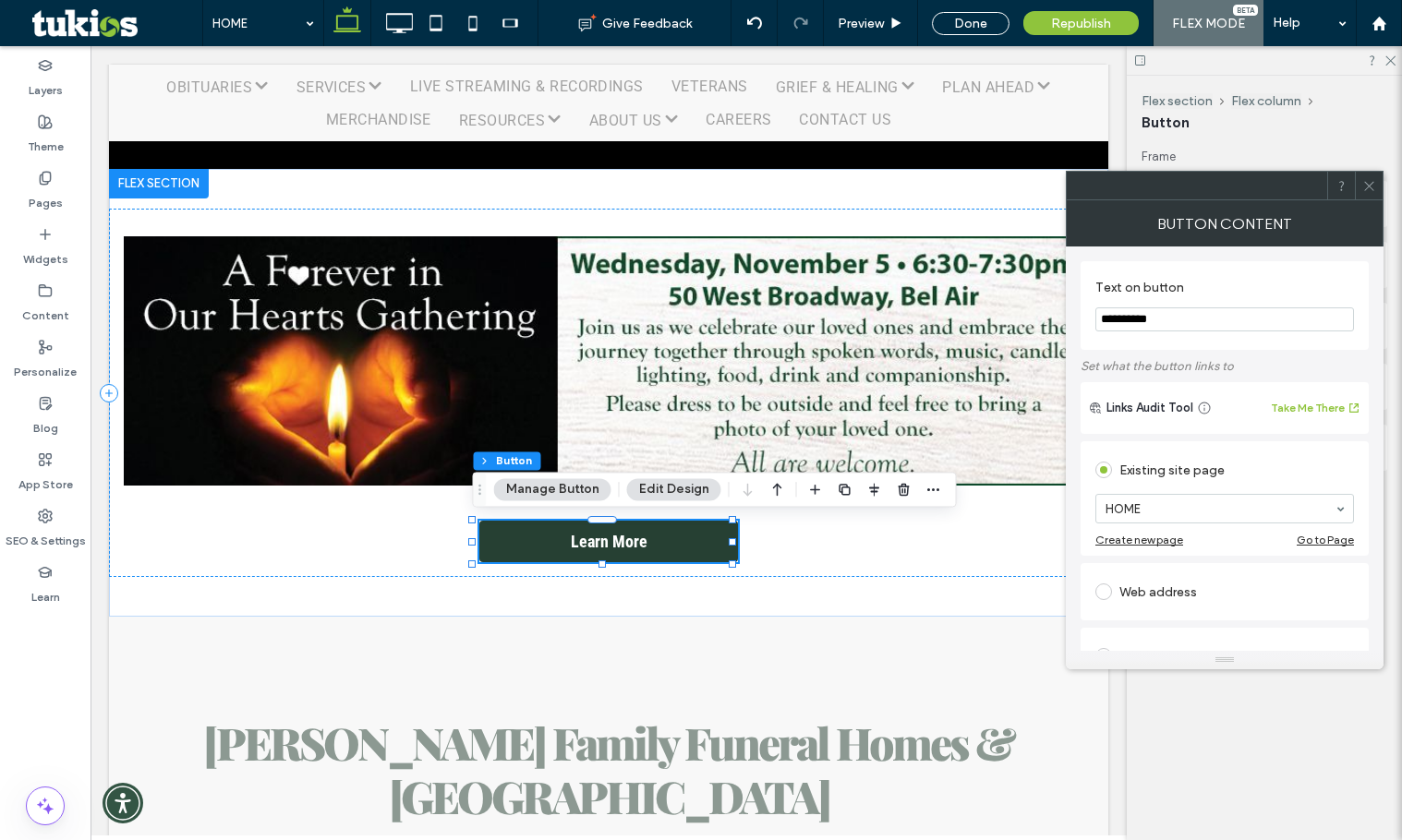
type input "**********"
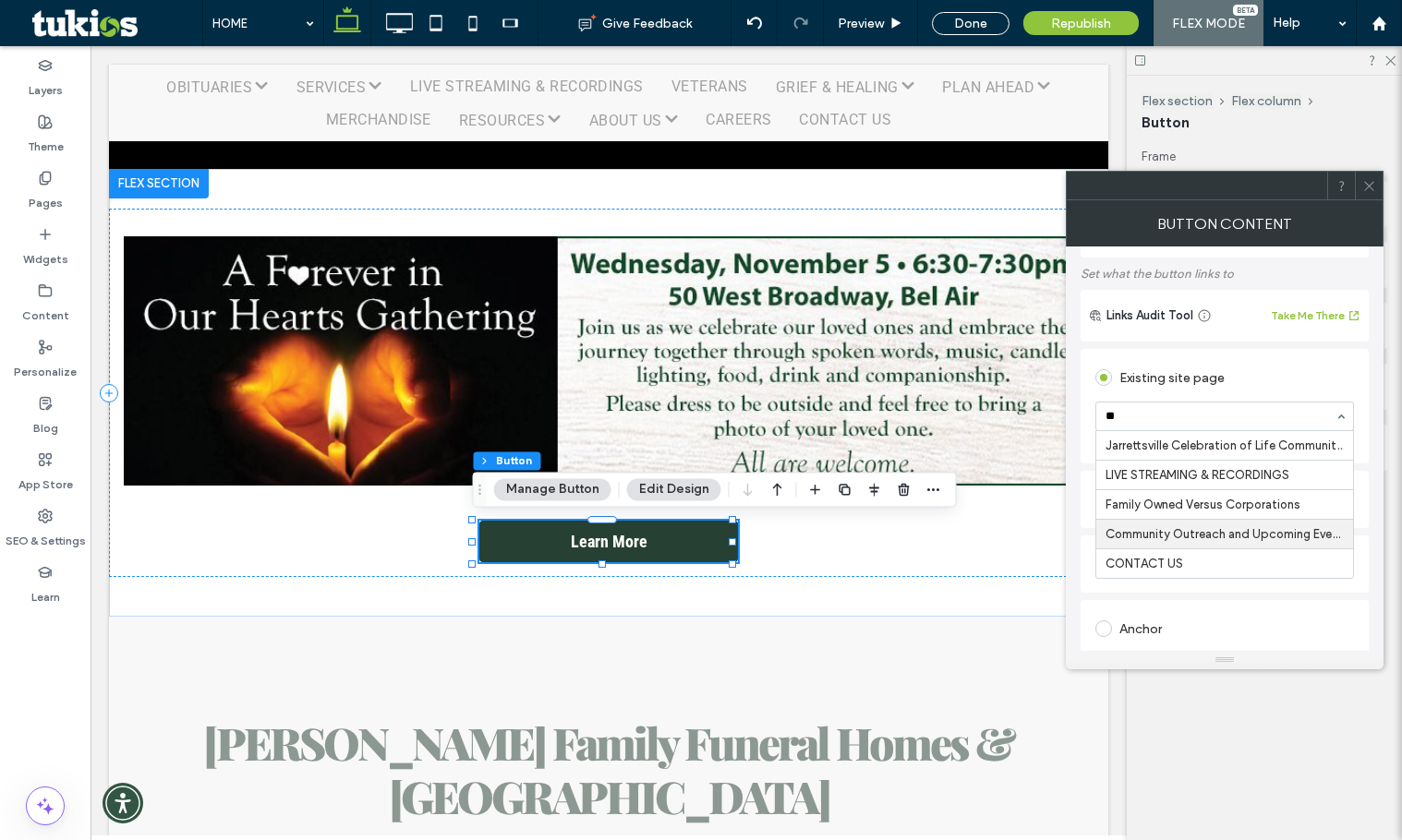
scroll to position [0, 0]
type input "***"
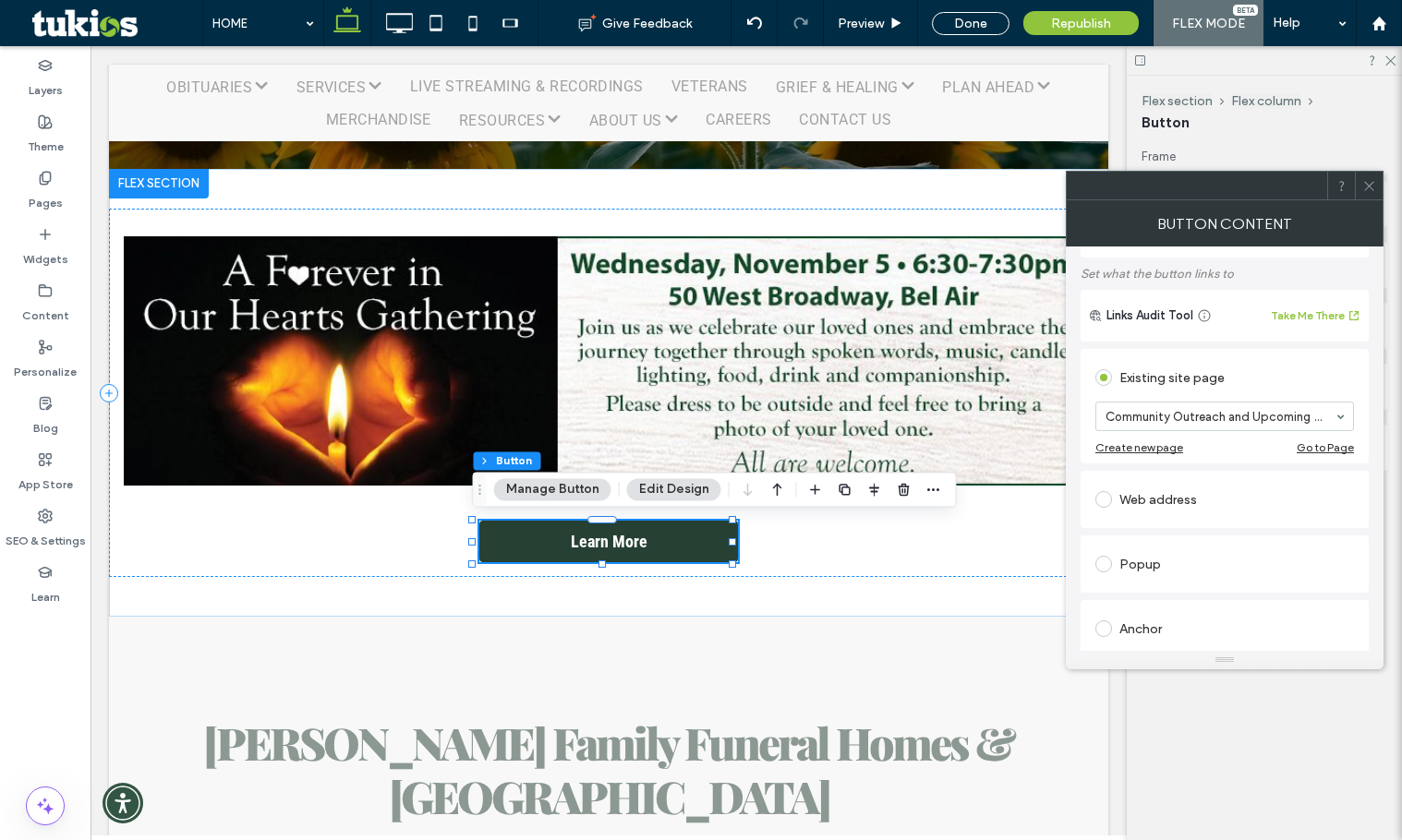
click at [1367, 190] on icon at bounding box center [1369, 186] width 14 height 14
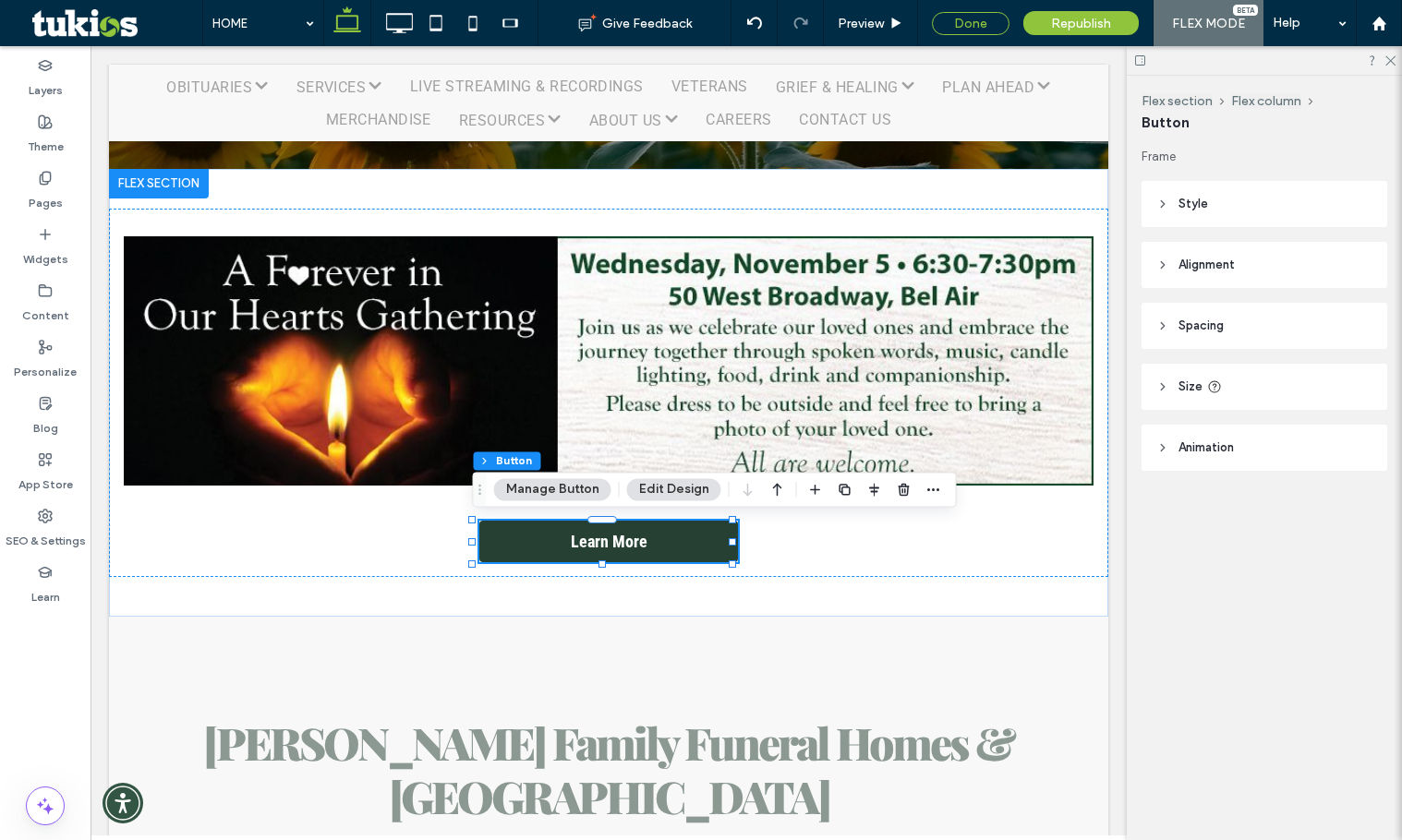
drag, startPoint x: 983, startPoint y: 16, endPoint x: 699, endPoint y: 421, distance: 494.7
click at [983, 16] on div "Done" at bounding box center [970, 23] width 78 height 23
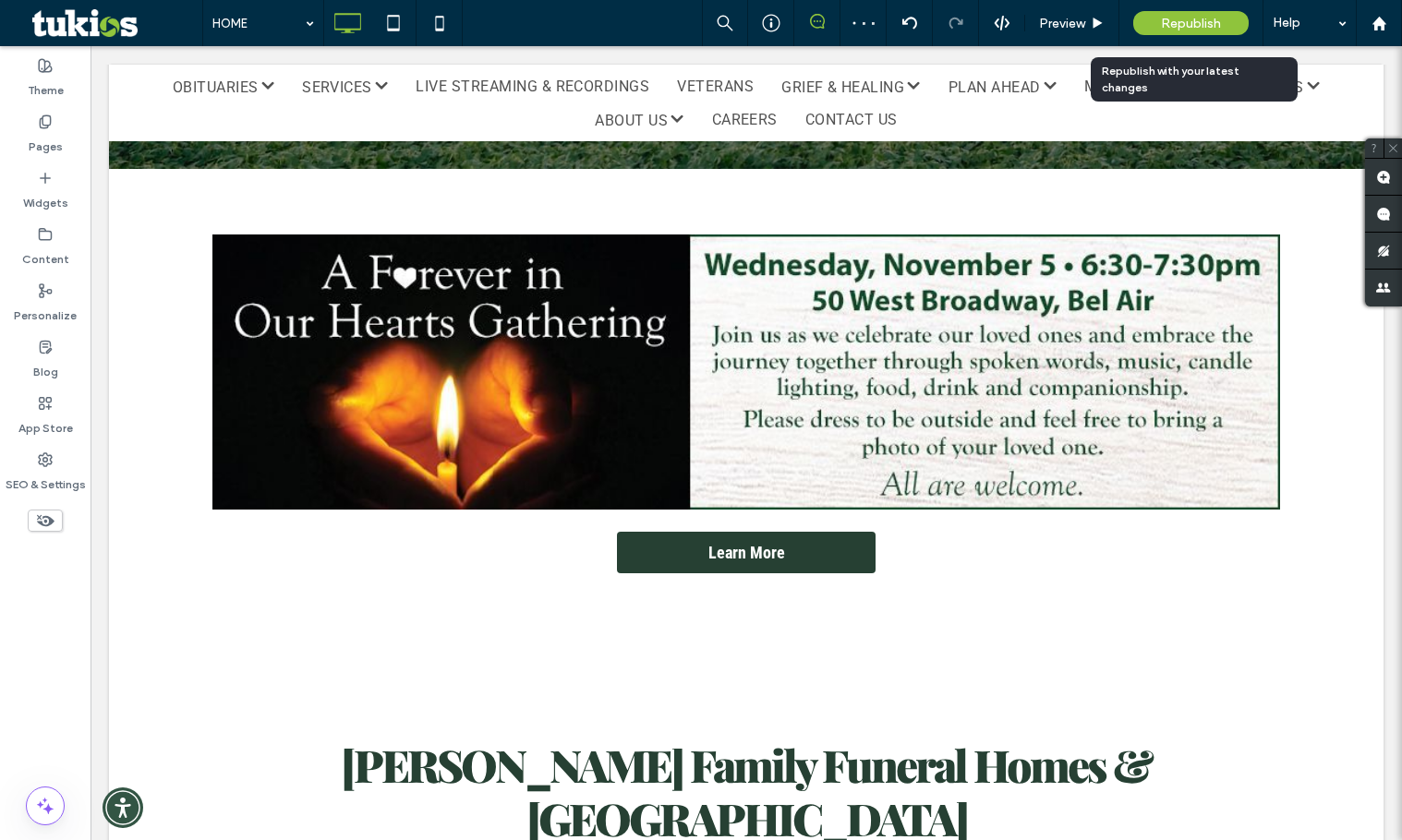
click at [1161, 29] on span "Republish" at bounding box center [1191, 23] width 60 height 16
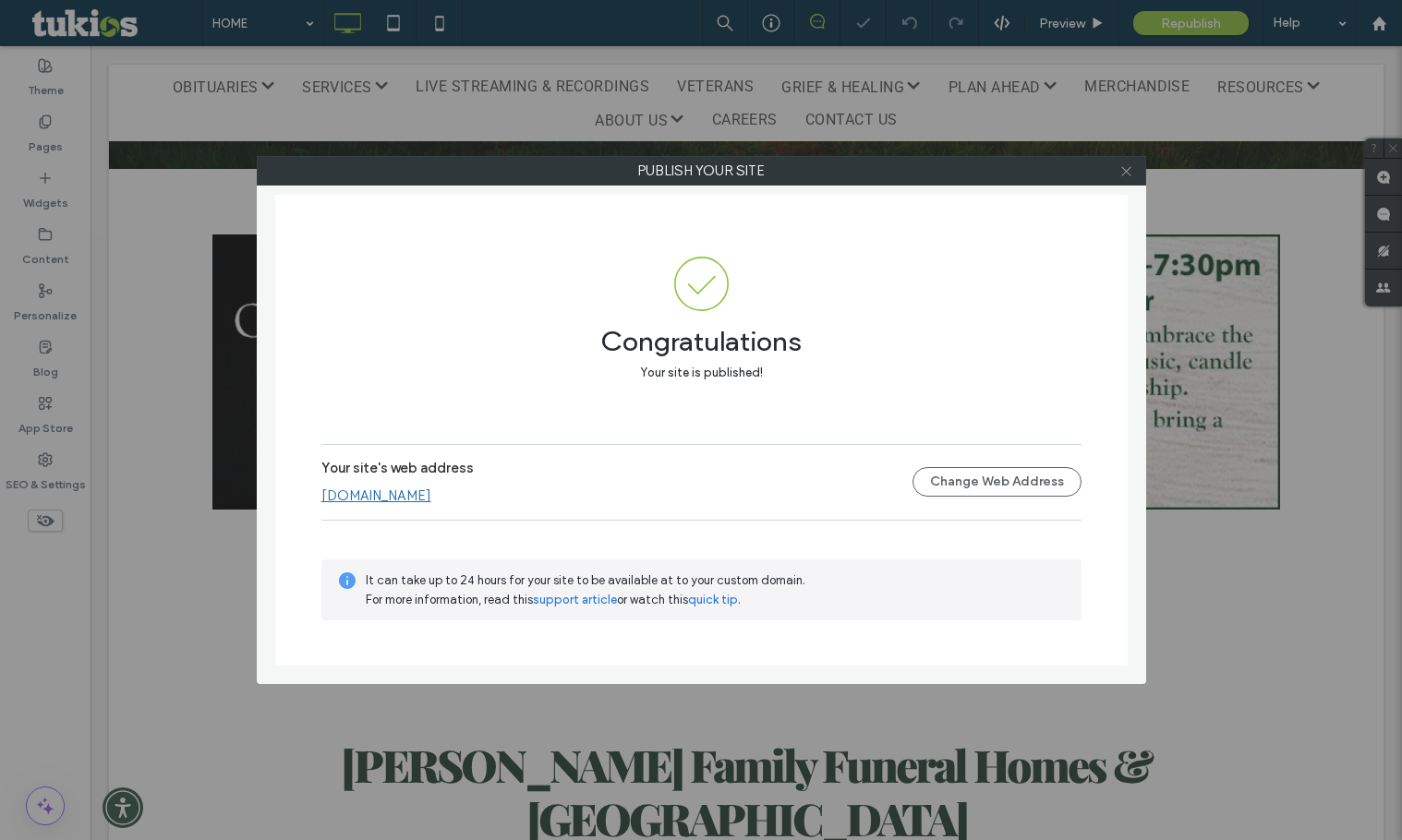
click at [1123, 166] on icon at bounding box center [1126, 171] width 14 height 14
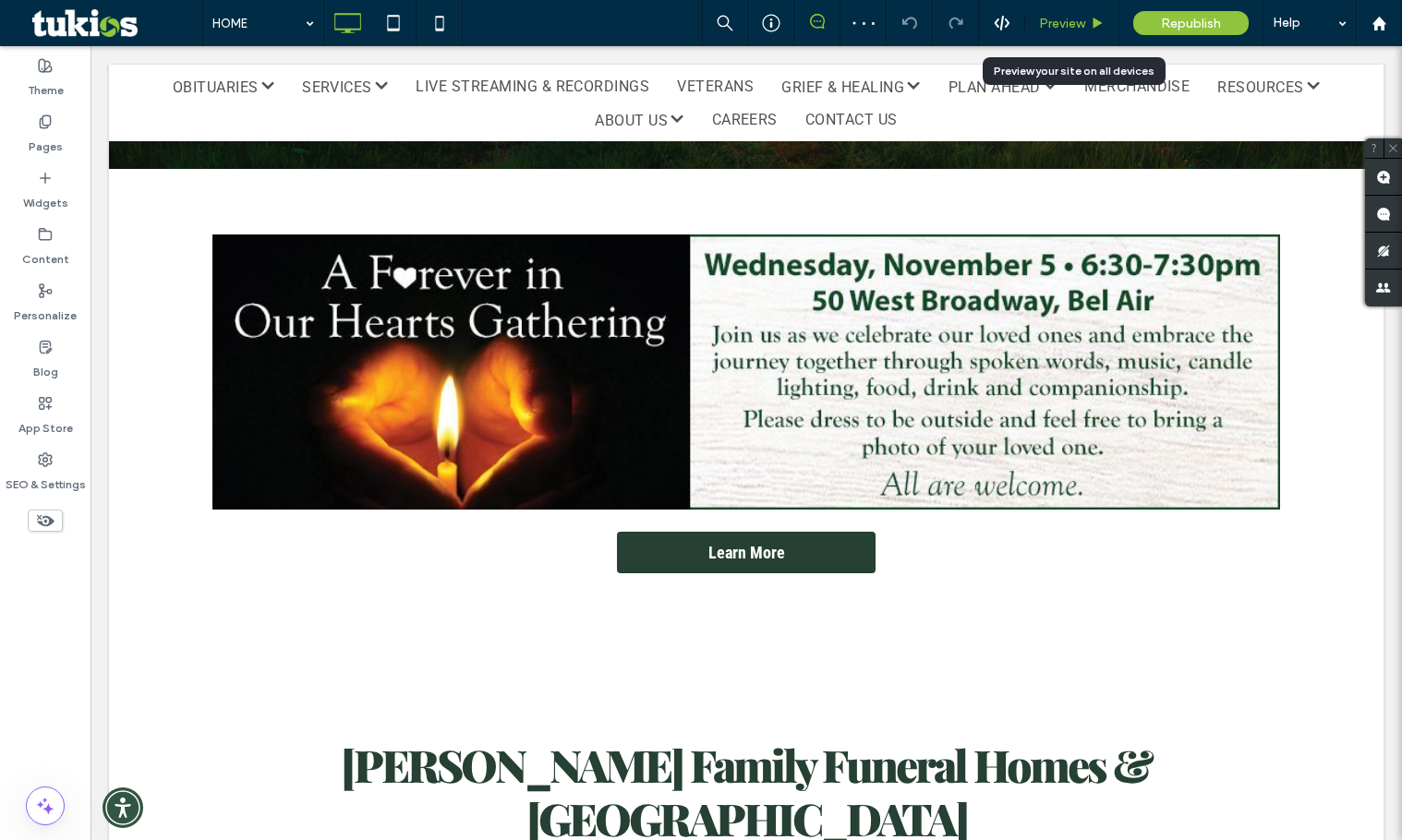
drag, startPoint x: 1071, startPoint y: 22, endPoint x: 714, endPoint y: 444, distance: 552.8
click at [1071, 22] on span "Preview" at bounding box center [1062, 23] width 47 height 16
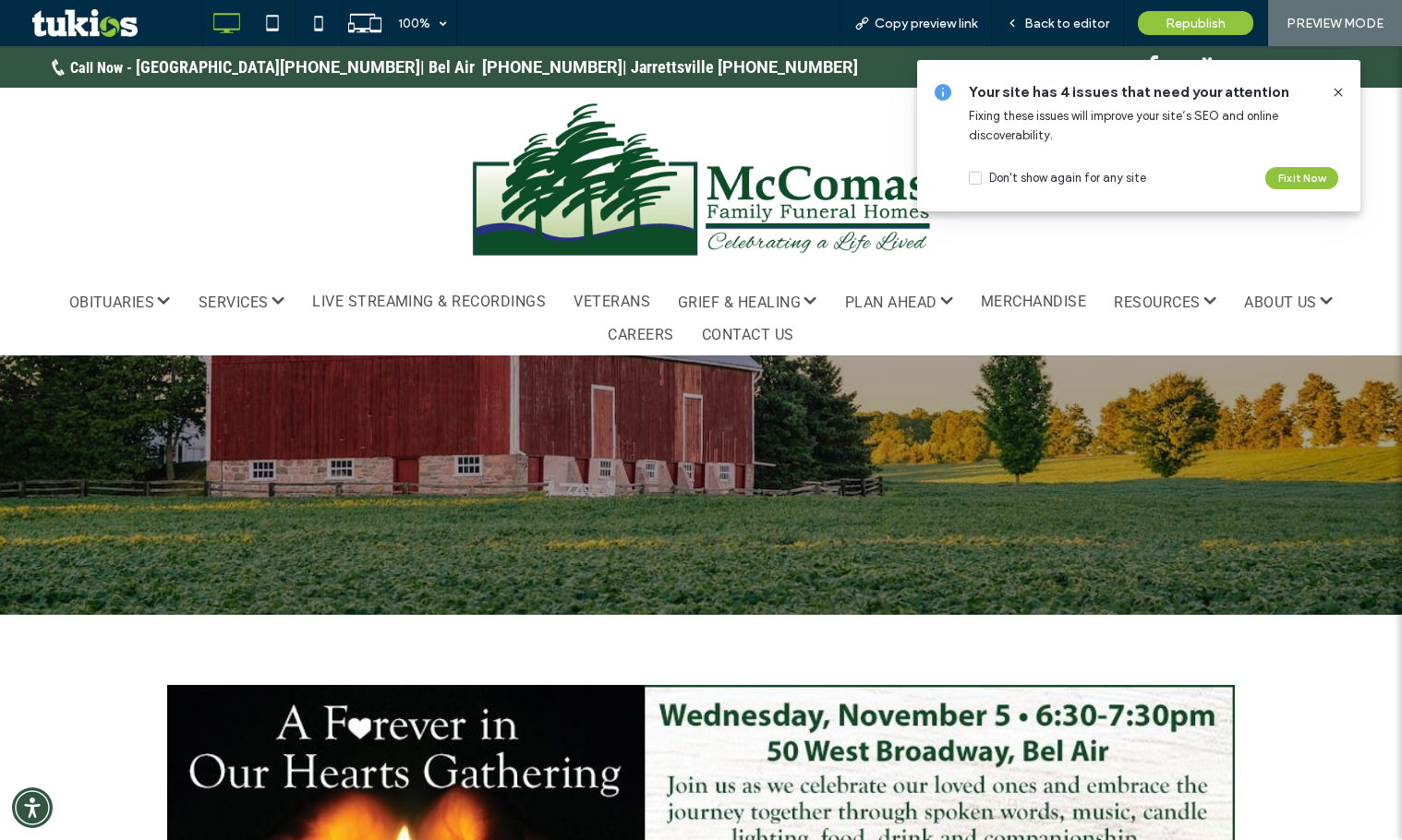
scroll to position [277, 0]
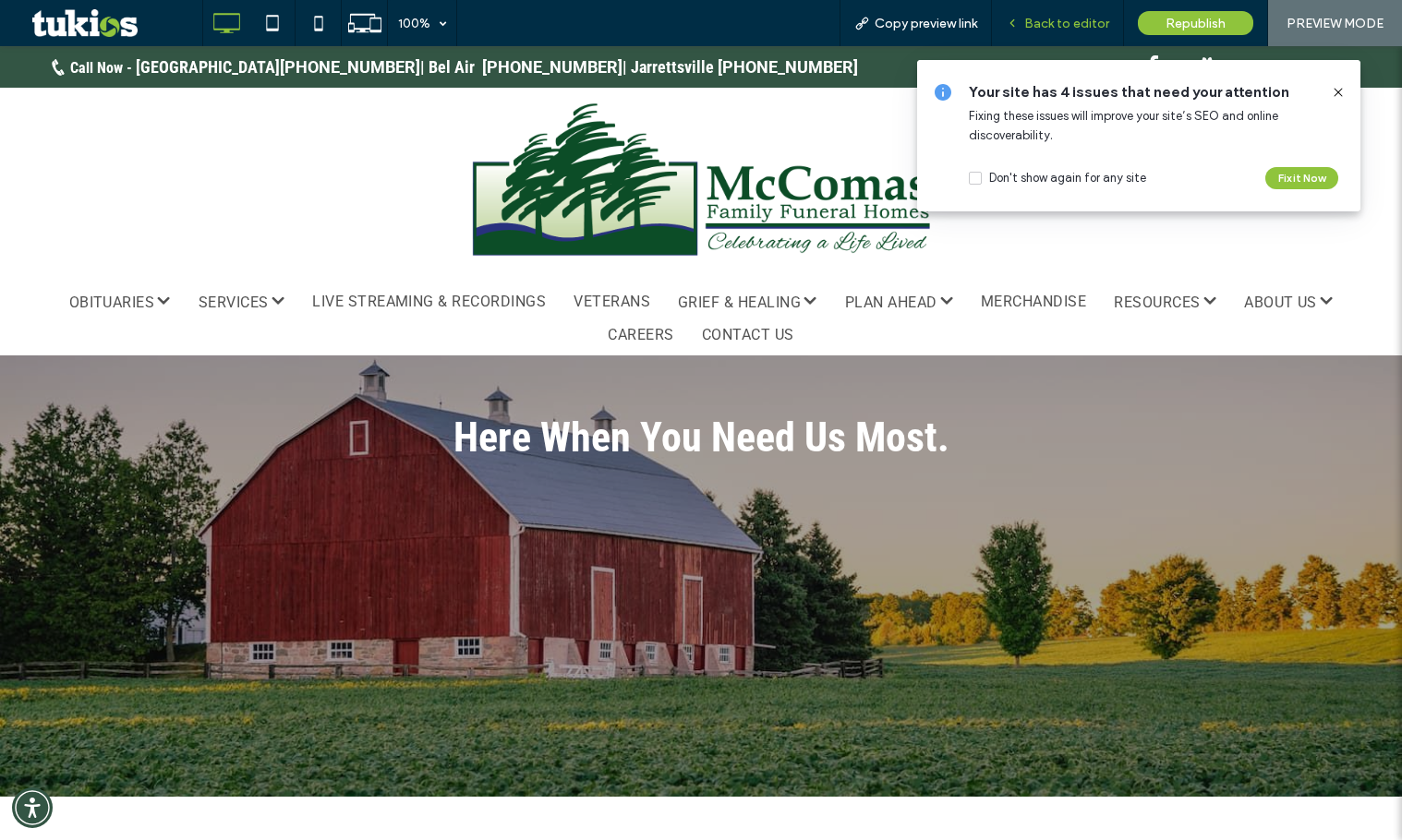
click at [1086, 27] on span "Back to editor" at bounding box center [1067, 23] width 85 height 16
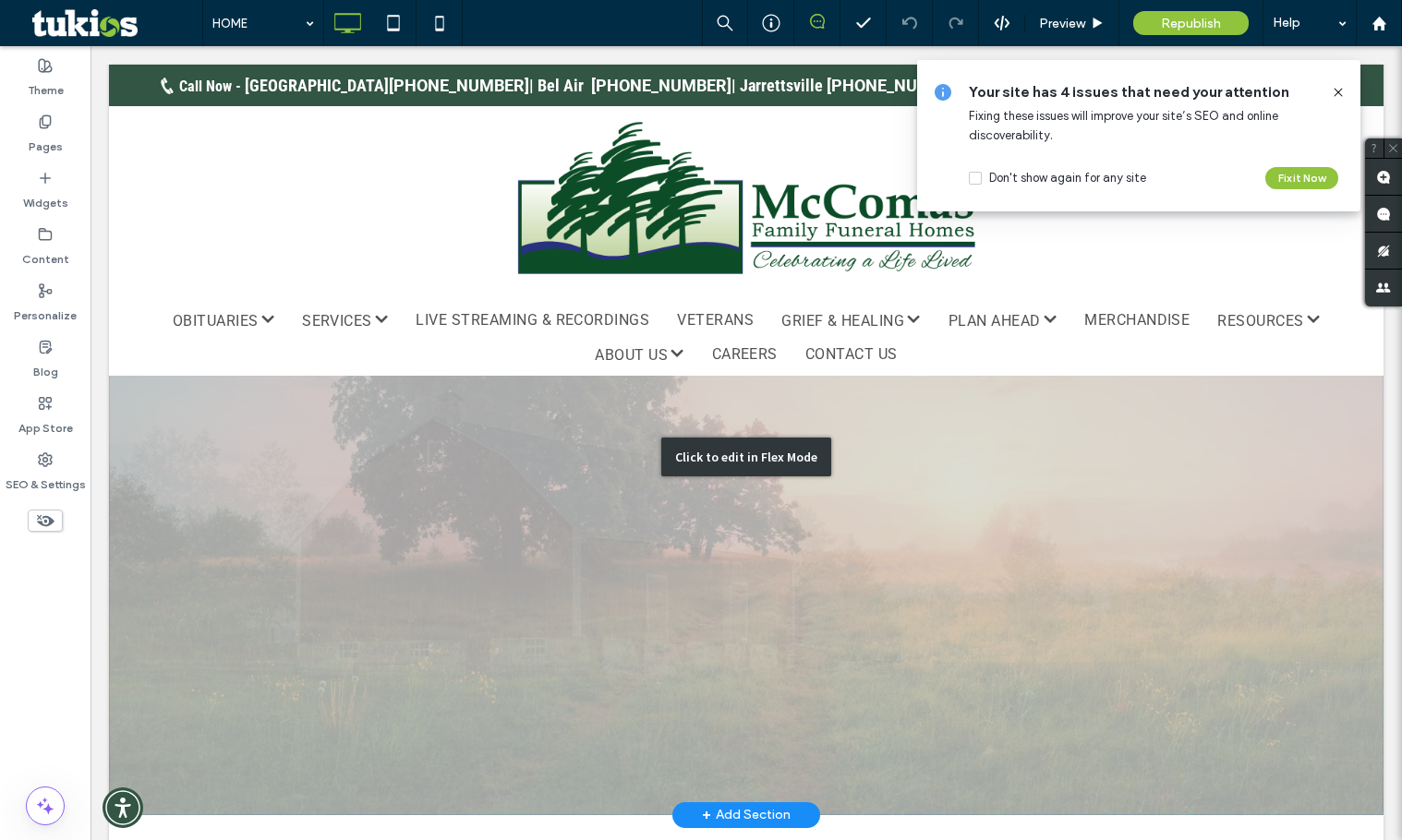
click at [168, 669] on div "Click to edit in Flex Mode" at bounding box center [746, 457] width 1275 height 717
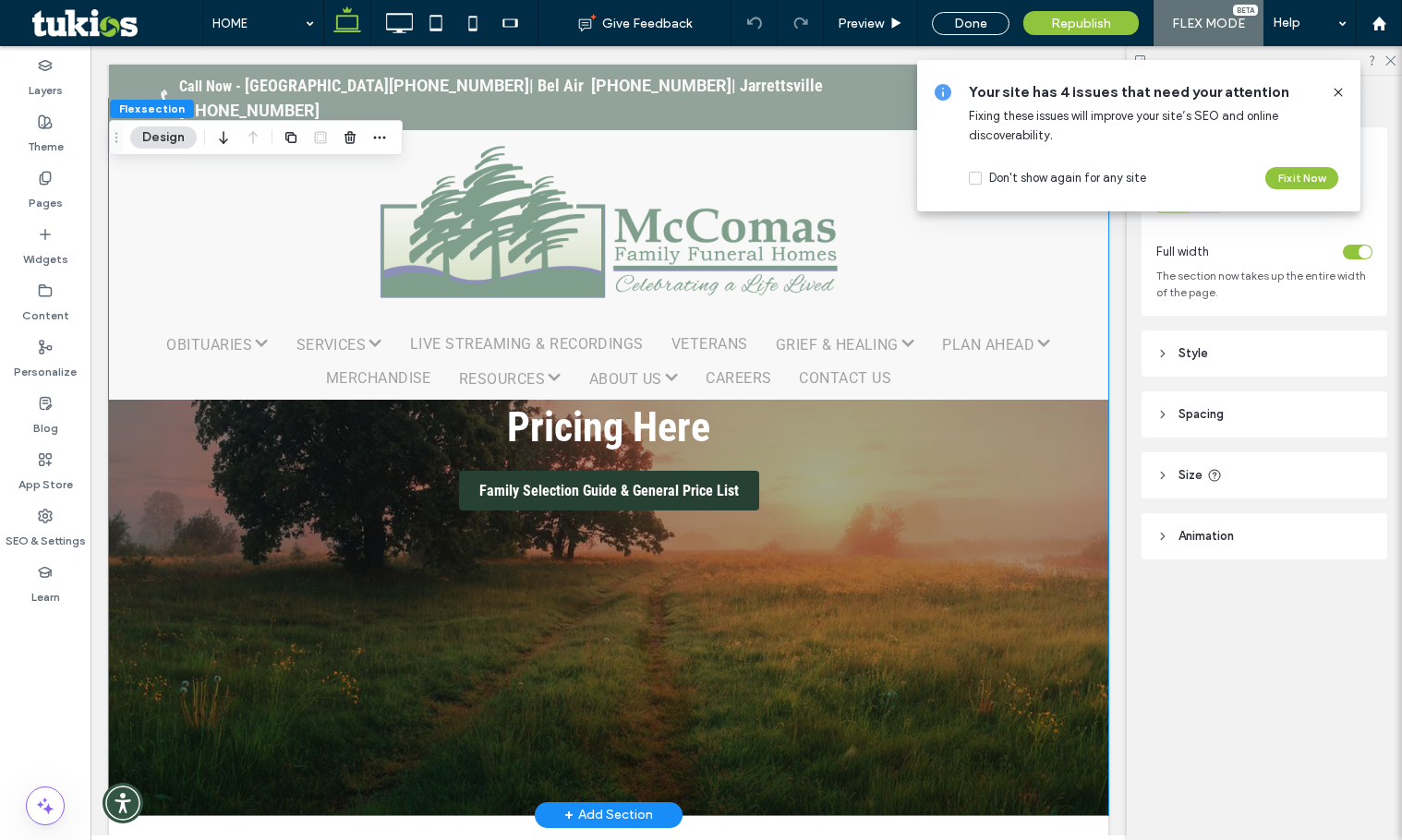
click at [168, 669] on link at bounding box center [608, 457] width 999 height 717
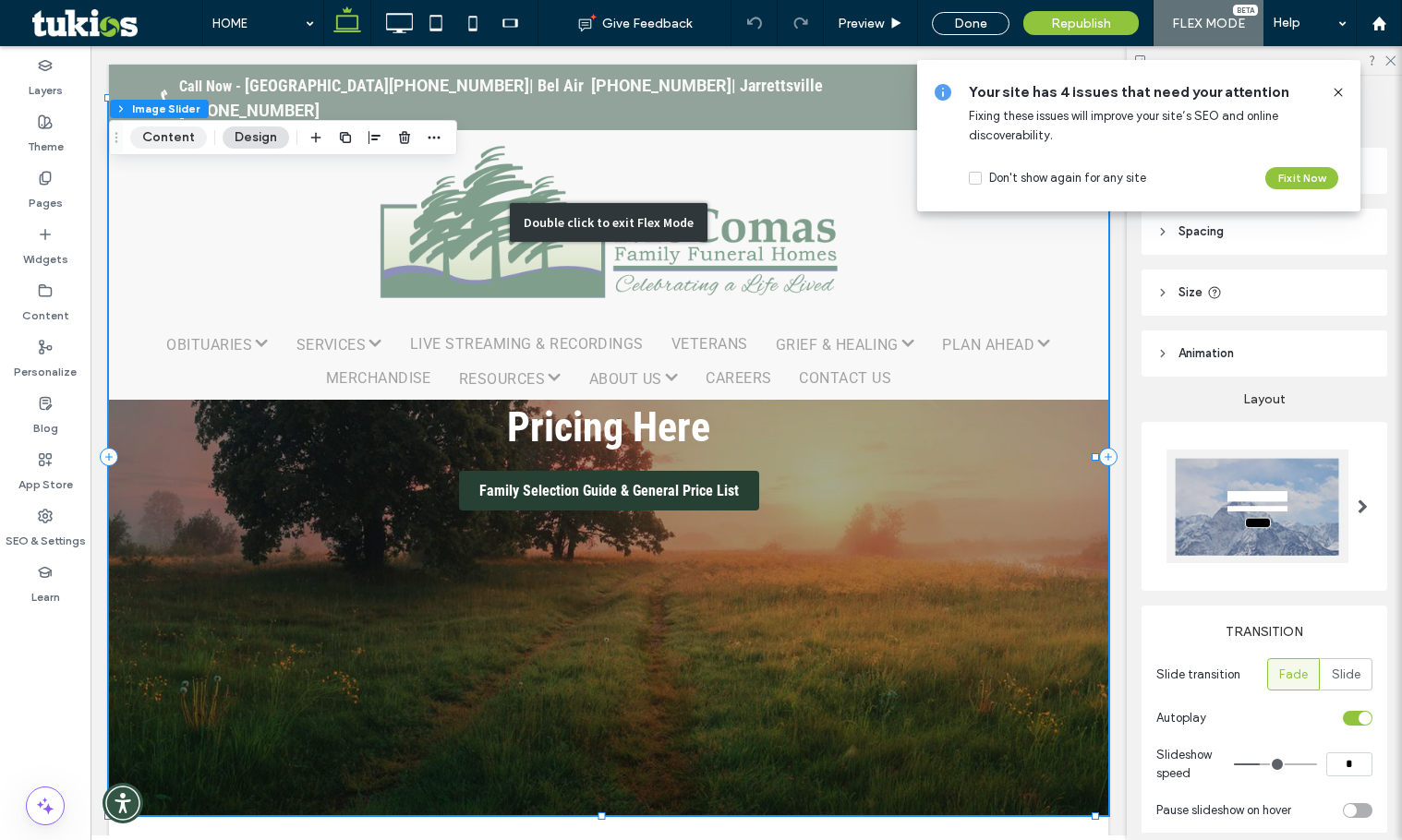
click at [163, 135] on button "Content" at bounding box center [168, 137] width 77 height 22
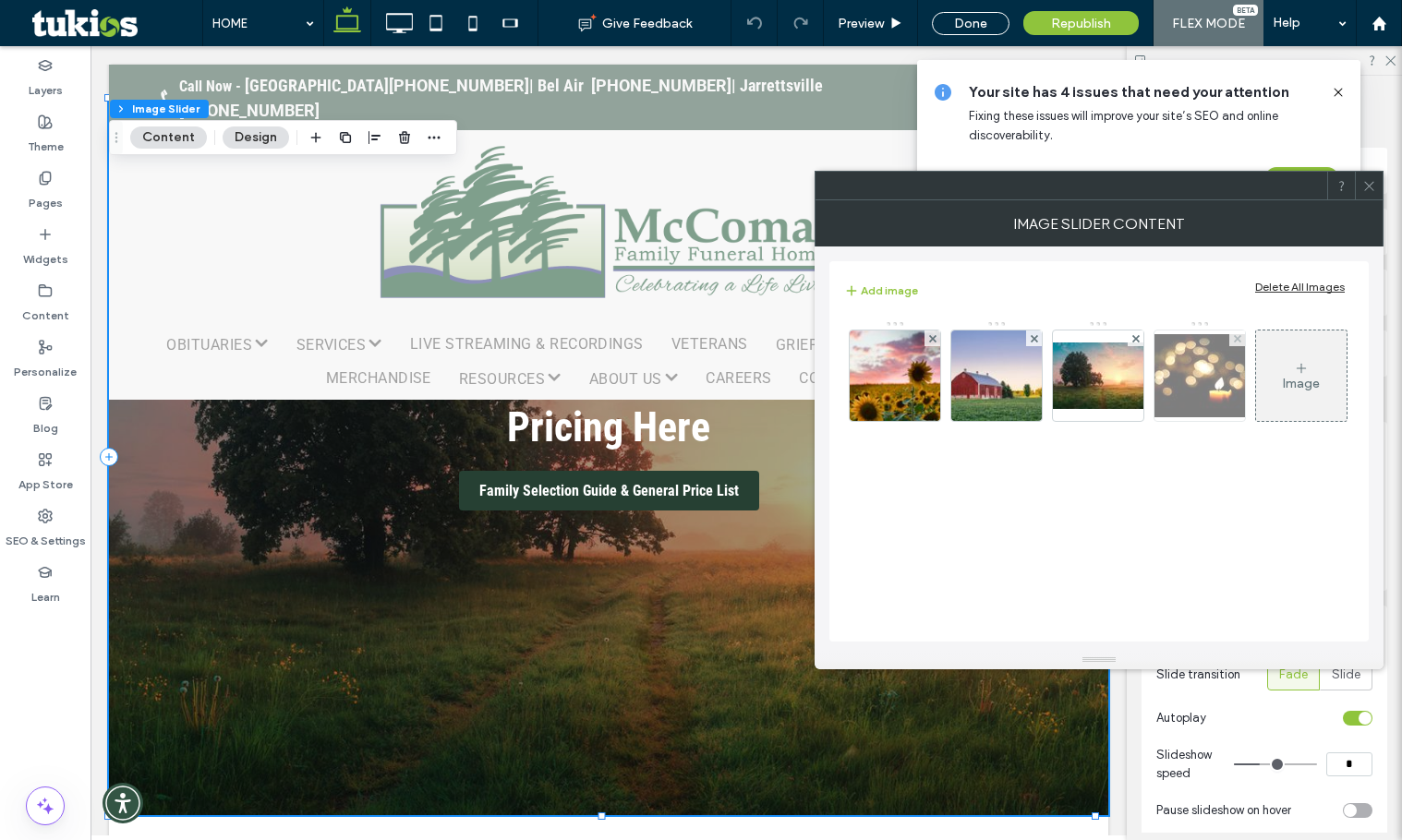
click at [1195, 371] on img at bounding box center [1199, 376] width 147 height 83
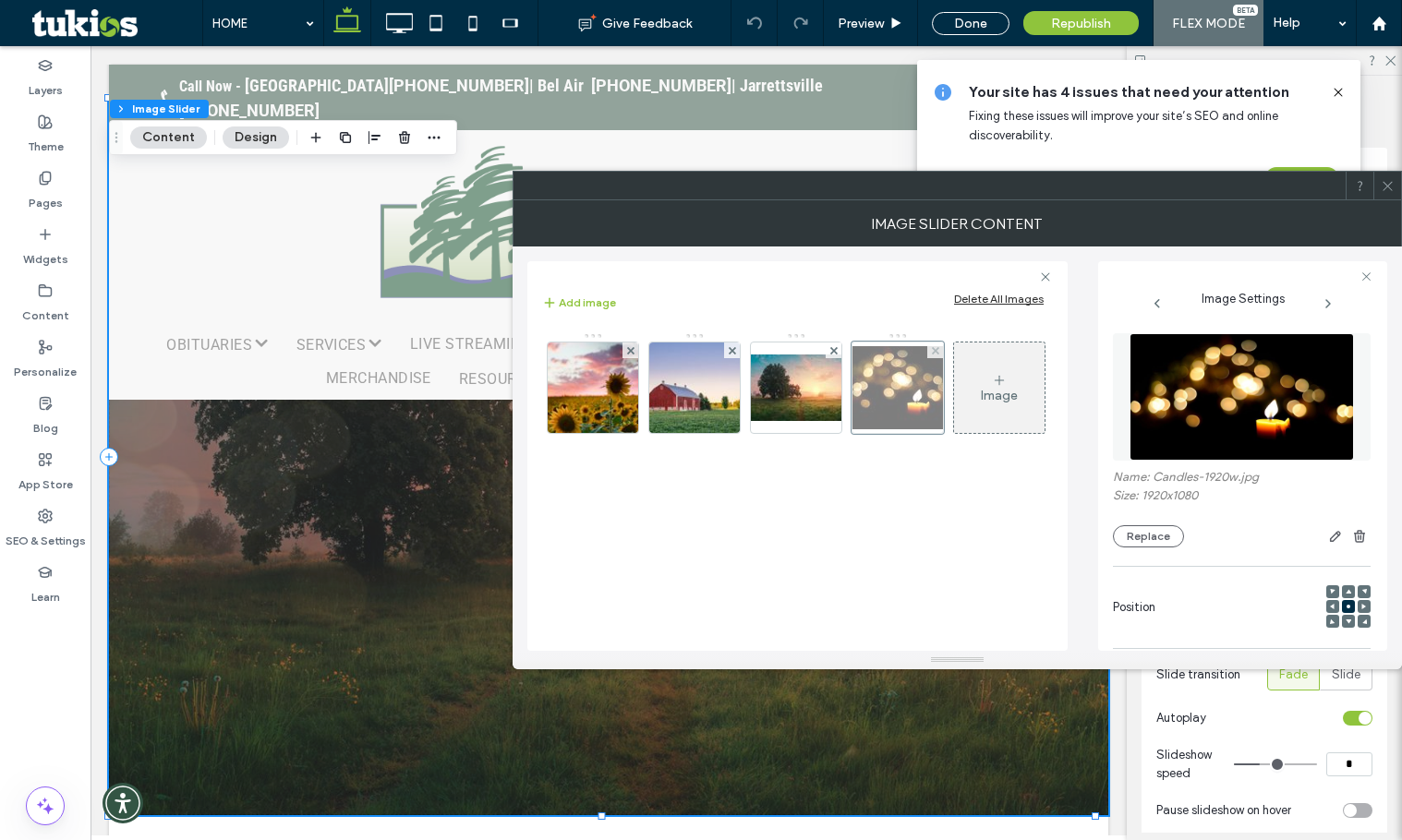
scroll to position [271, 0]
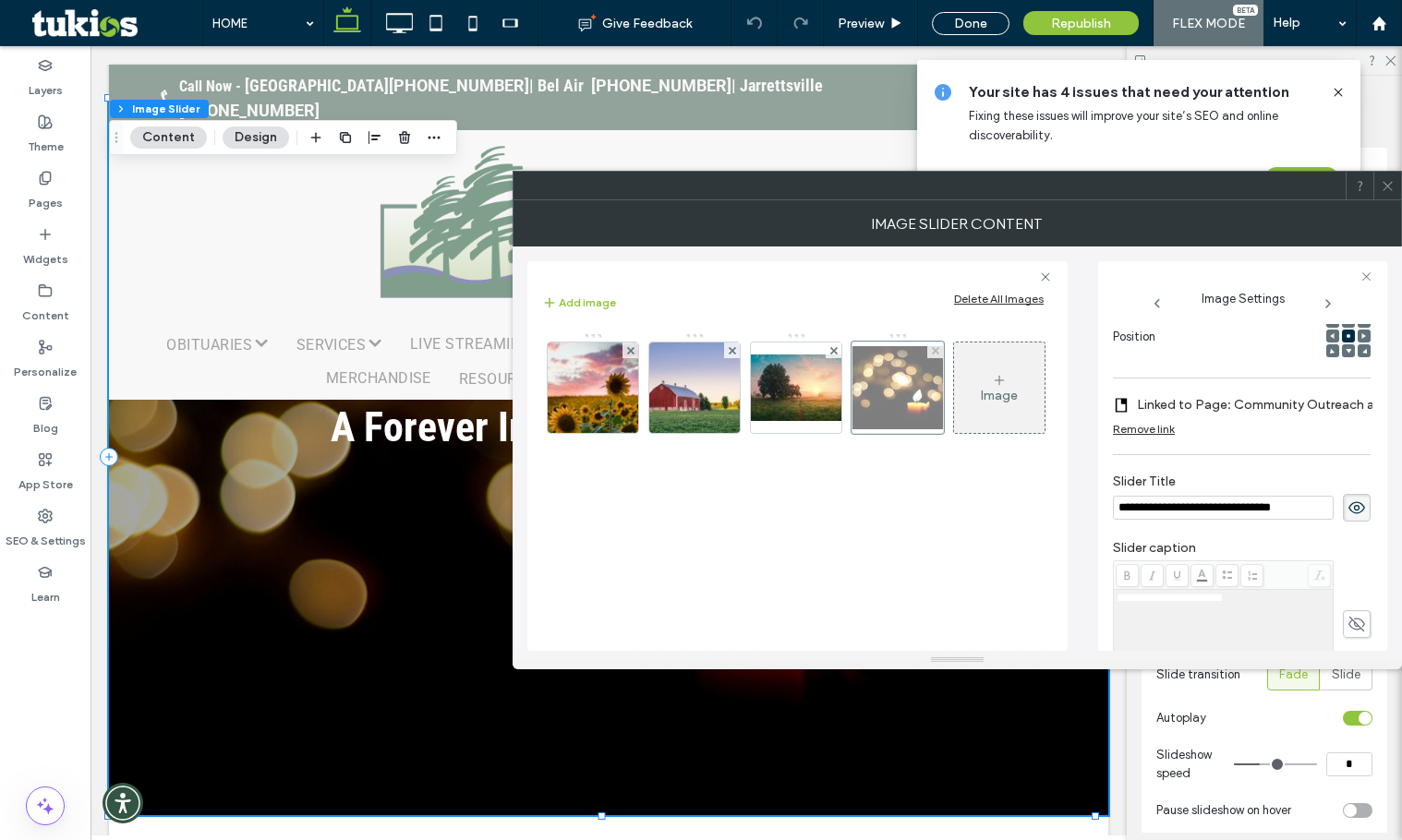
click at [885, 417] on div at bounding box center [897, 387] width 92 height 92
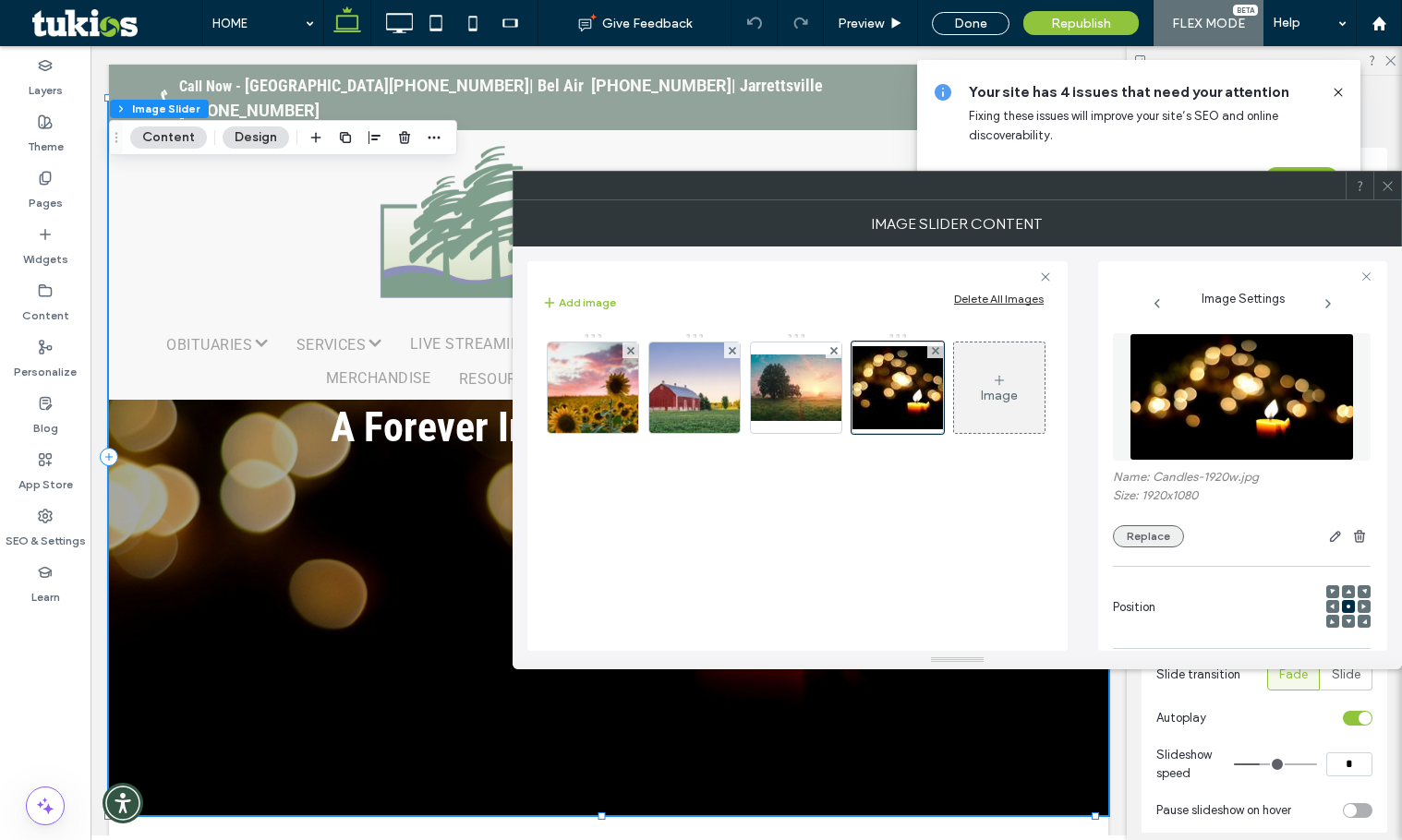
click at [1150, 540] on button "Replace" at bounding box center [1148, 536] width 71 height 22
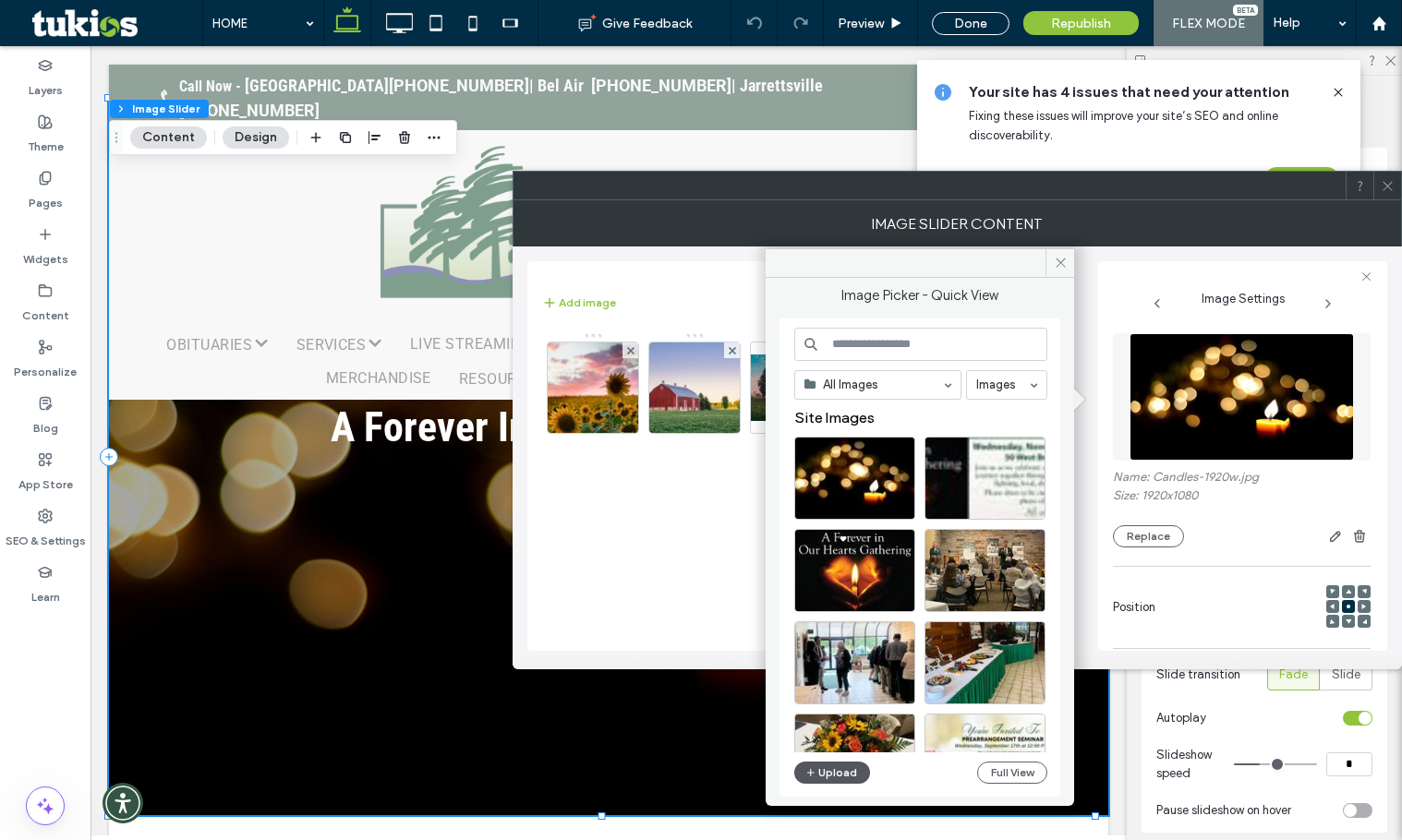
click at [820, 779] on button "Upload" at bounding box center [832, 772] width 76 height 22
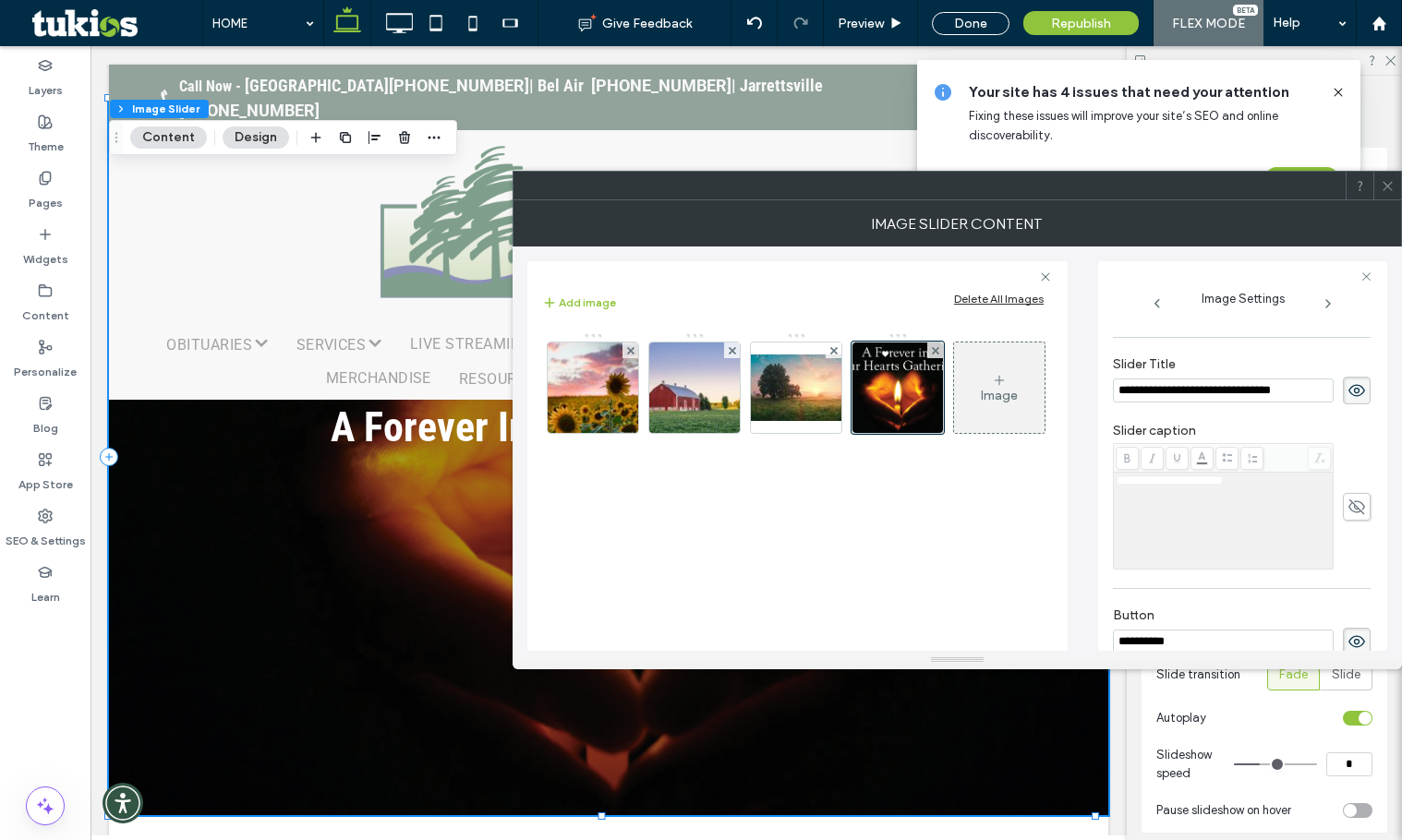
scroll to position [275, 0]
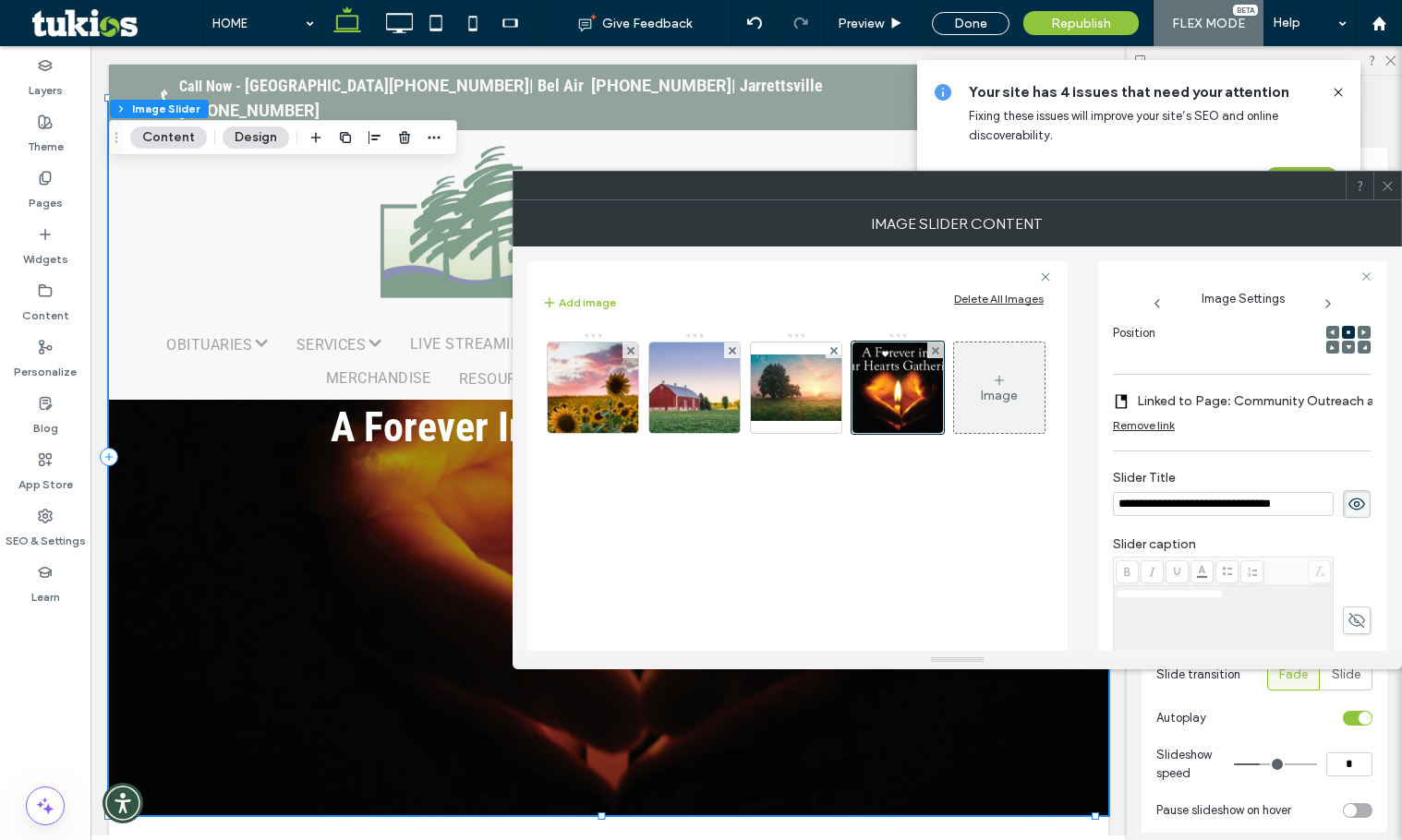
click at [1349, 504] on use at bounding box center [1356, 504] width 16 height 12
click at [1385, 191] on icon at bounding box center [1387, 186] width 14 height 14
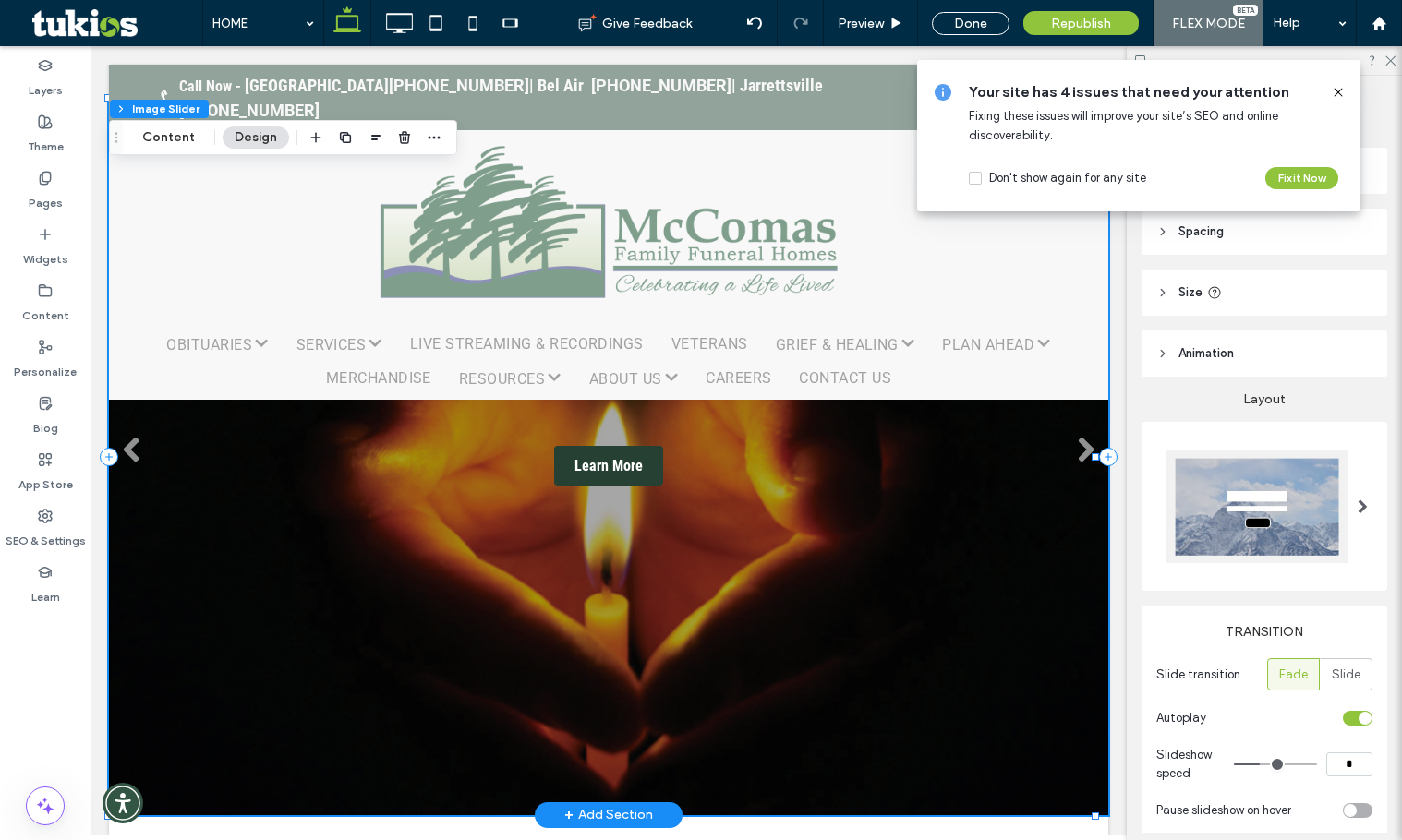
scroll to position [0, 0]
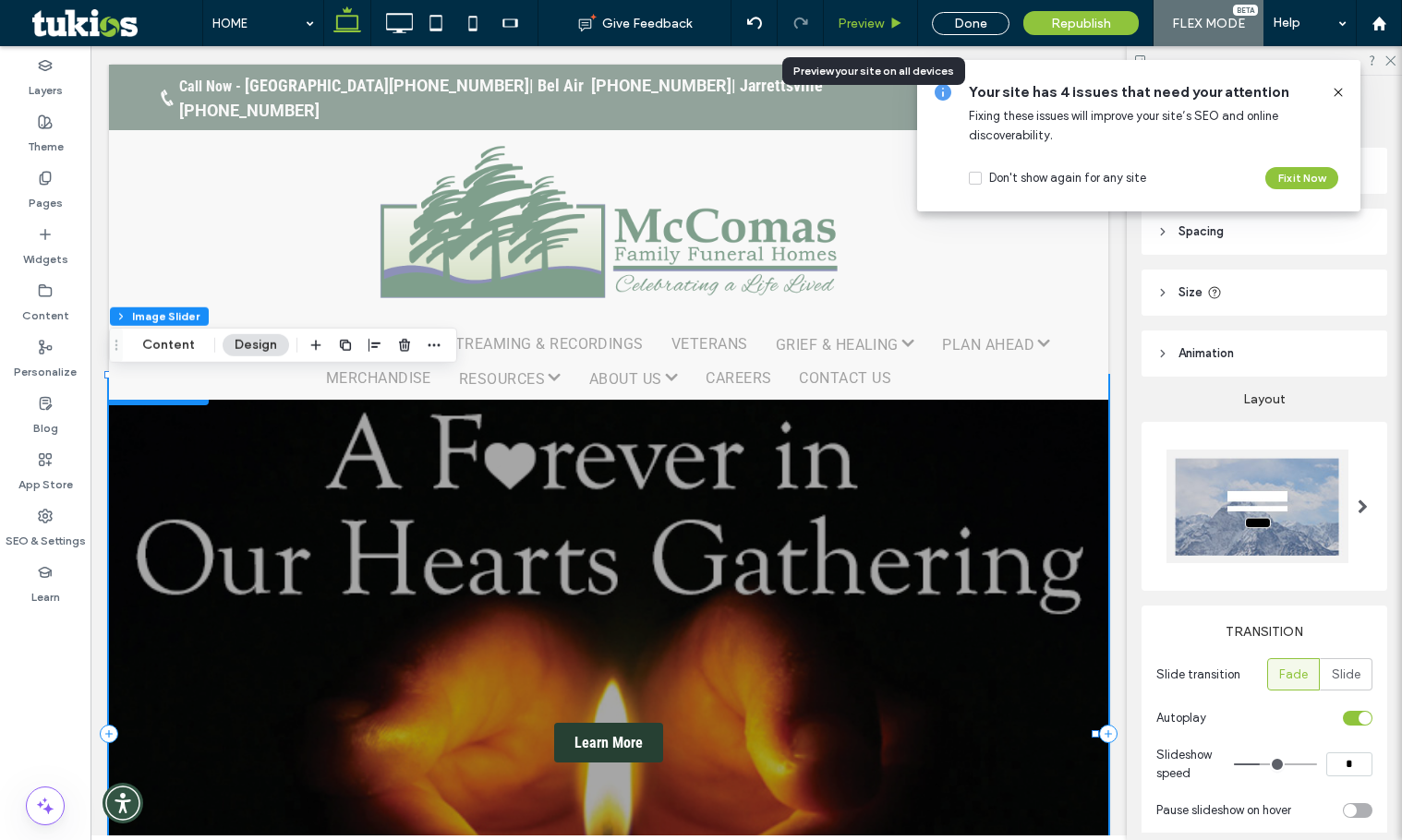
click at [874, 18] on span "Preview" at bounding box center [861, 23] width 47 height 16
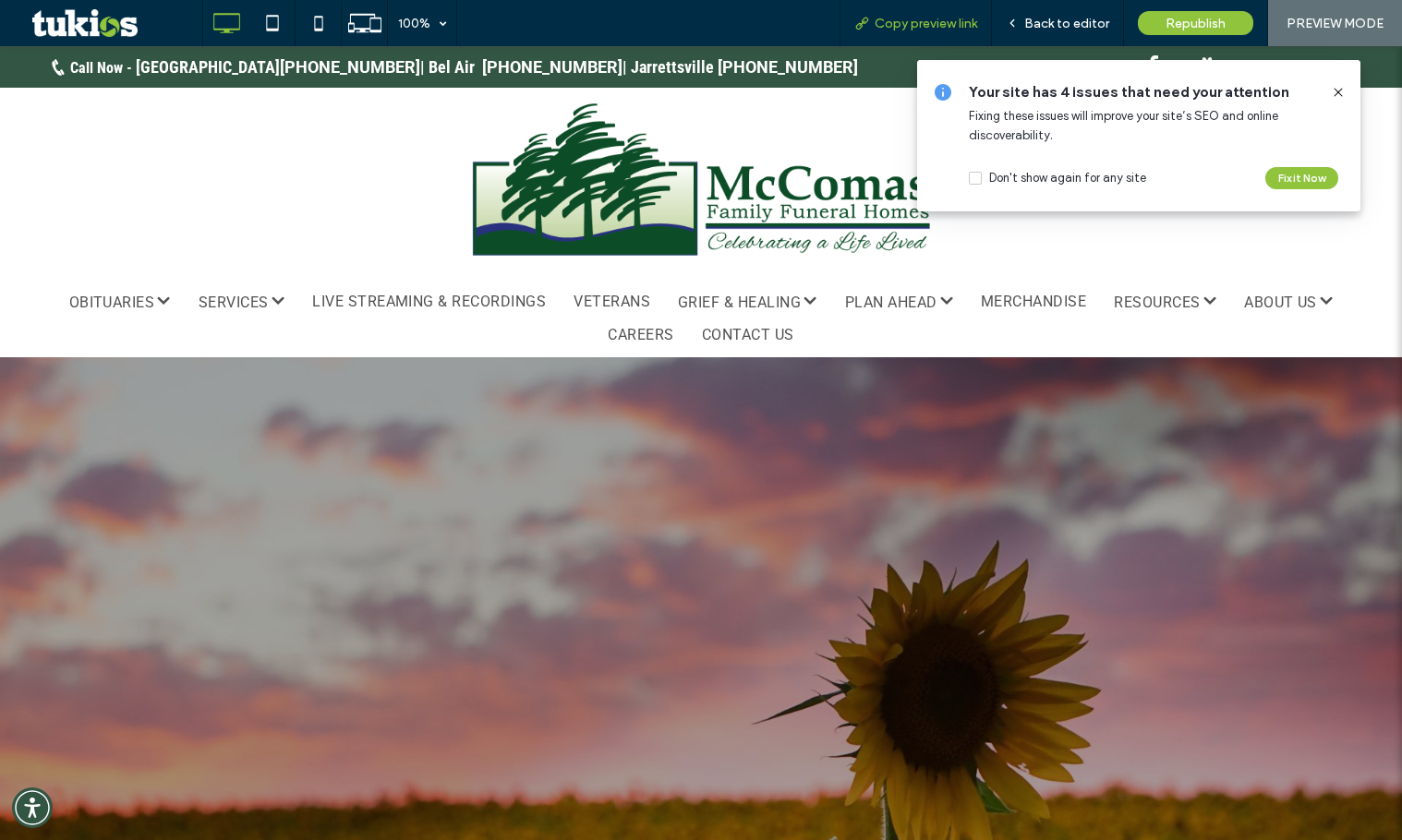
drag, startPoint x: 921, startPoint y: 17, endPoint x: 745, endPoint y: 27, distance: 176.3
click at [919, 17] on span "Copy preview link" at bounding box center [926, 23] width 103 height 16
